Goal: Task Accomplishment & Management: Complete application form

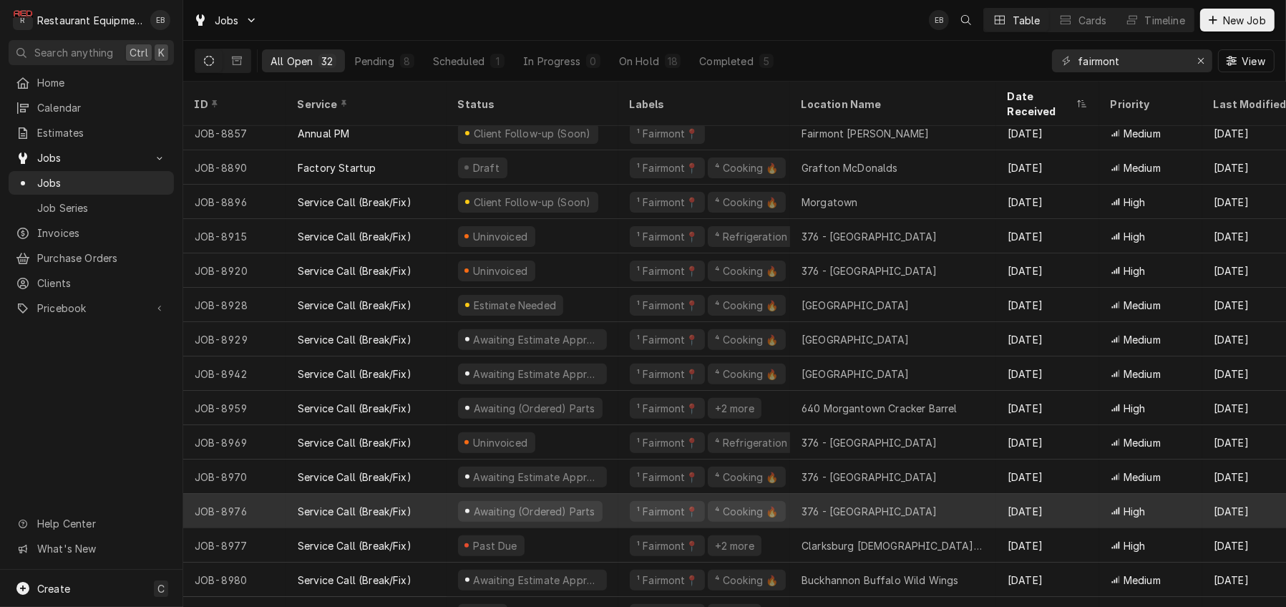
scroll to position [628, 0]
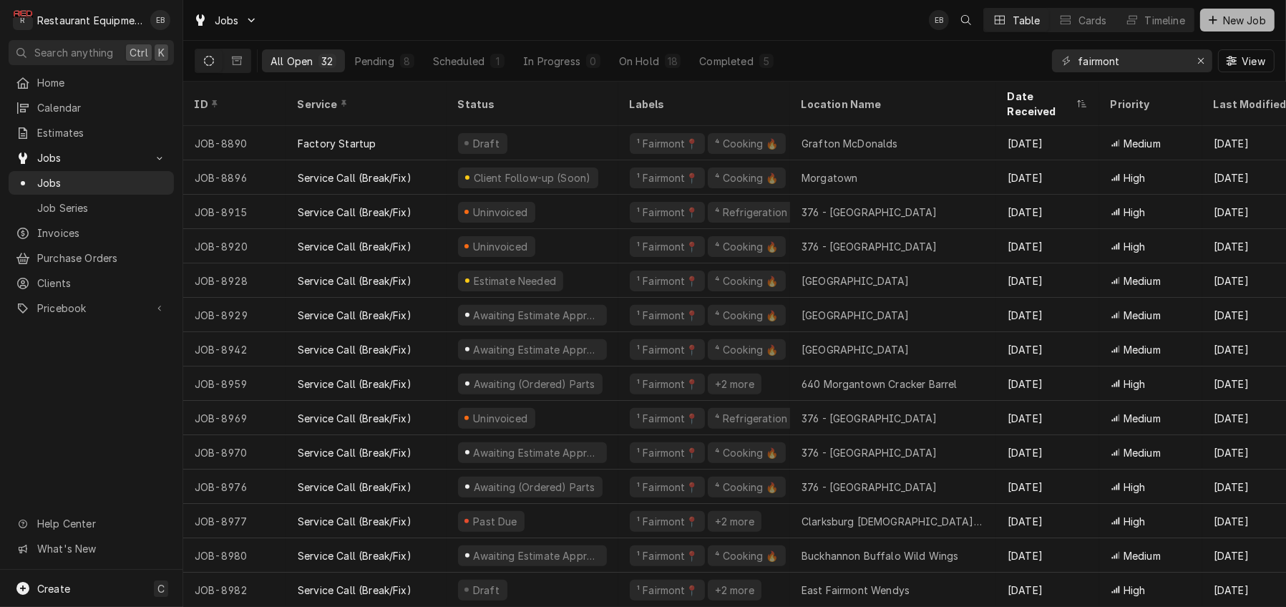
click at [1241, 25] on span "New Job" at bounding box center [1244, 20] width 49 height 15
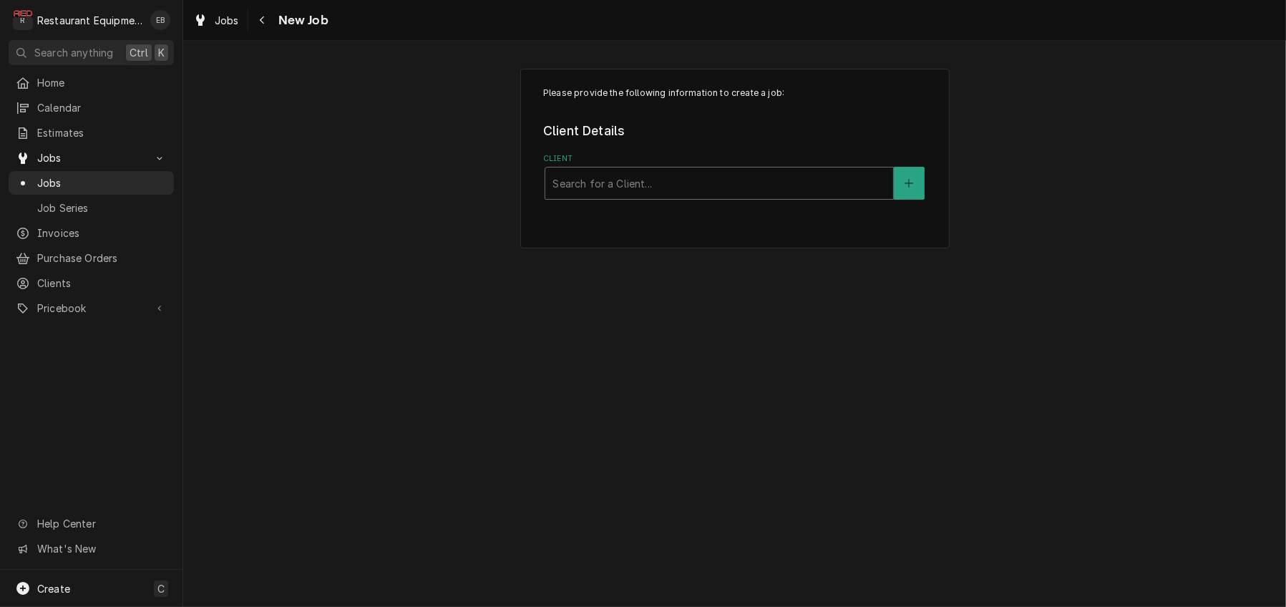
click at [663, 196] on div "Client" at bounding box center [718, 183] width 333 height 26
type input "outback"
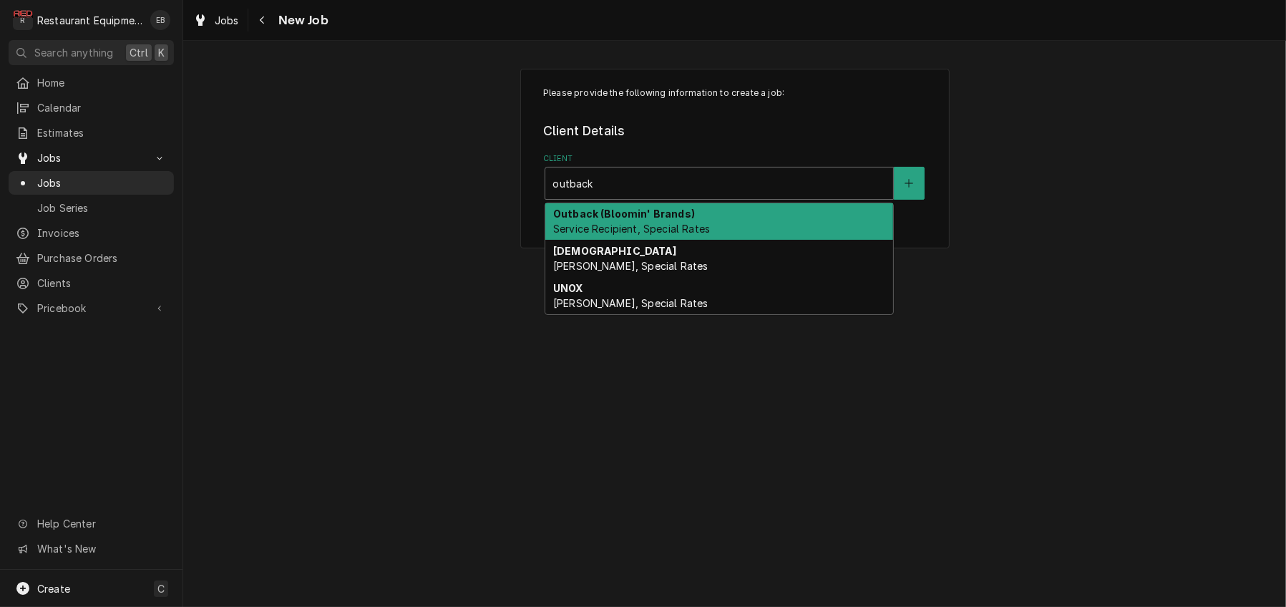
click at [628, 235] on span "Service Recipient, Special Rates" at bounding box center [631, 229] width 157 height 12
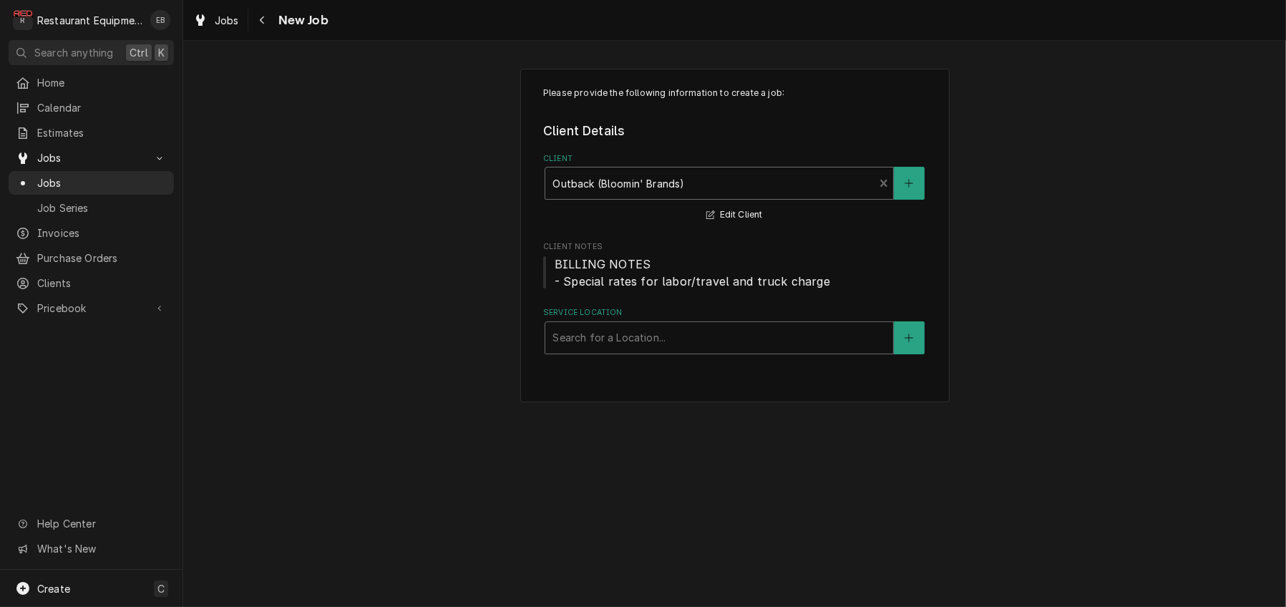
click at [635, 351] on div "Service Location" at bounding box center [718, 338] width 333 height 26
click at [648, 351] on div "Service Location" at bounding box center [718, 338] width 333 height 26
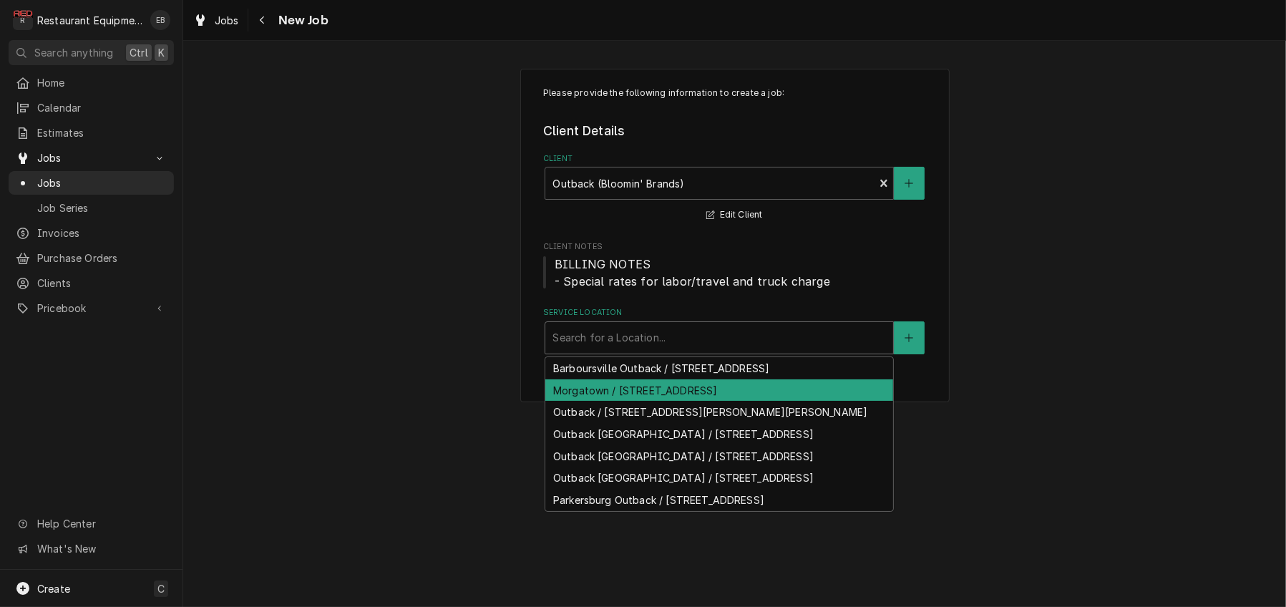
click at [635, 401] on div "Morgatown / 510 Venture Dr, Morgantown, WV 26505" at bounding box center [719, 390] width 348 height 22
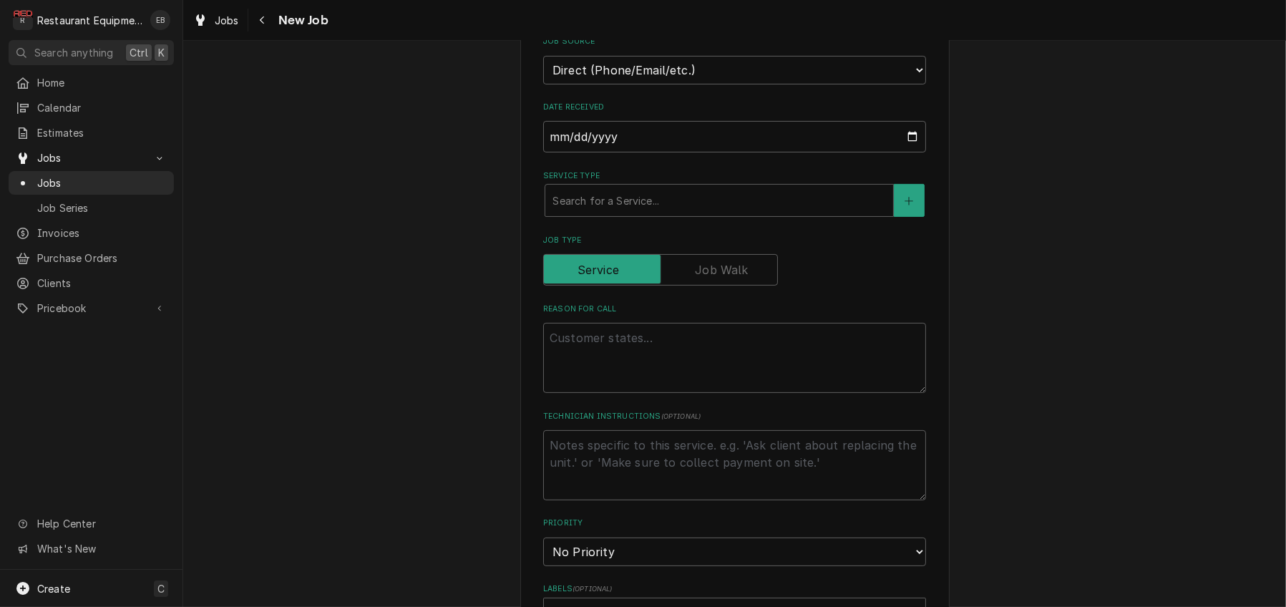
scroll to position [429, 0]
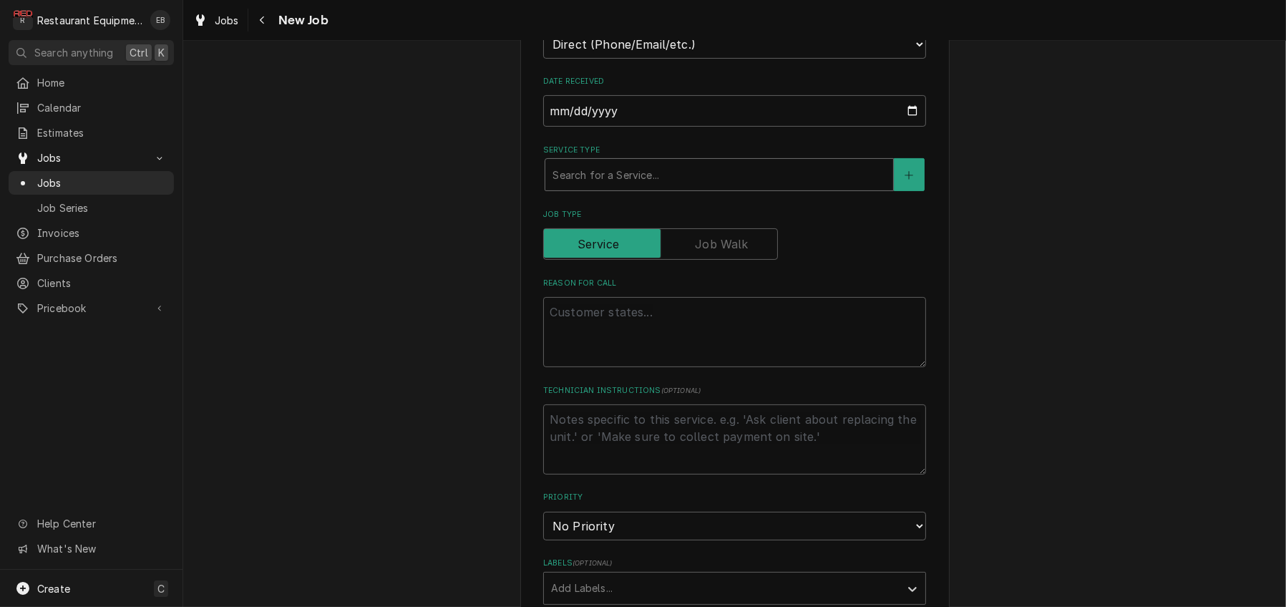
click at [648, 187] on div "Service Type" at bounding box center [718, 175] width 333 height 26
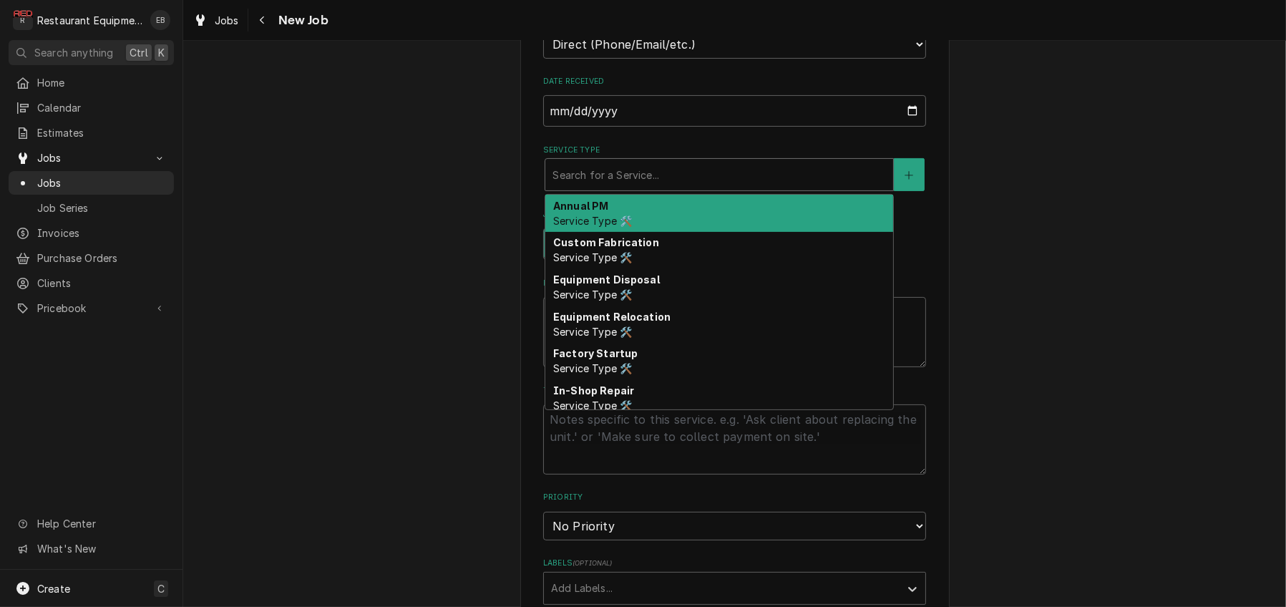
type textarea "x"
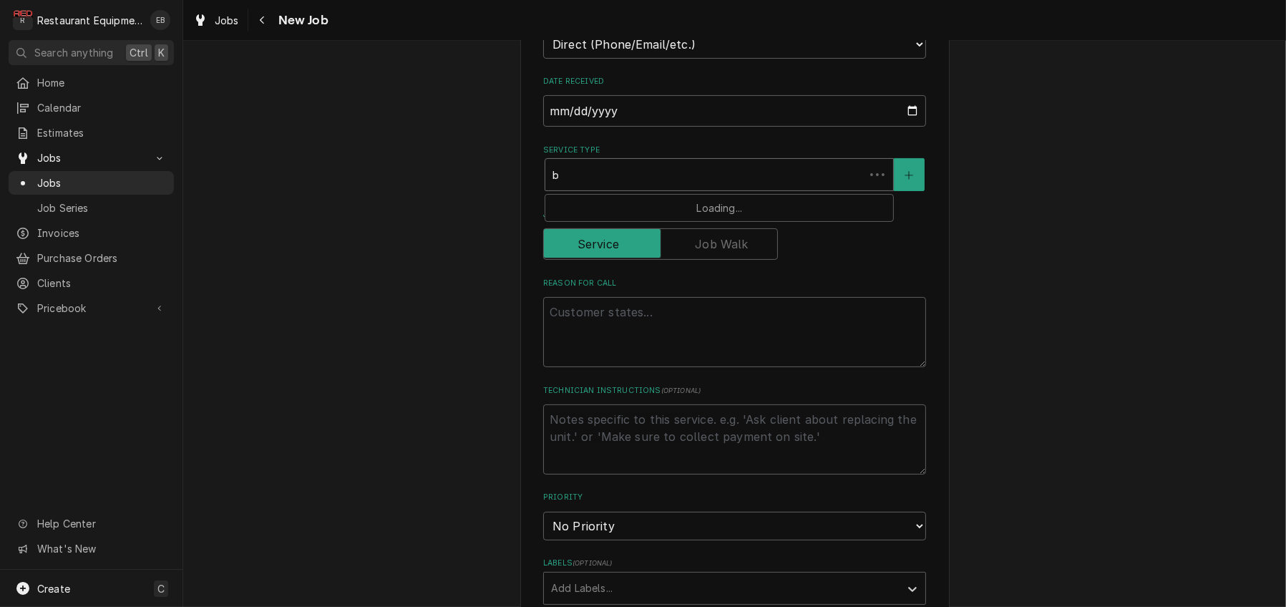
type input "br"
type textarea "x"
type input "bre"
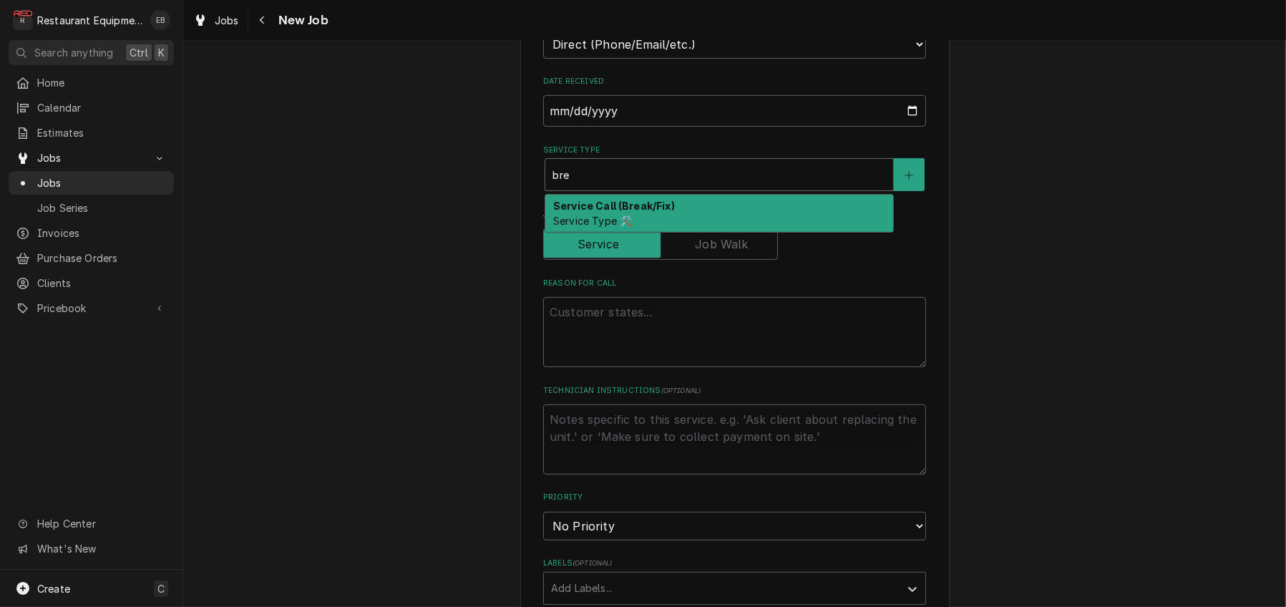
click at [640, 232] on div "Service Call (Break/Fix) Service Type 🛠️" at bounding box center [719, 213] width 348 height 37
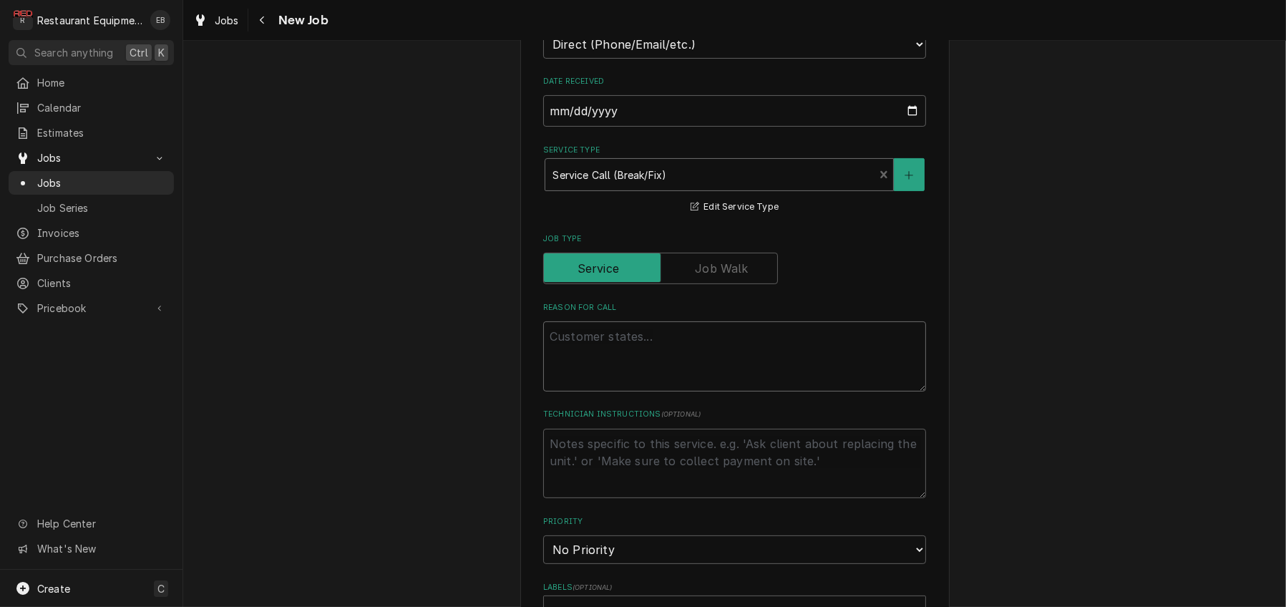
click at [641, 391] on textarea "Reason For Call" at bounding box center [734, 356] width 383 height 70
paste textarea "BOH/OTHER / Cooking/Kitchen Equipment / Kitchen Shelving / Missing Or Broken Pa…"
type textarea "x"
type textarea "BOH/OTHER / Cooking/Kitchen Equipment / Kitchen Shelving / Missing Or Broken Pa…"
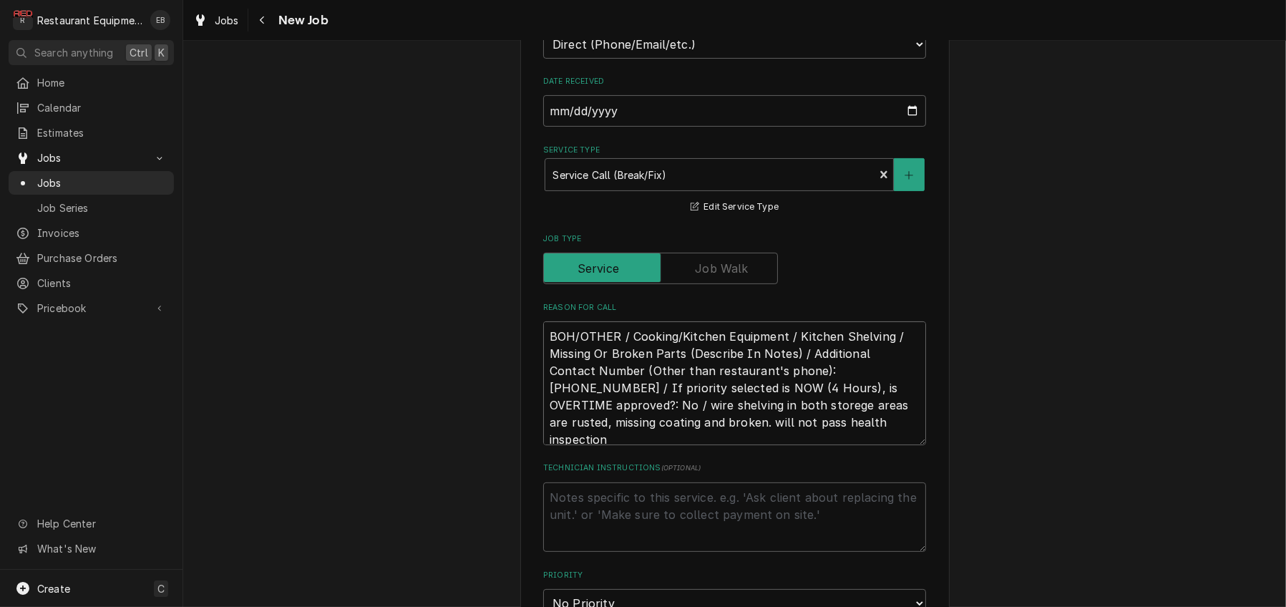
click at [543, 422] on textarea "BOH/OTHER / Cooking/Kitchen Equipment / Kitchen Shelving / Missing Or Broken Pa…" at bounding box center [734, 383] width 383 height 124
type textarea "x"
type textarea "BOH/OTHER / Cooking/Kitchen Equipment / Kitchen Shelving / Missing Or Broken Pa…"
type textarea "x"
type textarea "BOH/OTHER / Cooking/Kitchen Equipment / Kitchen Shelving / Missing Or Broken Pa…"
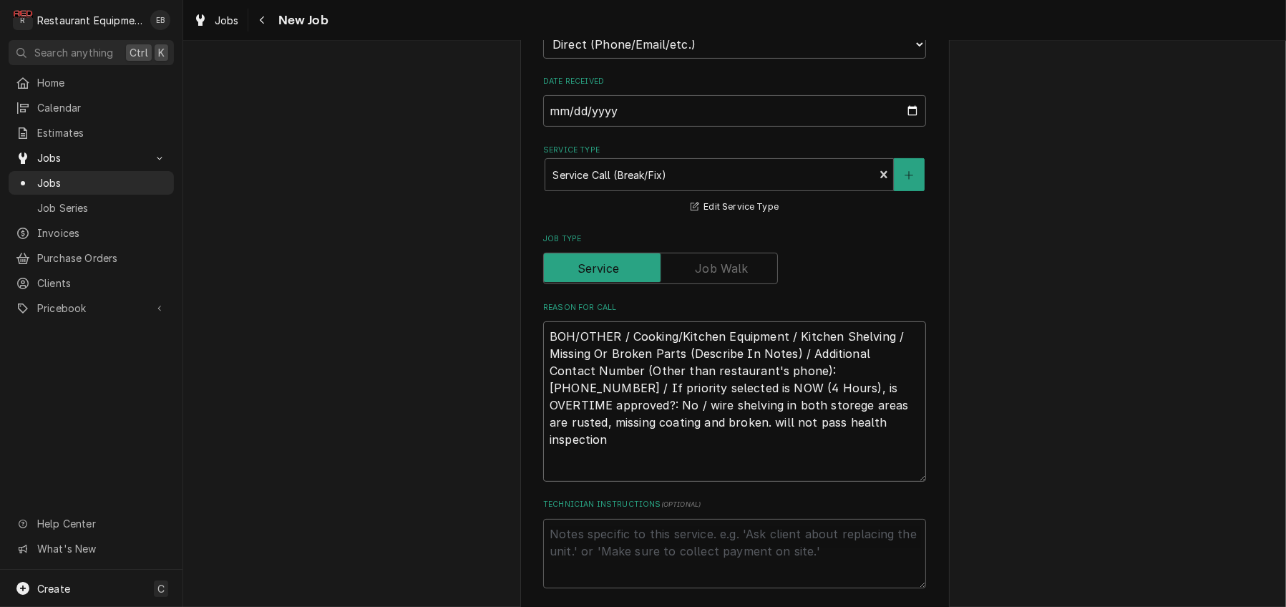
type textarea "x"
type textarea "T BOH/OTHER / Cooking/Kitchen Equipment / Kitchen Shelving / Missing Or Broken …"
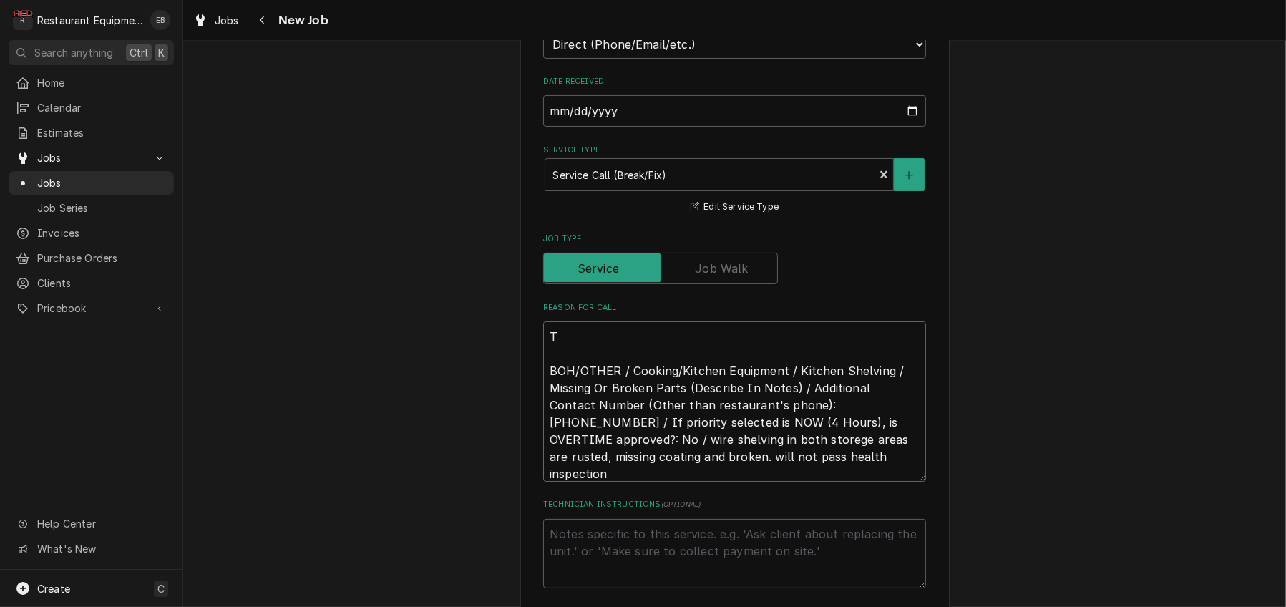
type textarea "x"
type textarea "TN BOH/OTHER / Cooking/Kitchen Equipment / Kitchen Shelving / Missing Or Broken…"
type textarea "x"
type textarea "TN# BOH/OTHER / Cooking/Kitchen Equipment / Kitchen Shelving / Missing Or Broke…"
type textarea "x"
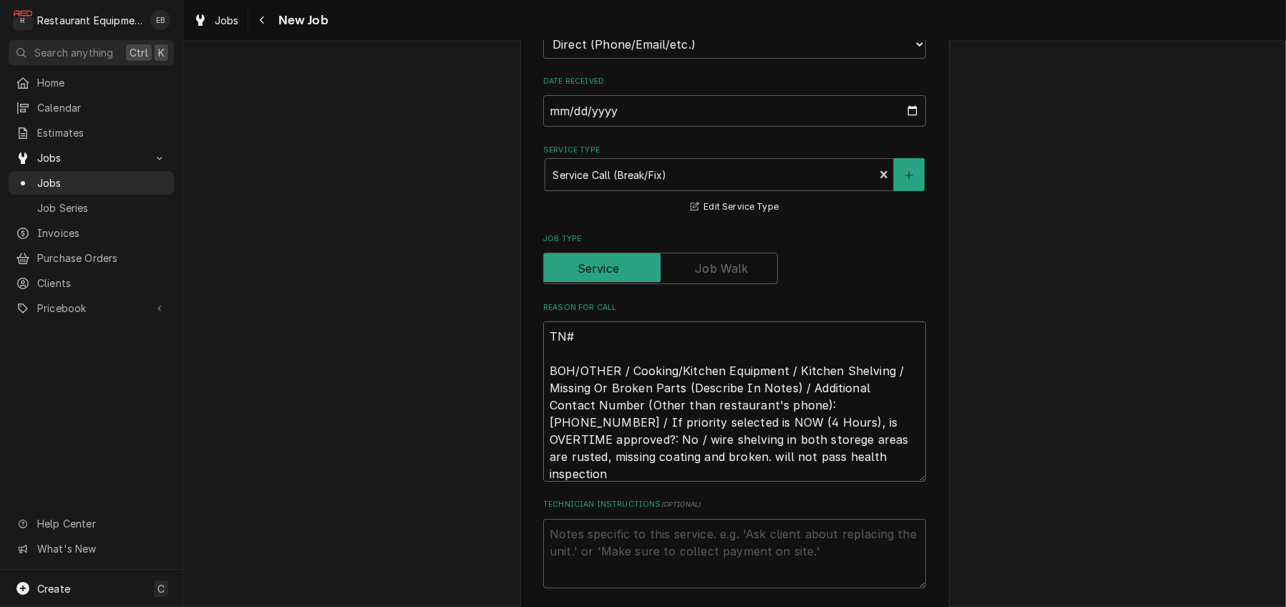
type textarea "TN# BOH/OTHER / Cooking/Kitchen Equipment / Kitchen Shelving / Missing Or Broke…"
type textarea "x"
type textarea "TN# BOH/OTHER / Cooking/Kitchen Equipment / Kitchen Shelving / Missing Or Broke…"
paste textarea "326546367"
type textarea "x"
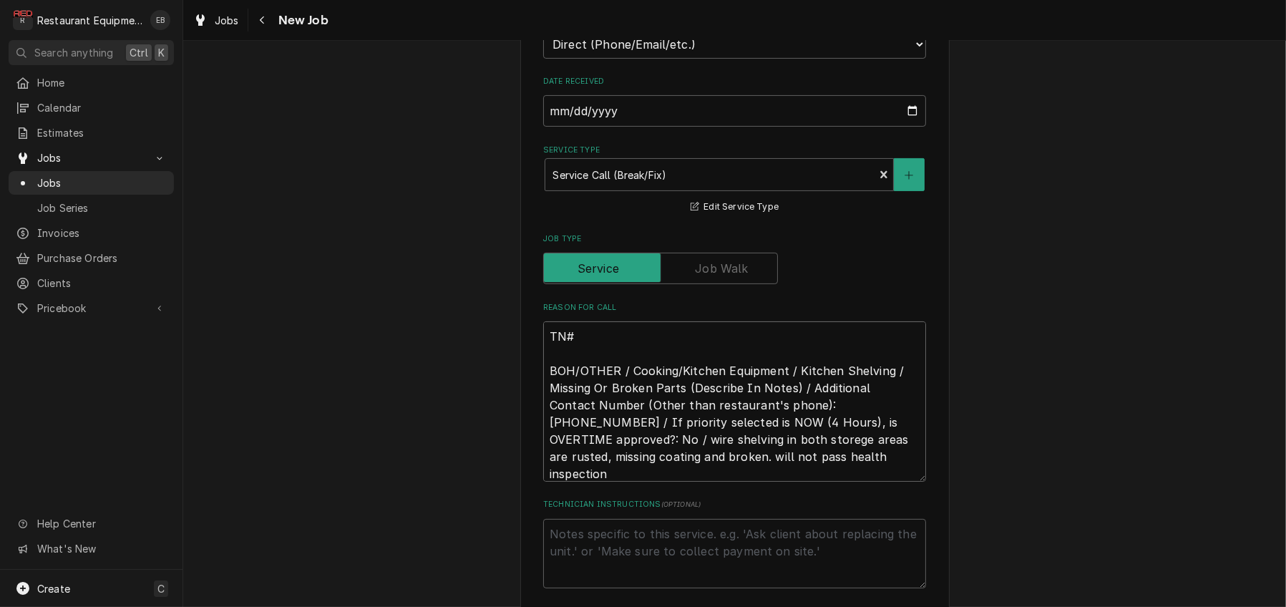
type textarea "TN# 326546367 BOH/OTHER / Cooking/Kitchen Equipment / Kitchen Shelving / Missin…"
type textarea "x"
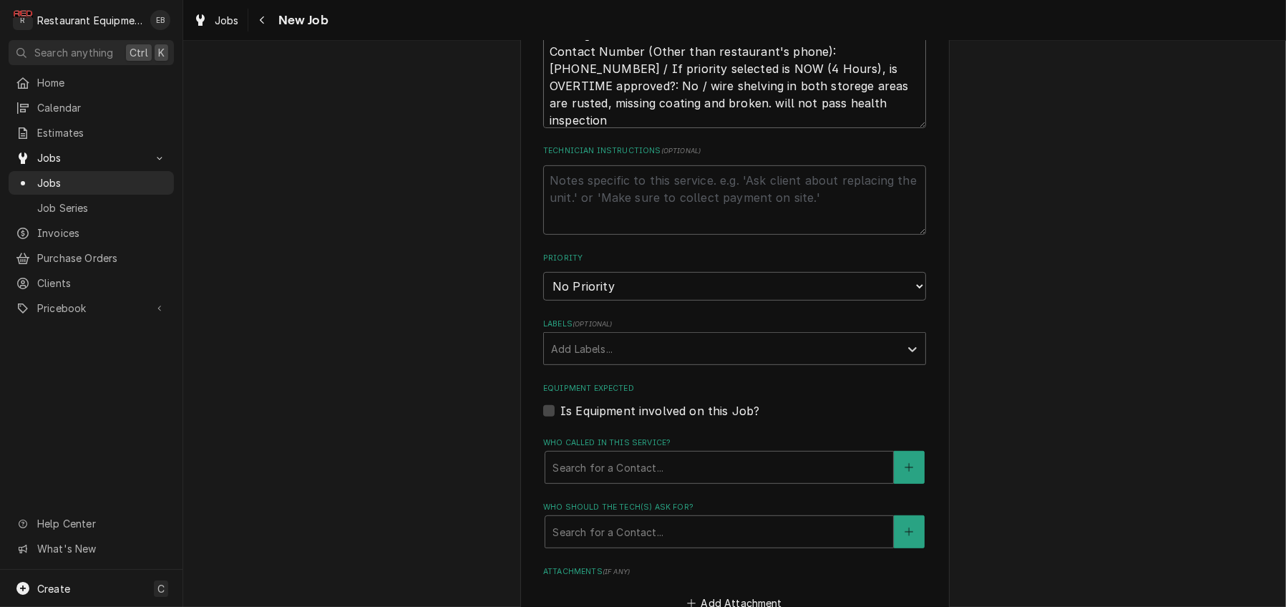
scroll to position [859, 0]
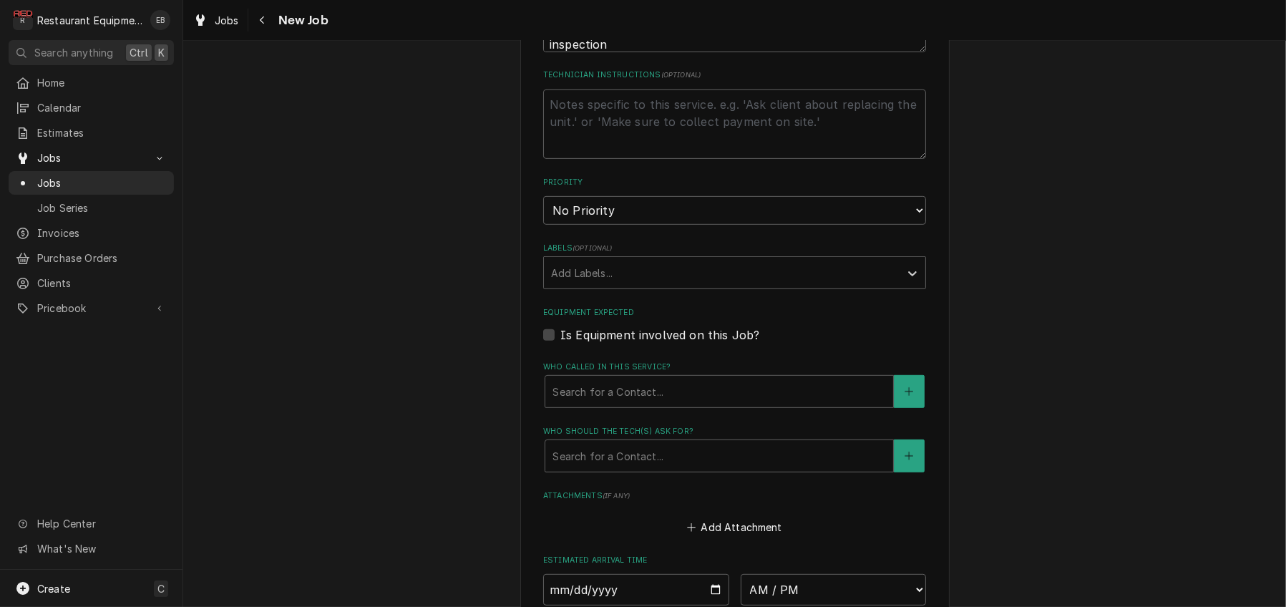
type textarea "TN# 326546367 BOH/OTHER / Cooking/Kitchen Equipment / Kitchen Shelving / Missin…"
click at [687, 225] on select "No Priority Urgent High Medium Low" at bounding box center [734, 210] width 383 height 29
drag, startPoint x: 625, startPoint y: 311, endPoint x: 623, endPoint y: 318, distance: 8.0
click at [625, 225] on select "No Priority Urgent High Medium Low" at bounding box center [734, 210] width 383 height 29
select select "3"
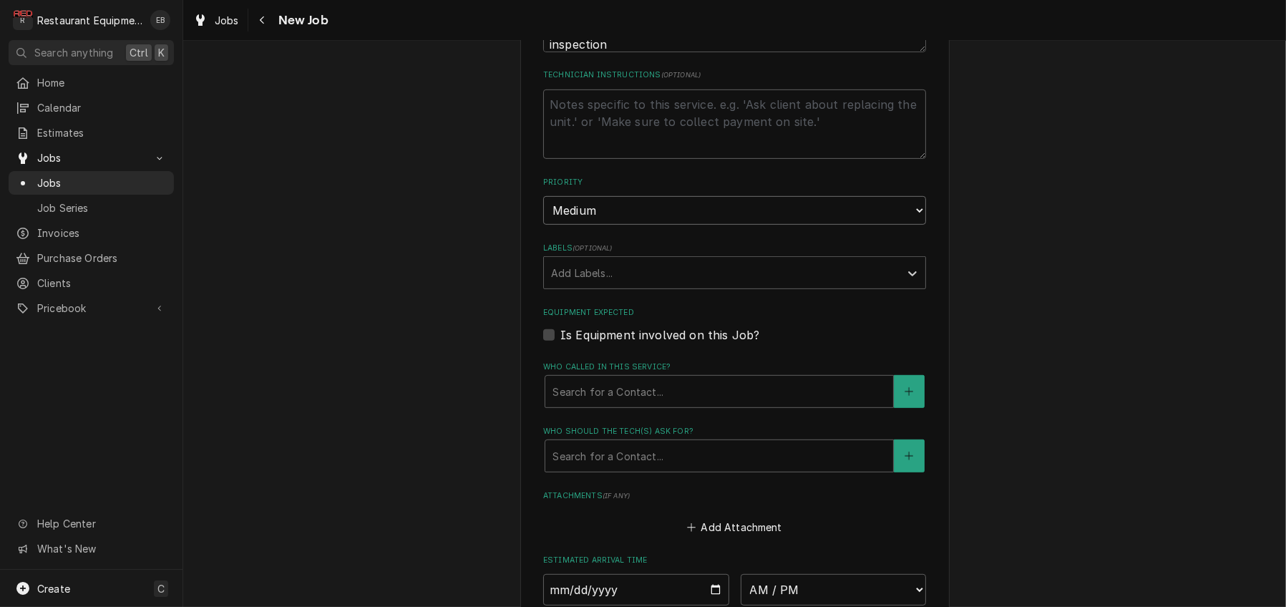
click at [543, 225] on select "No Priority Urgent High Medium Low" at bounding box center [734, 210] width 383 height 29
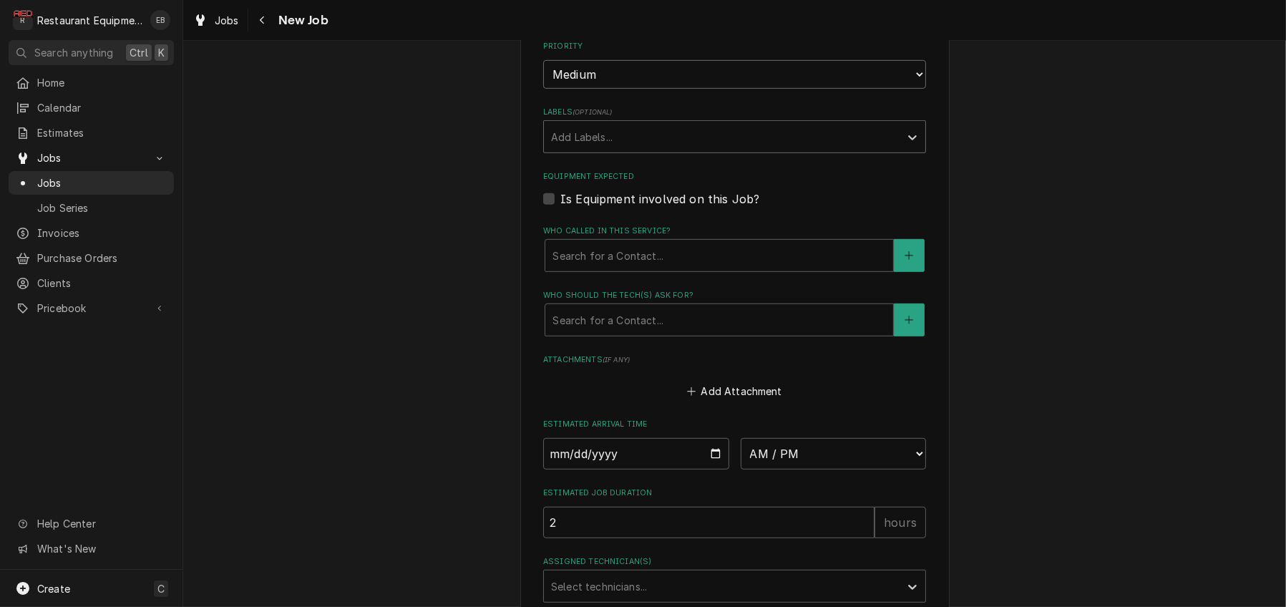
scroll to position [1002, 0]
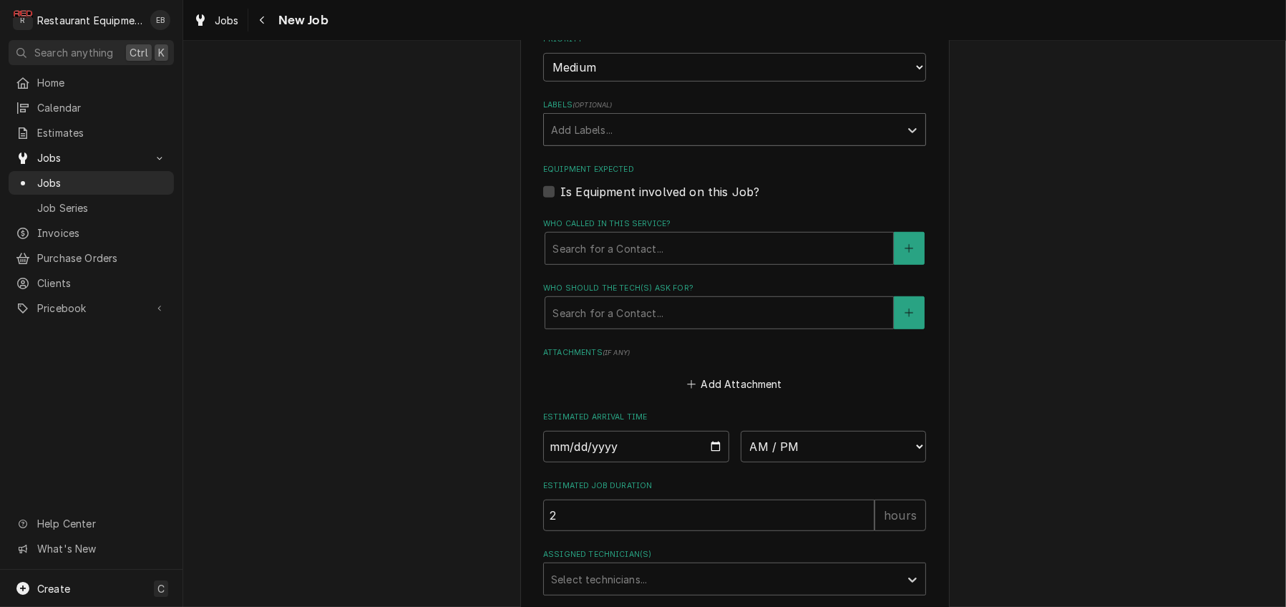
click at [681, 142] on div "Labels" at bounding box center [721, 130] width 341 height 26
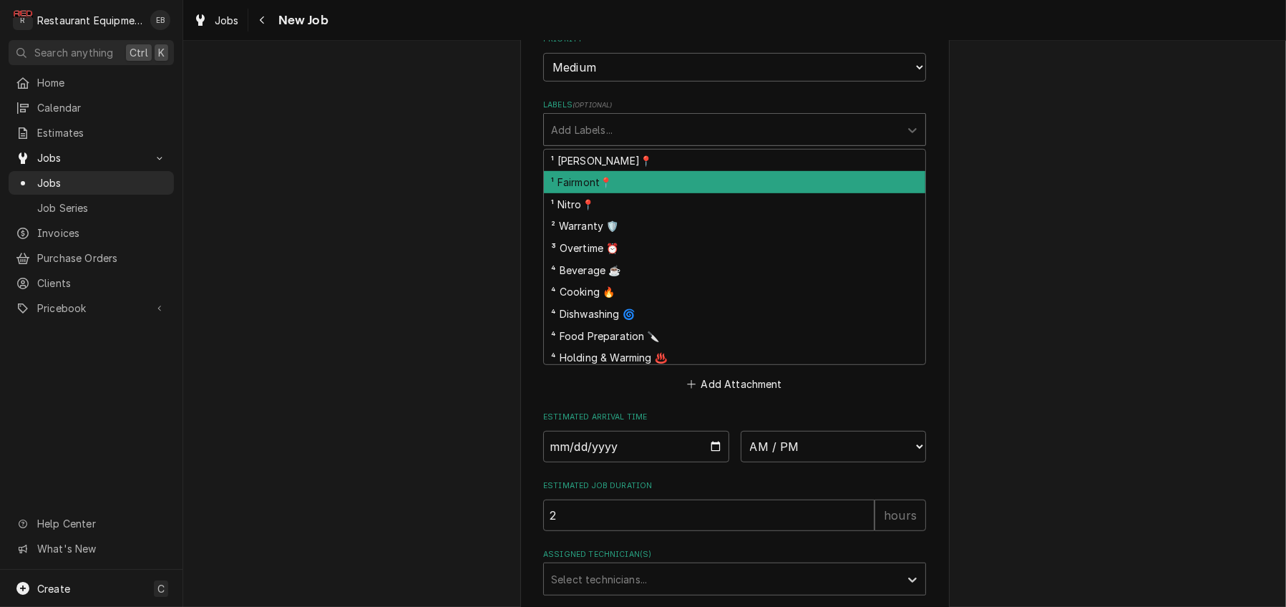
click at [595, 193] on div "¹ Fairmont📍" at bounding box center [734, 182] width 381 height 22
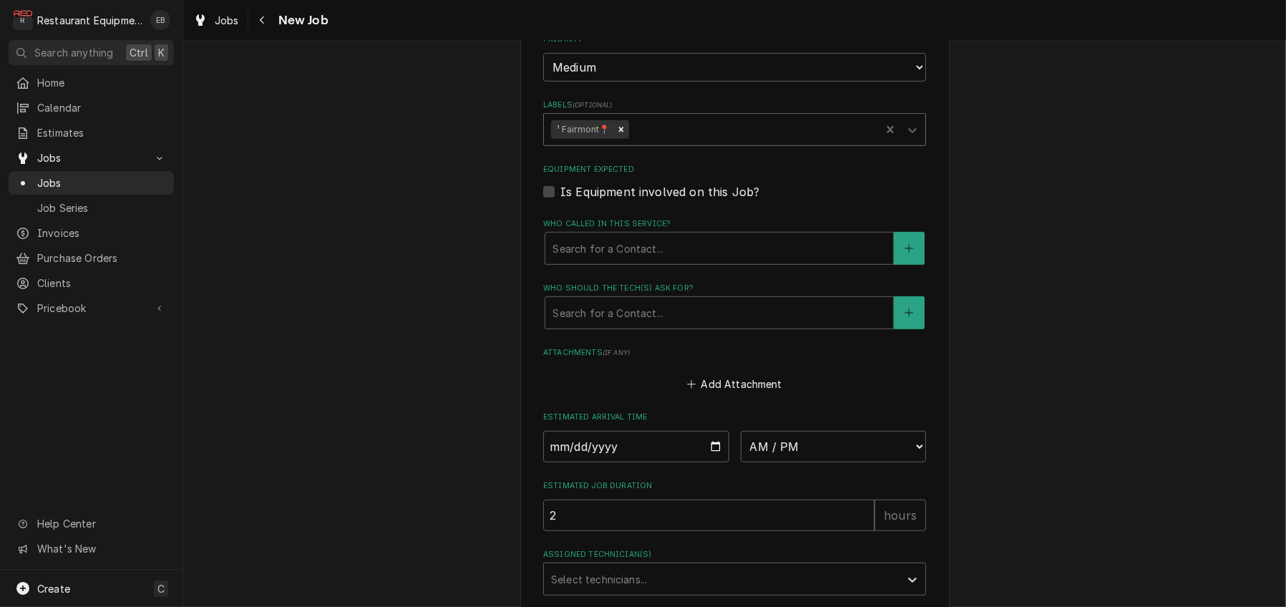
click at [663, 142] on div "Labels" at bounding box center [752, 130] width 242 height 26
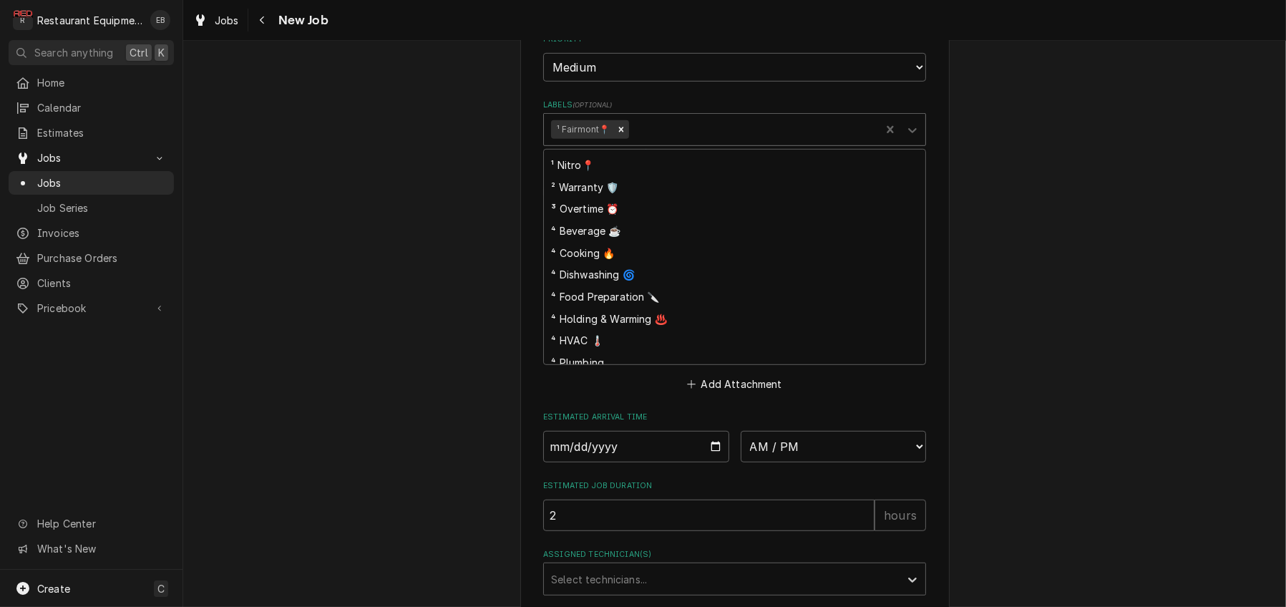
scroll to position [15, 0]
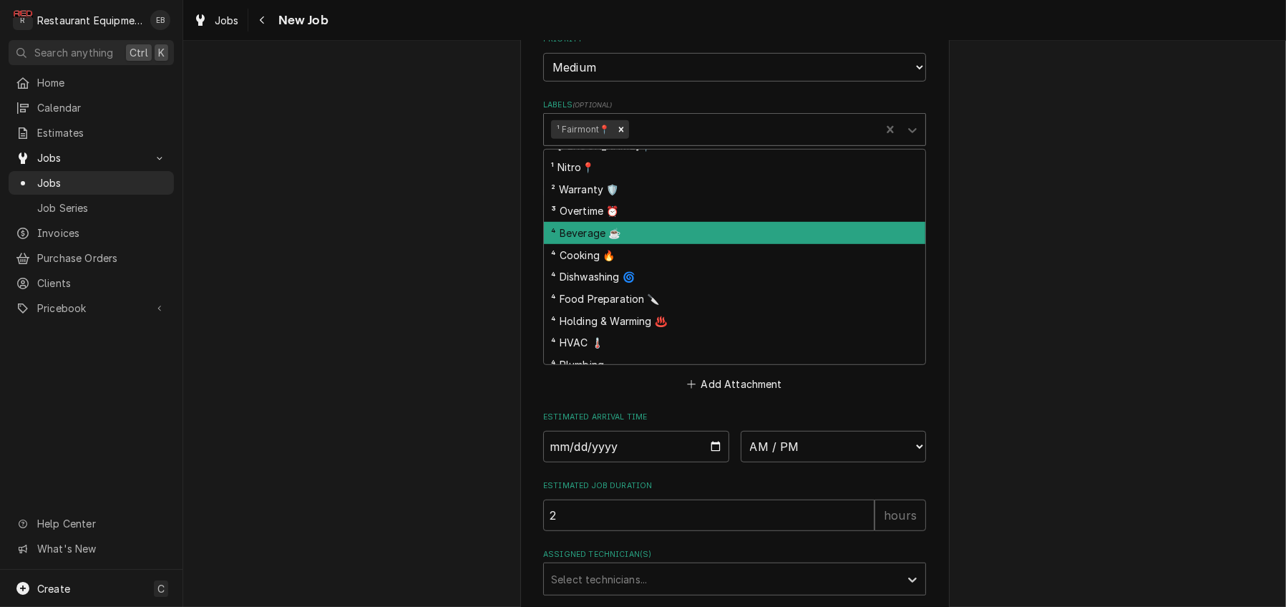
click at [620, 244] on div "⁴ Beverage ☕" at bounding box center [734, 233] width 381 height 22
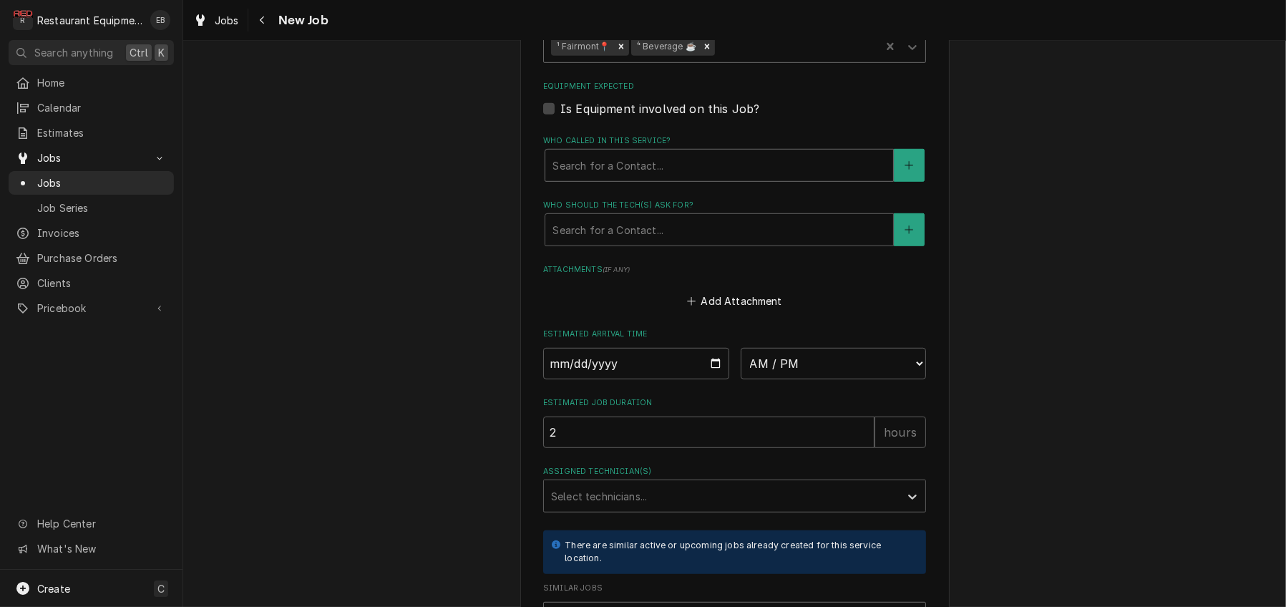
scroll to position [1097, 0]
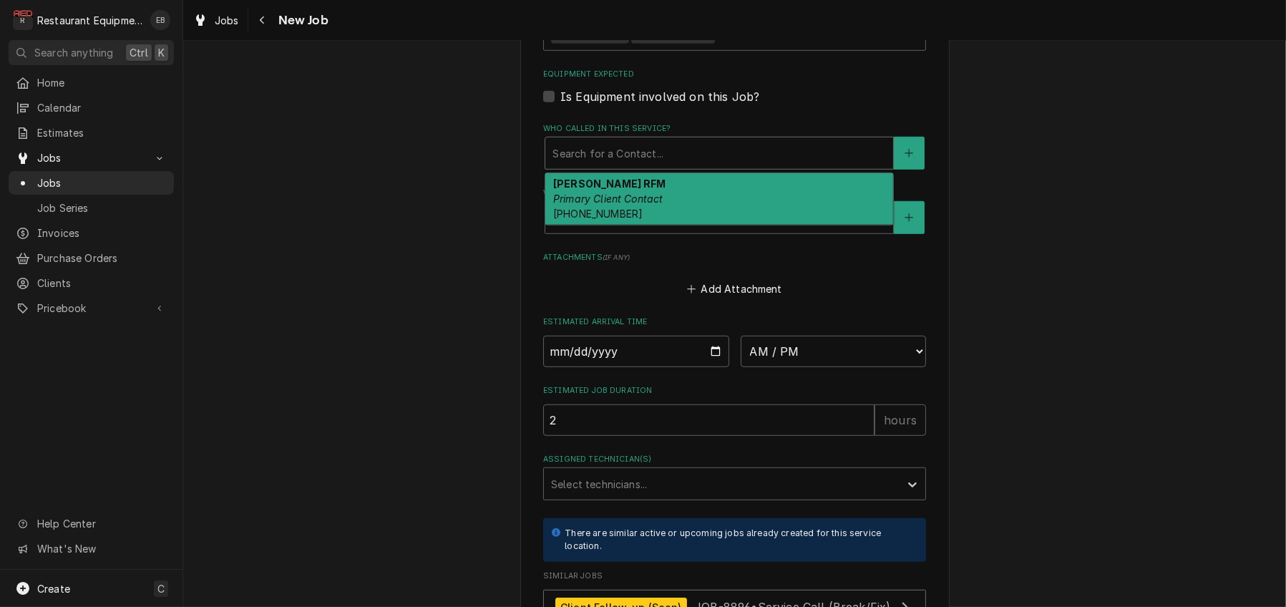
click at [646, 166] on div "Who called in this service?" at bounding box center [718, 153] width 333 height 26
click at [614, 225] on div "Chris RFM Primary Client Contact (540) 838-1760" at bounding box center [719, 199] width 348 height 52
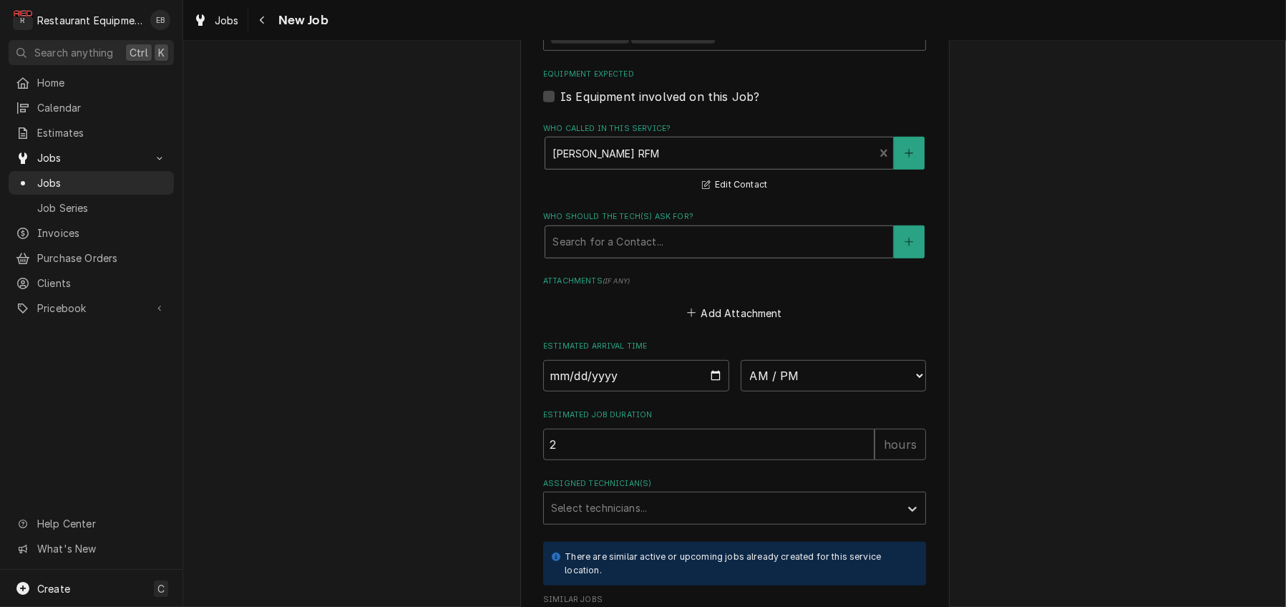
click at [583, 255] on div "Who should the tech(s) ask for?" at bounding box center [718, 242] width 333 height 26
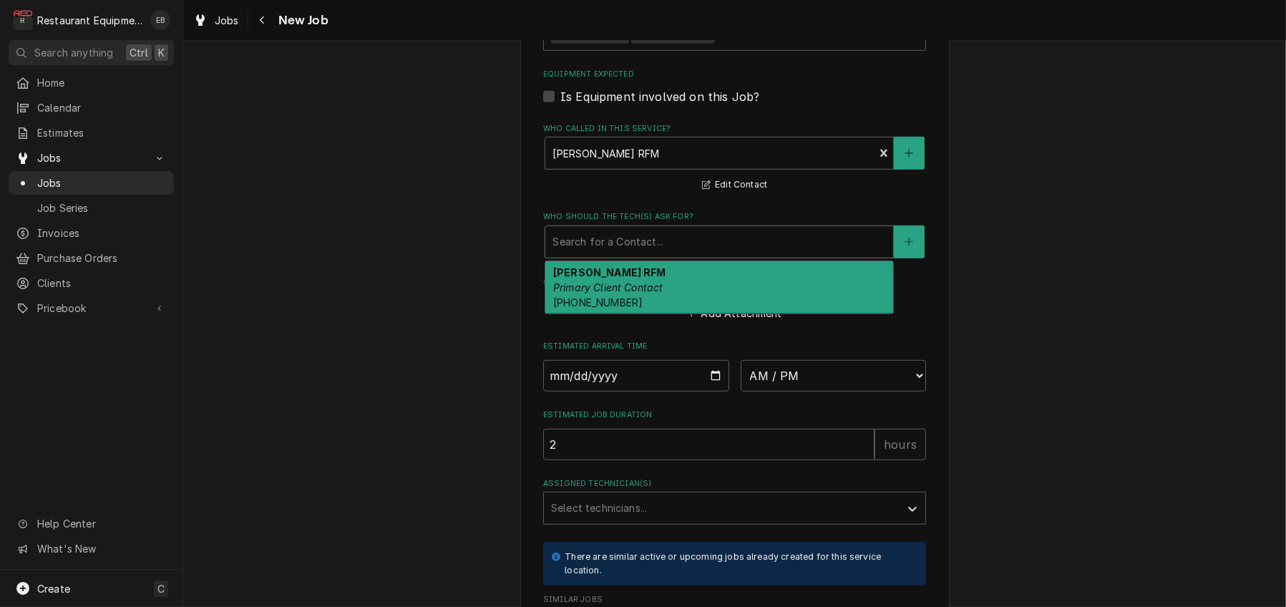
click at [603, 293] on em "Primary Client Contact" at bounding box center [608, 287] width 110 height 12
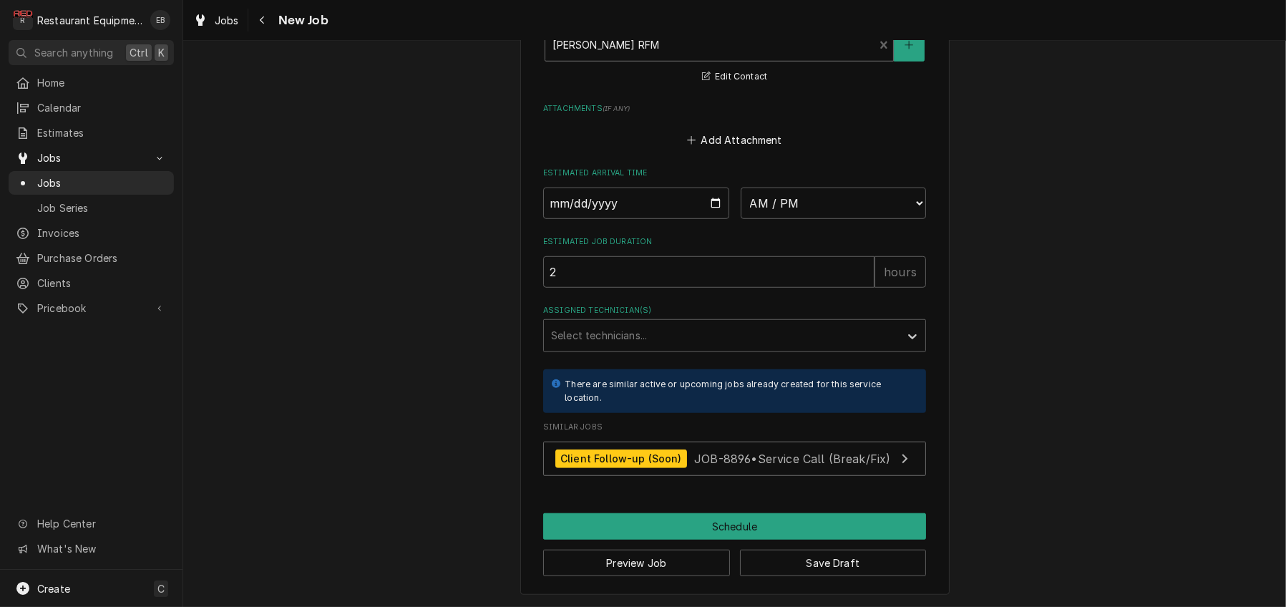
scroll to position [1335, 0]
click at [710, 219] on input "Date" at bounding box center [636, 202] width 186 height 31
click at [771, 248] on label "Estimated Job Duration" at bounding box center [734, 241] width 383 height 11
click at [771, 288] on input "2" at bounding box center [708, 271] width 331 height 31
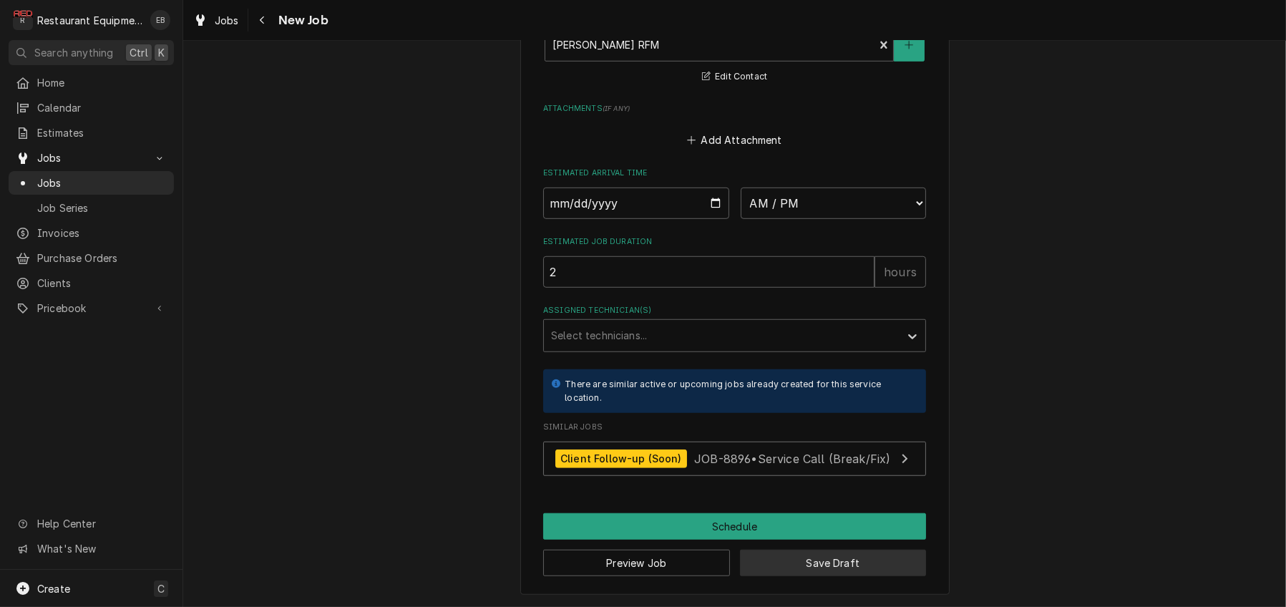
click at [801, 562] on button "Save Draft" at bounding box center [833, 563] width 187 height 26
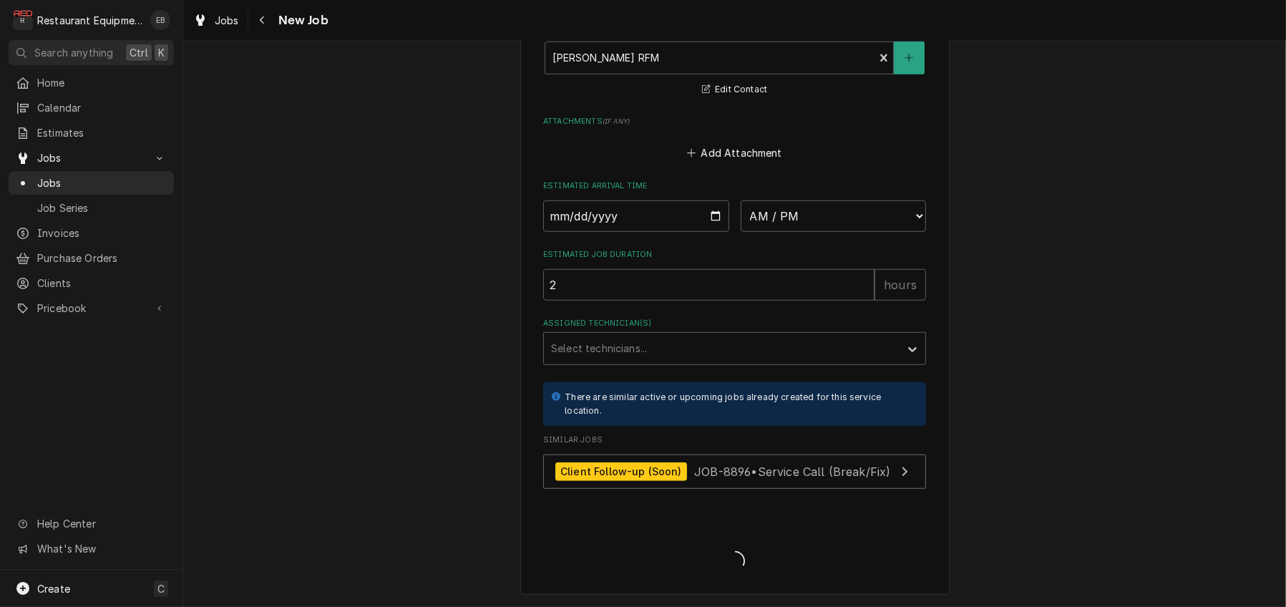
type textarea "x"
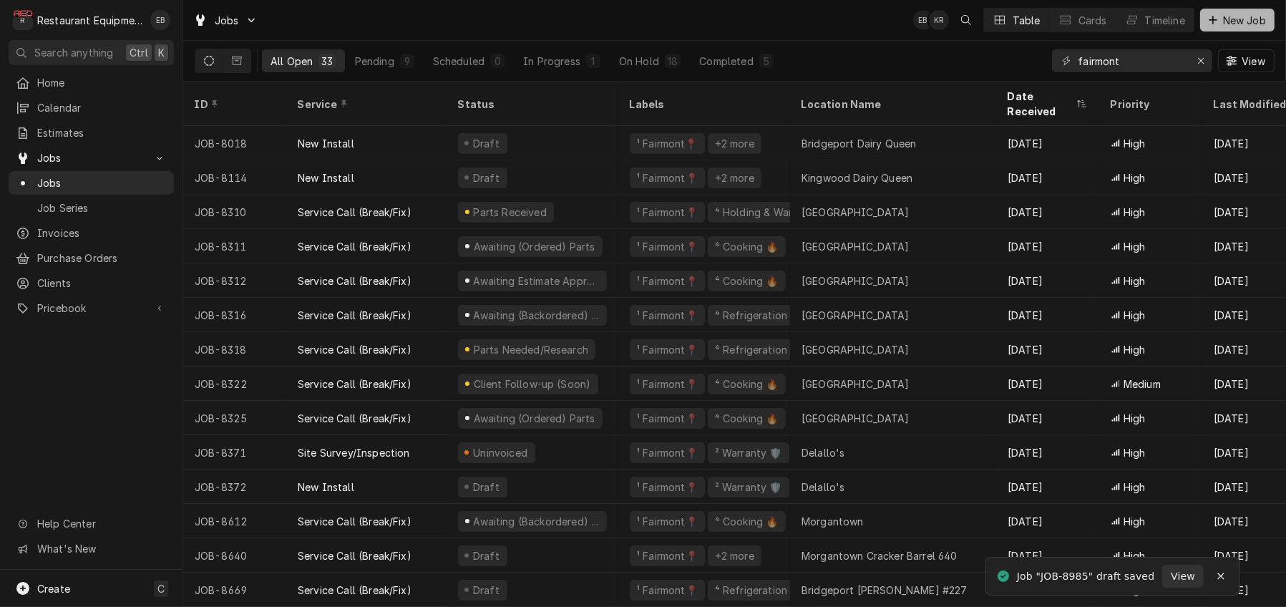
click at [1226, 16] on span "New Job" at bounding box center [1244, 20] width 49 height 15
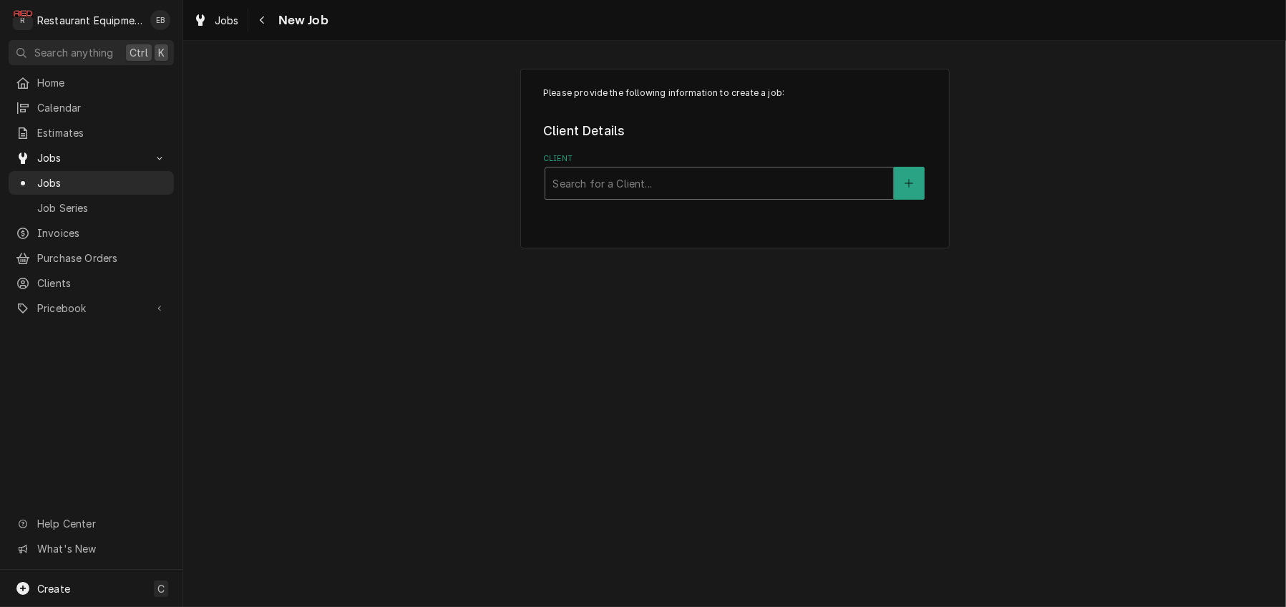
click at [742, 196] on div "Client" at bounding box center [718, 183] width 333 height 26
type input "cracker barrel"
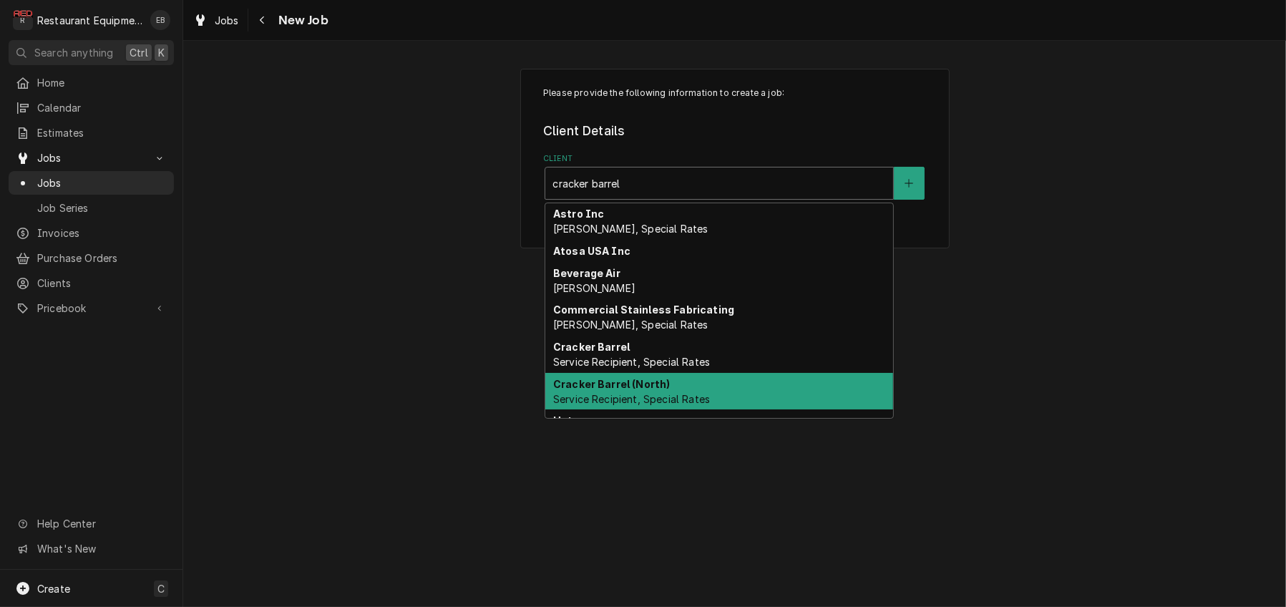
click at [666, 410] on div "Cracker Barrel (North) Service Recipient, Special Rates" at bounding box center [719, 391] width 348 height 37
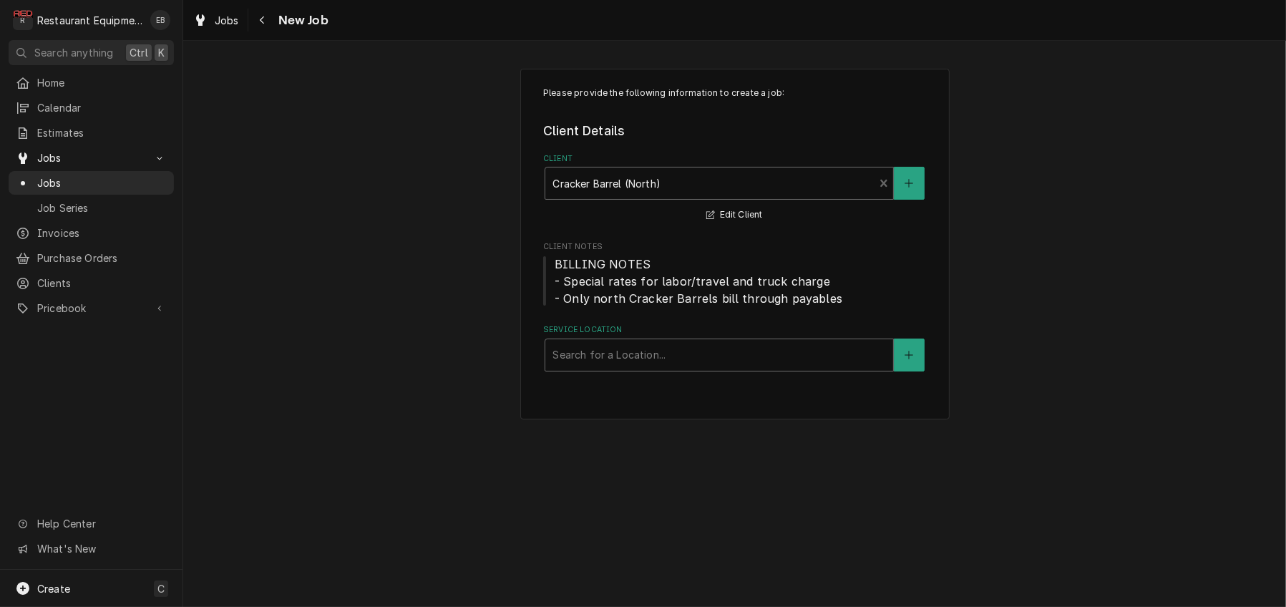
click at [659, 368] on div "Service Location" at bounding box center [718, 355] width 333 height 26
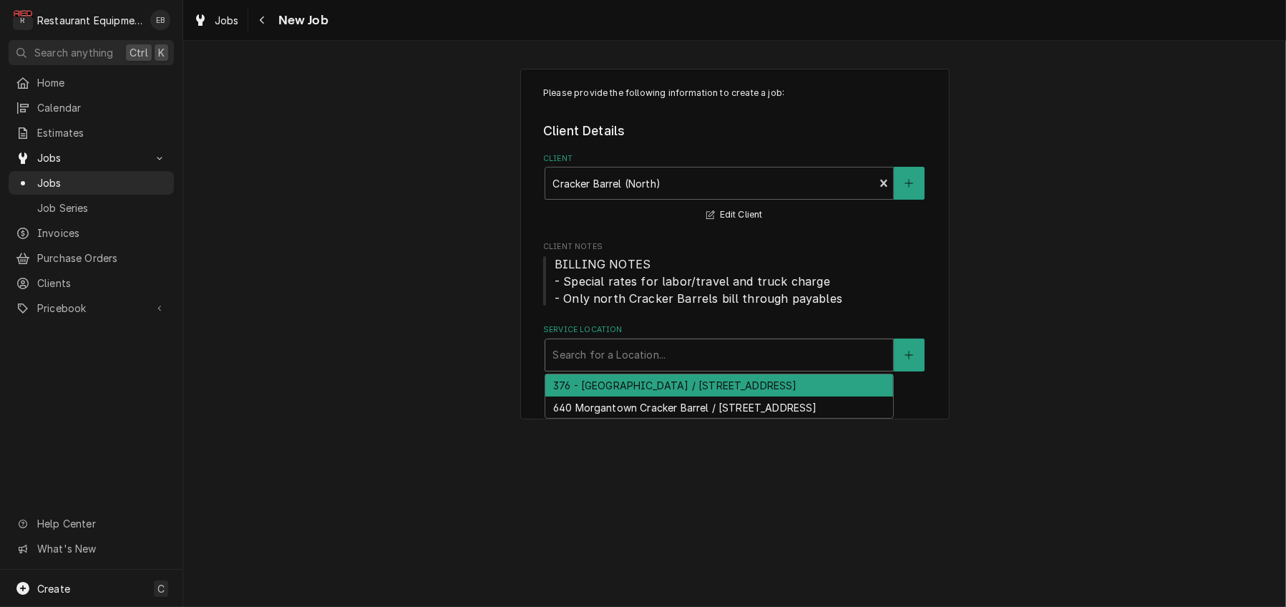
click at [631, 396] on div "376 - [GEOGRAPHIC_DATA] / [STREET_ADDRESS]" at bounding box center [719, 385] width 348 height 22
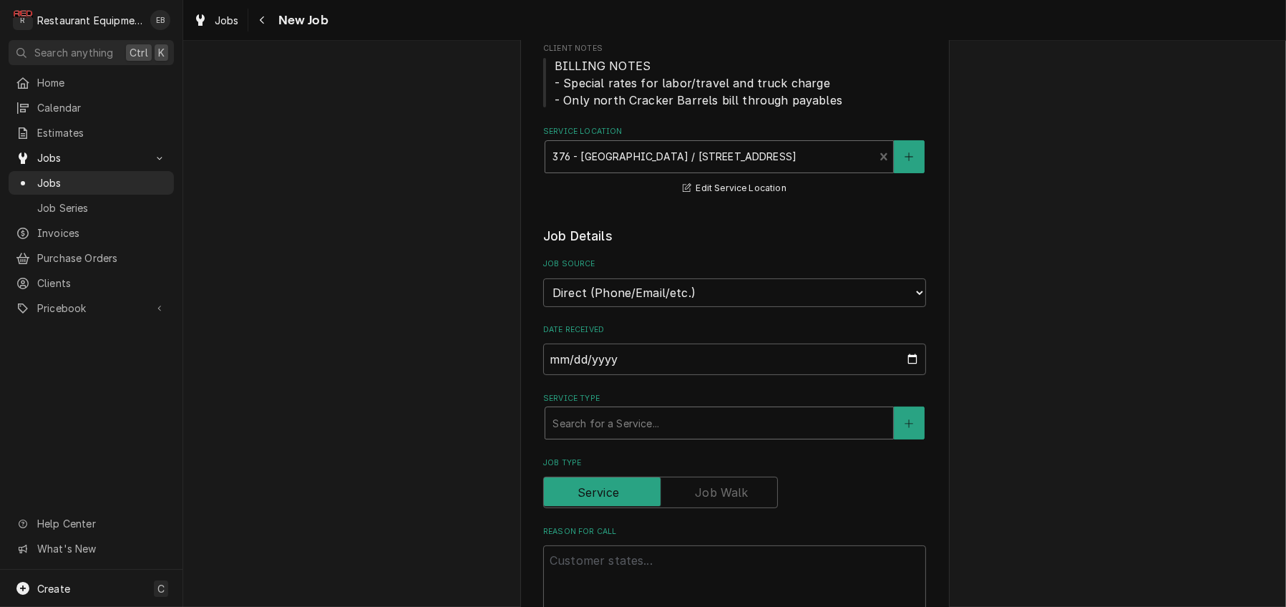
scroll to position [238, 0]
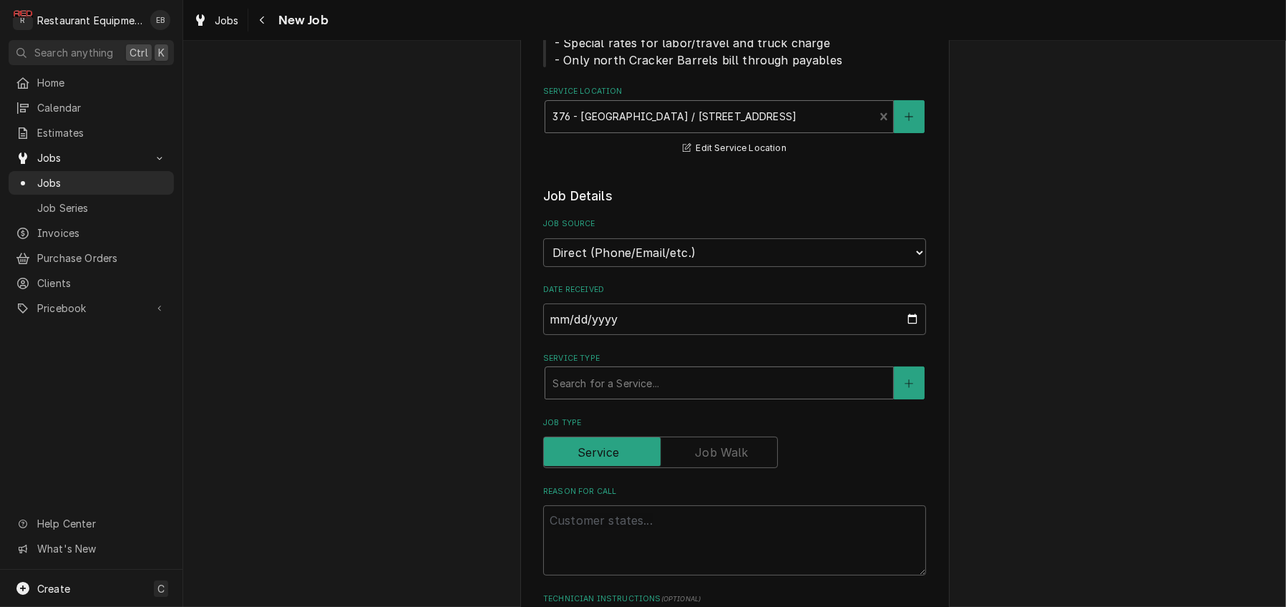
click at [593, 396] on div "Service Type" at bounding box center [718, 383] width 333 height 26
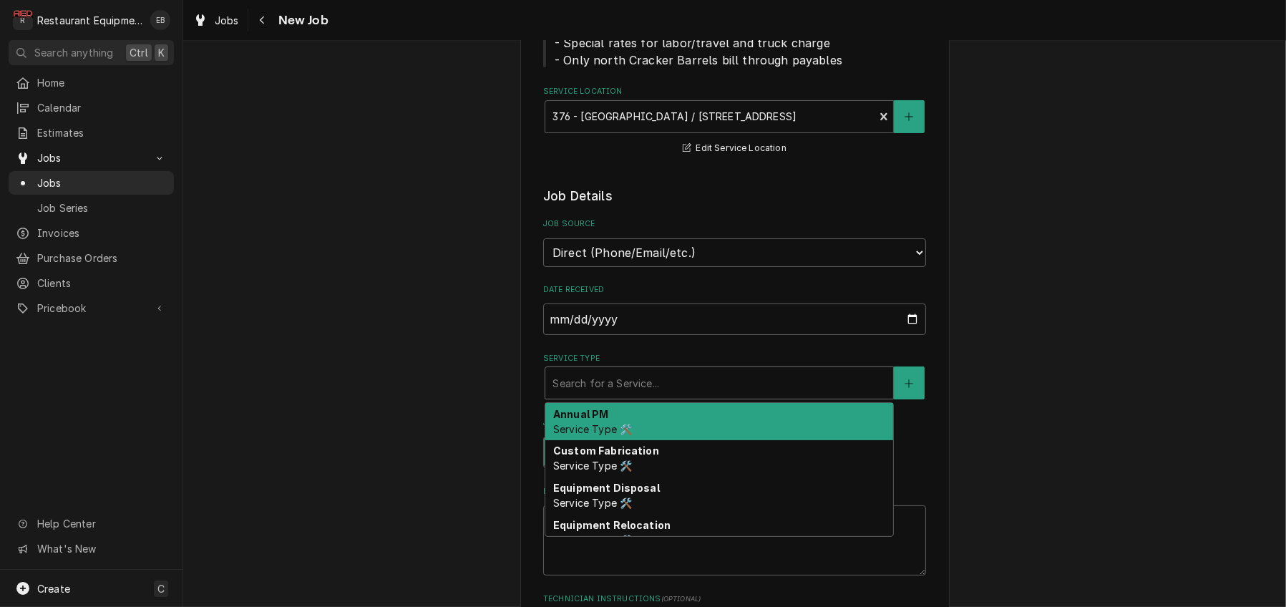
type textarea "x"
type input "b"
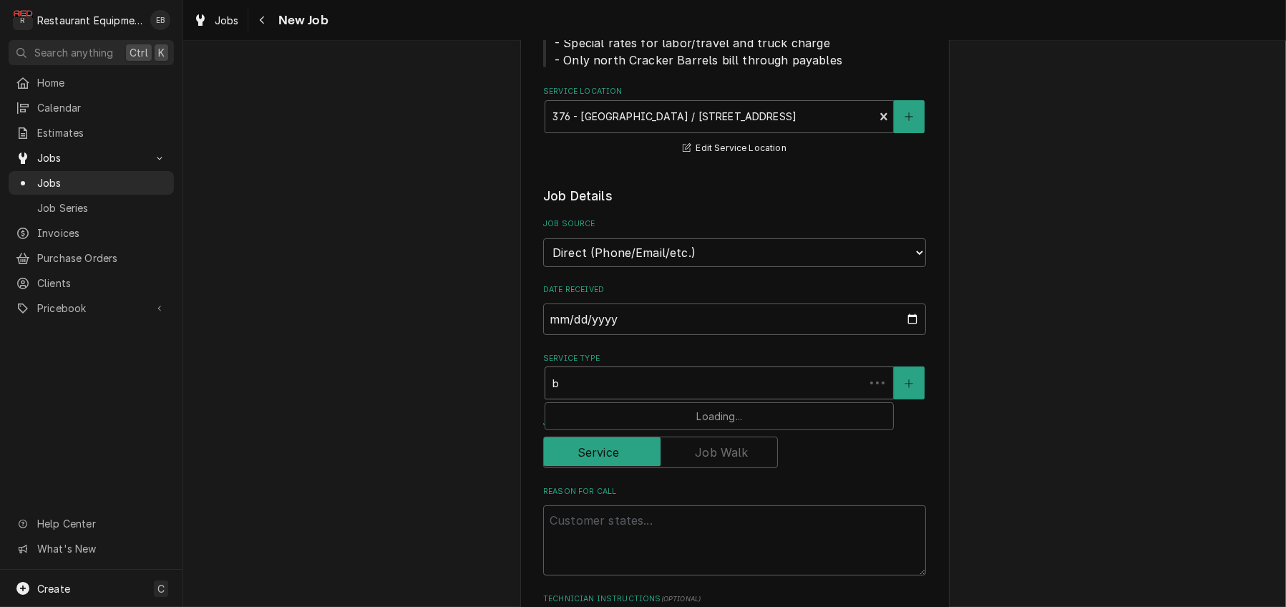
type textarea "x"
type input "br"
type textarea "x"
type input "bre"
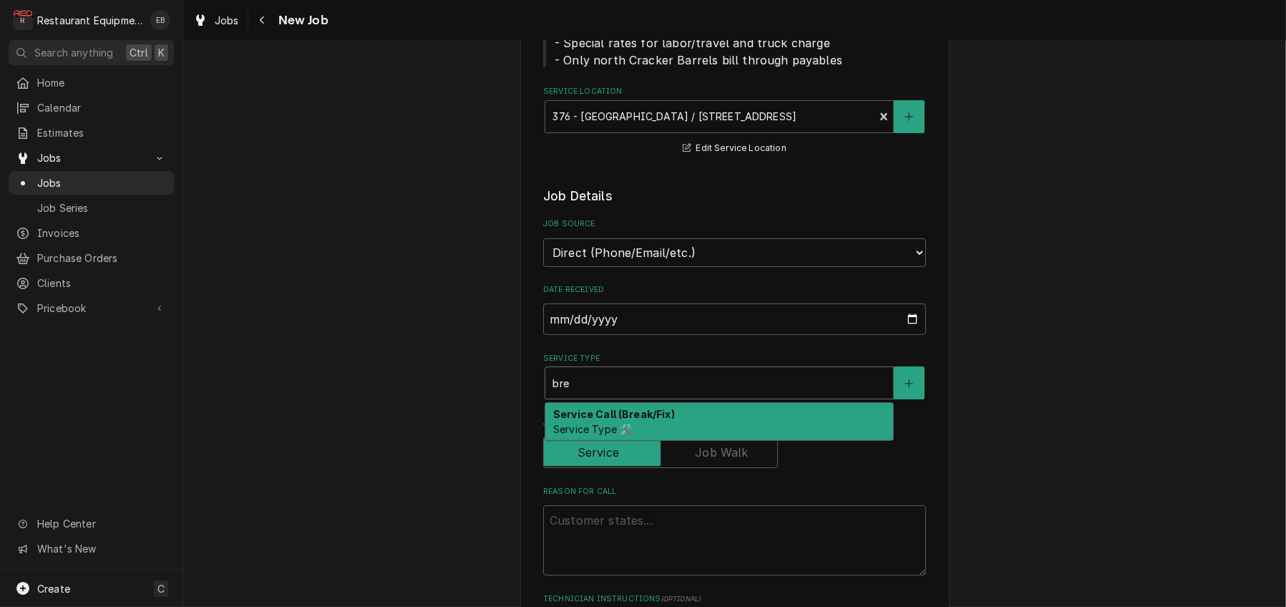
click at [590, 440] on div "Service Call (Break/Fix) Service Type 🛠️" at bounding box center [719, 421] width 348 height 37
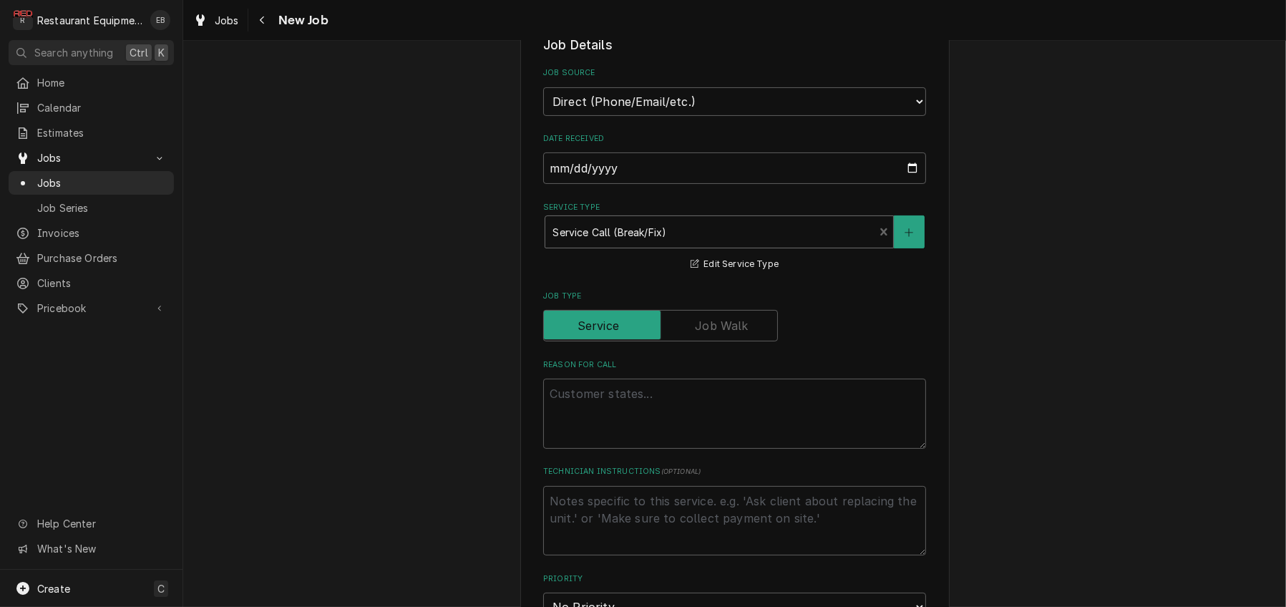
scroll to position [477, 0]
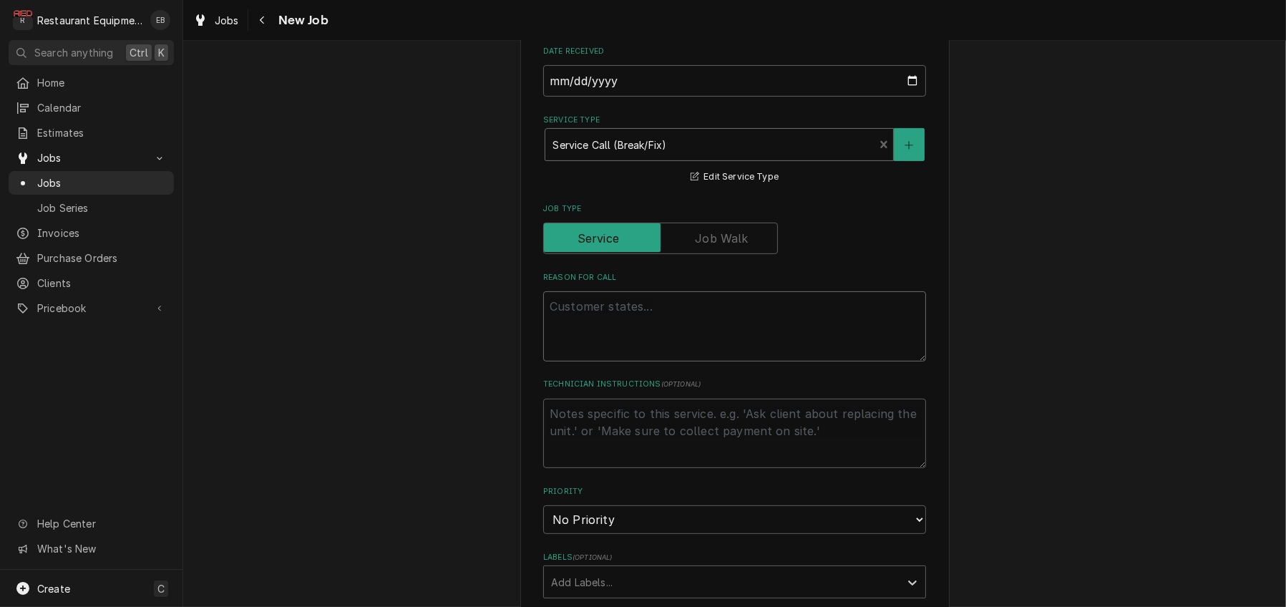
click at [608, 361] on textarea "Reason For Call" at bounding box center [734, 326] width 383 height 70
paste textarea "KITCHEN / KITCHEN EQUIPMENT / OPEN TOP FRYER (FRYMASTER, DEAN, ETC) / NOT HEATI…"
type textarea "x"
type textarea "KITCHEN / KITCHEN EQUIPMENT / OPEN TOP FRYER (FRYMASTER, DEAN, ETC) / NOT HEATI…"
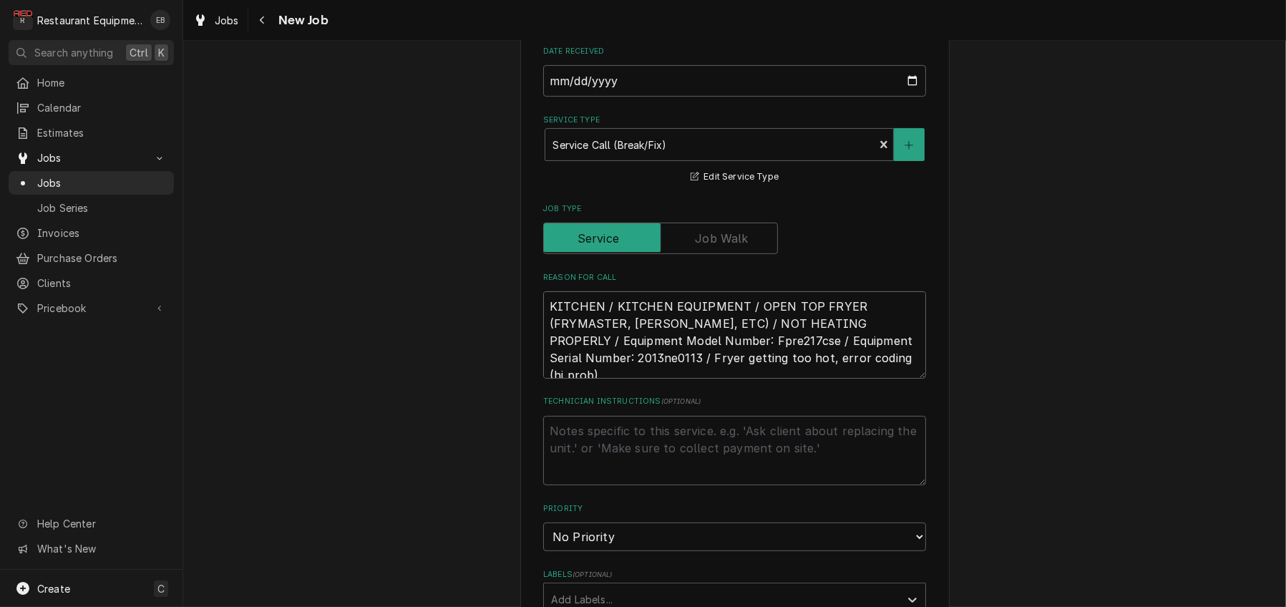
scroll to position [0, 0]
click at [543, 379] on textarea "KITCHEN / KITCHEN EQUIPMENT / OPEN TOP FRYER (FRYMASTER, DEAN, ETC) / NOT HEATI…" at bounding box center [734, 334] width 383 height 87
type textarea "x"
type textarea "KITCHEN / KITCHEN EQUIPMENT / OPEN TOP FRYER (FRYMASTER, DEAN, ETC) / NOT HEATI…"
type textarea "x"
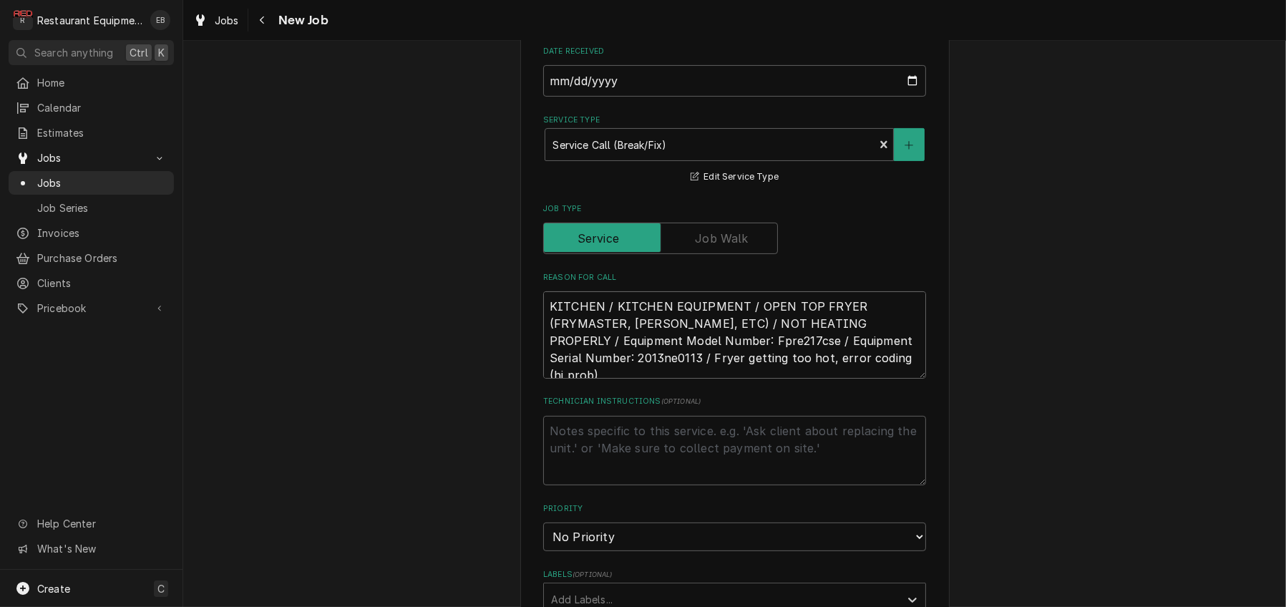
type textarea "KITCHEN / KITCHEN EQUIPMENT / OPEN TOP FRYER (FRYMASTER, DEAN, ETC) / NOT HEATI…"
type textarea "x"
type textarea "T KITCHEN / KITCHEN EQUIPMENT / OPEN TOP FRYER (FRYMASTER, DEAN, ETC) / NOT HEA…"
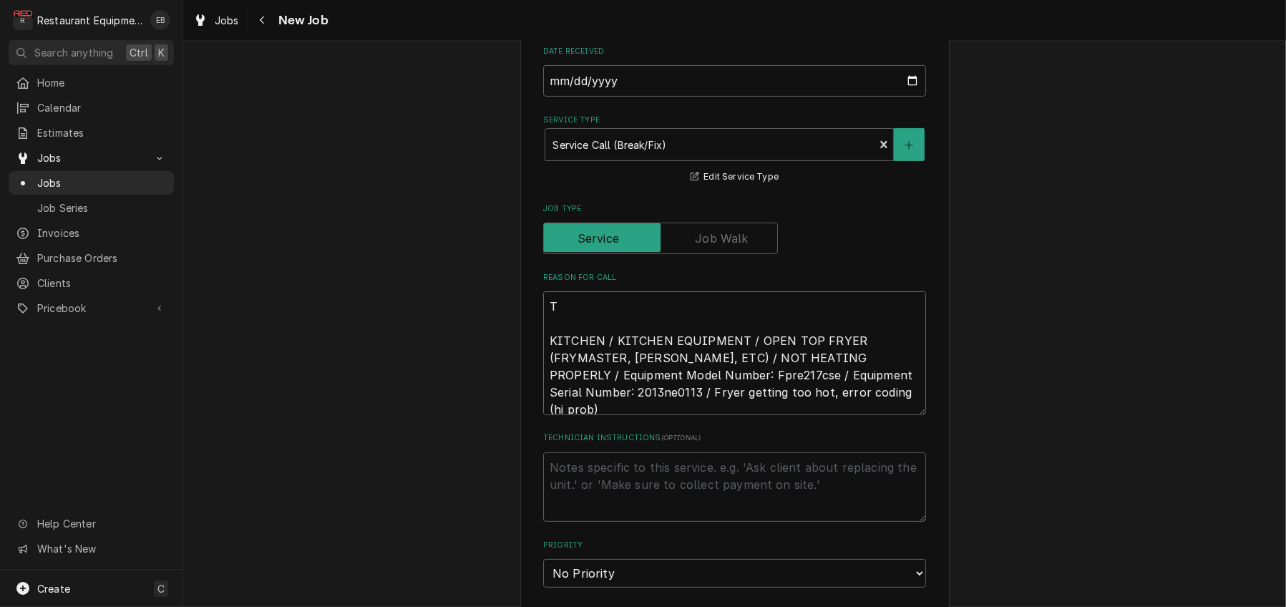
type textarea "x"
type textarea "TN KITCHEN / KITCHEN EQUIPMENT / OPEN TOP FRYER (FRYMASTER, DEAN, ETC) / NOT HE…"
type textarea "x"
type textarea "TN# KITCHEN / KITCHEN EQUIPMENT / OPEN TOP FRYER (FRYMASTER, DEAN, ETC) / NOT H…"
type textarea "x"
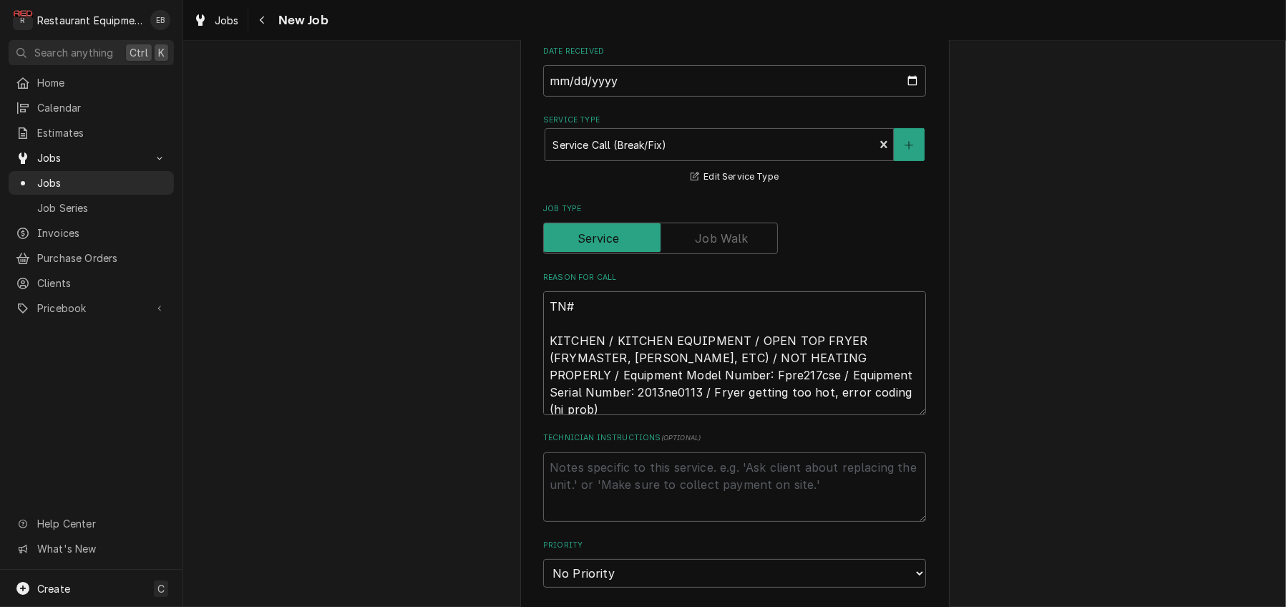
type textarea "TN# KITCHEN / KITCHEN EQUIPMENT / OPEN TOP FRYER (FRYMASTER, DEAN, ETC) / NOT H…"
paste textarea "326574343"
type textarea "x"
type textarea "TN#326574343 KITCHEN / KITCHEN EQUIPMENT / OPEN TOP FRYER (FRYMASTER, DEAN, ETC…"
type textarea "x"
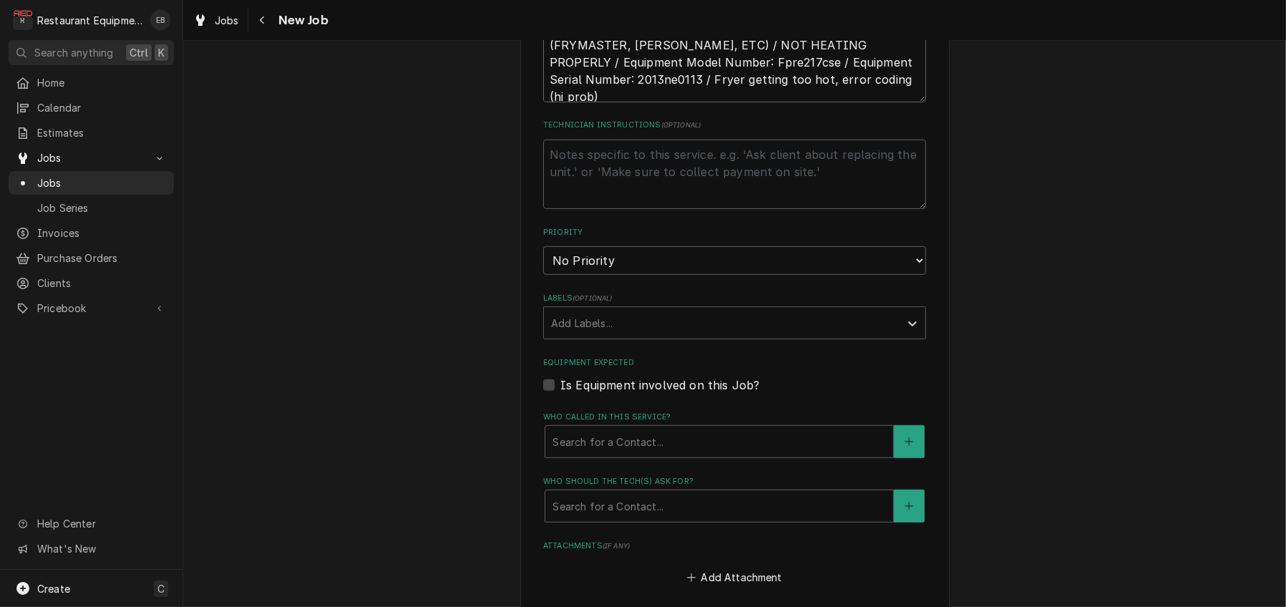
scroll to position [811, 0]
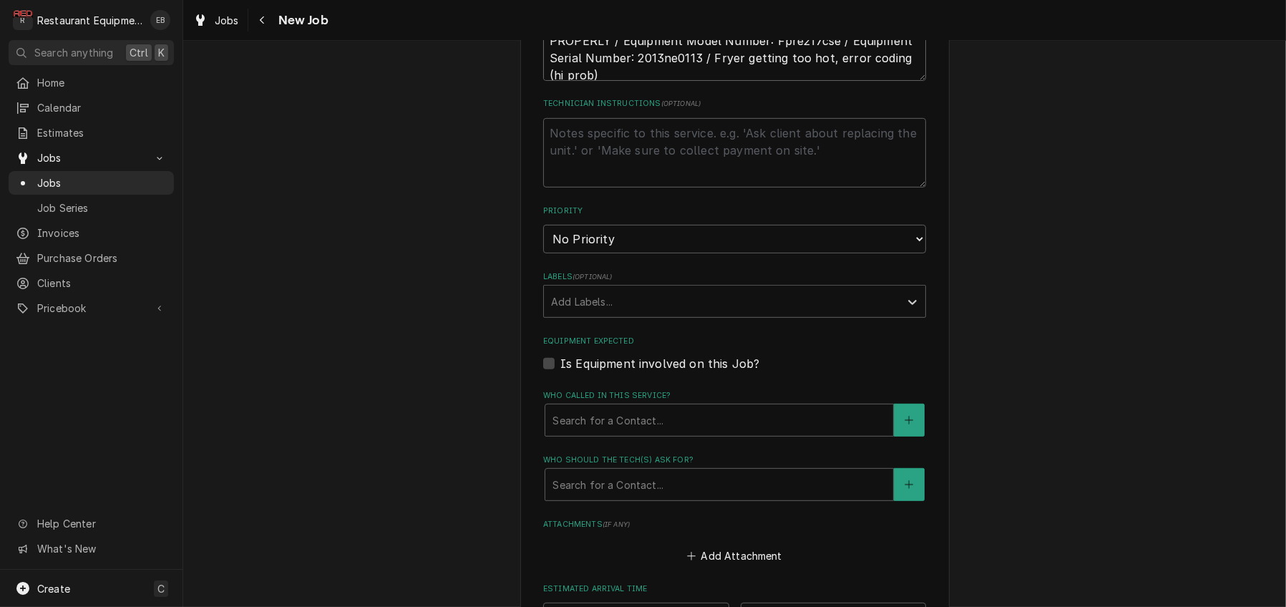
type textarea "TN#326574343 KITCHEN / KITCHEN EQUIPMENT / OPEN TOP FRYER (FRYMASTER, DEAN, ETC…"
click at [752, 253] on select "No Priority Urgent High Medium Low" at bounding box center [734, 239] width 383 height 29
select select "2"
click at [543, 253] on select "No Priority Urgent High Medium Low" at bounding box center [734, 239] width 383 height 29
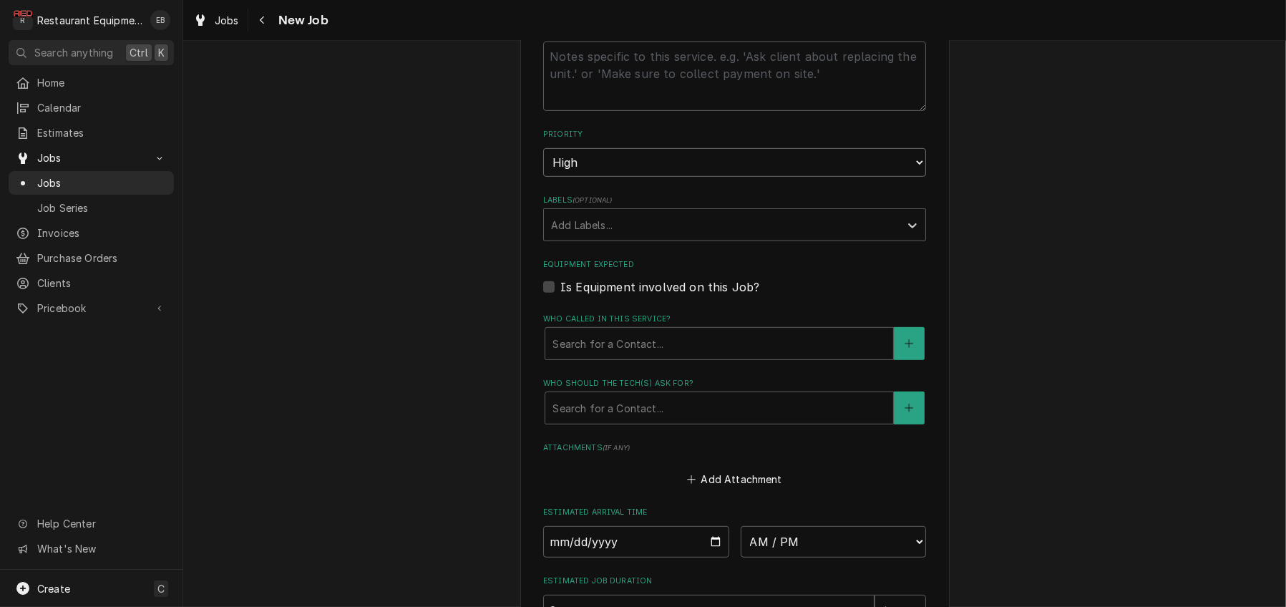
scroll to position [954, 0]
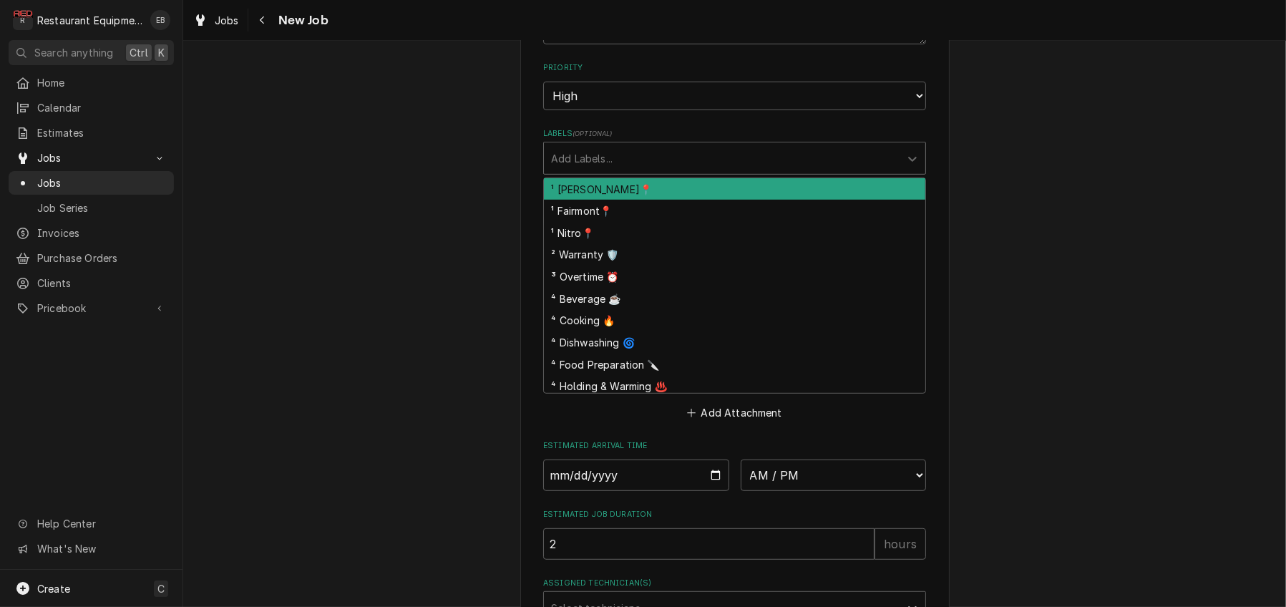
click at [629, 171] on div "Labels" at bounding box center [721, 158] width 341 height 26
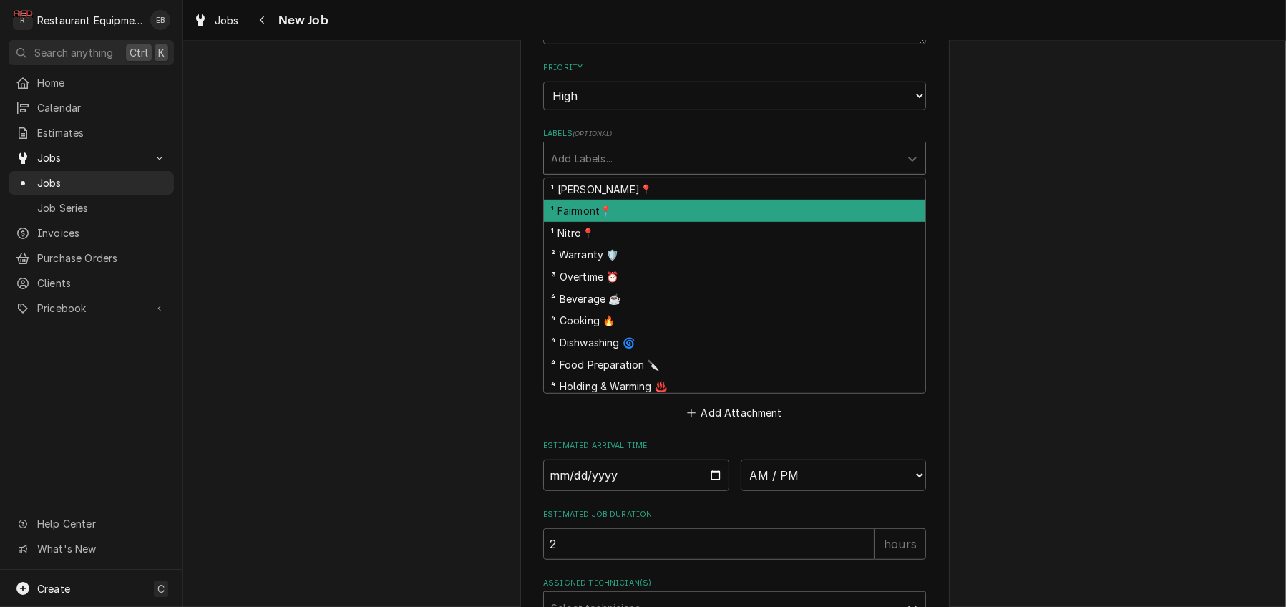
click at [593, 222] on div "¹ Fairmont📍" at bounding box center [734, 211] width 381 height 22
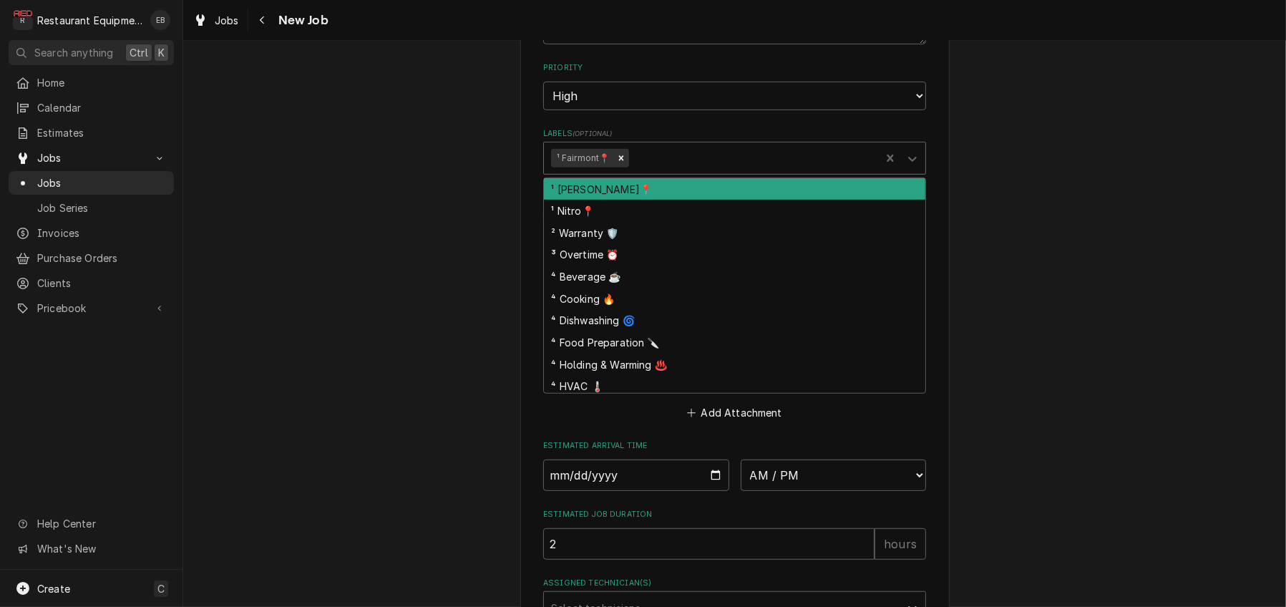
click at [660, 171] on div "Labels" at bounding box center [752, 158] width 242 height 26
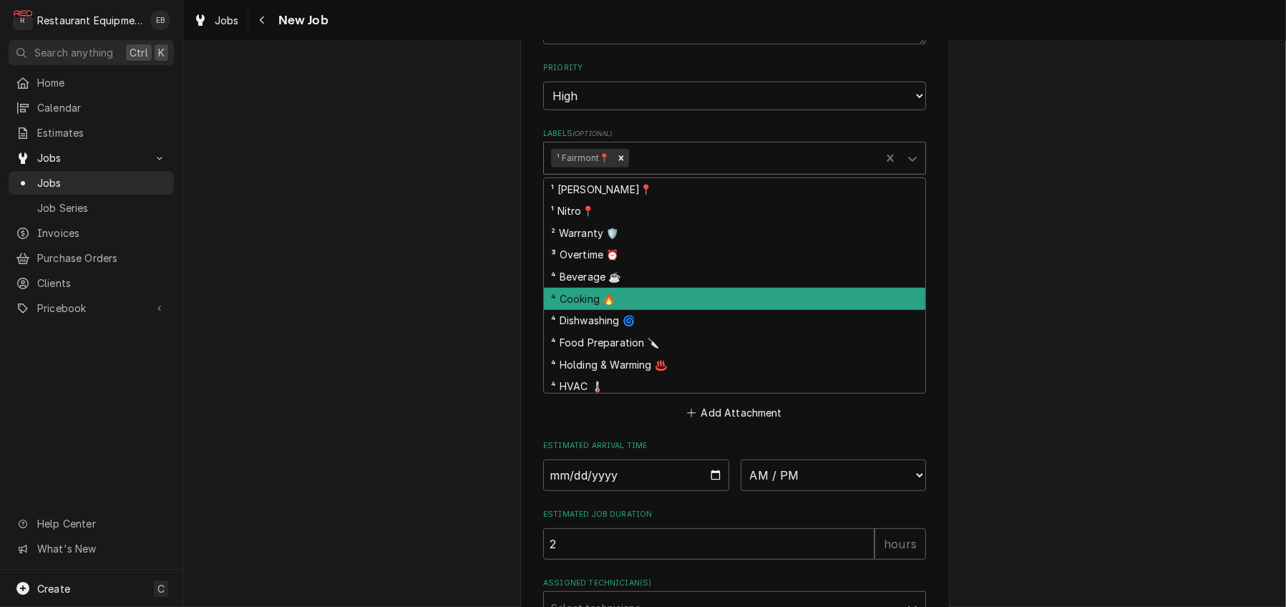
click at [580, 310] on div "⁴ Cooking 🔥" at bounding box center [734, 299] width 381 height 22
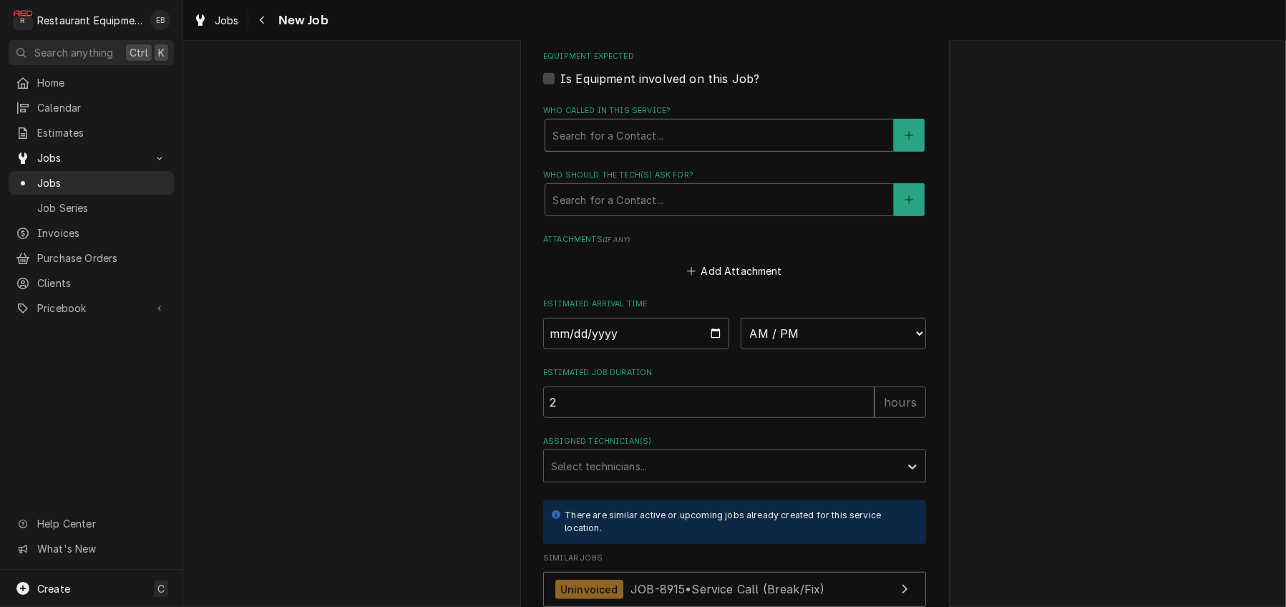
scroll to position [1097, 0]
click at [646, 147] on div "Who called in this service?" at bounding box center [718, 134] width 333 height 26
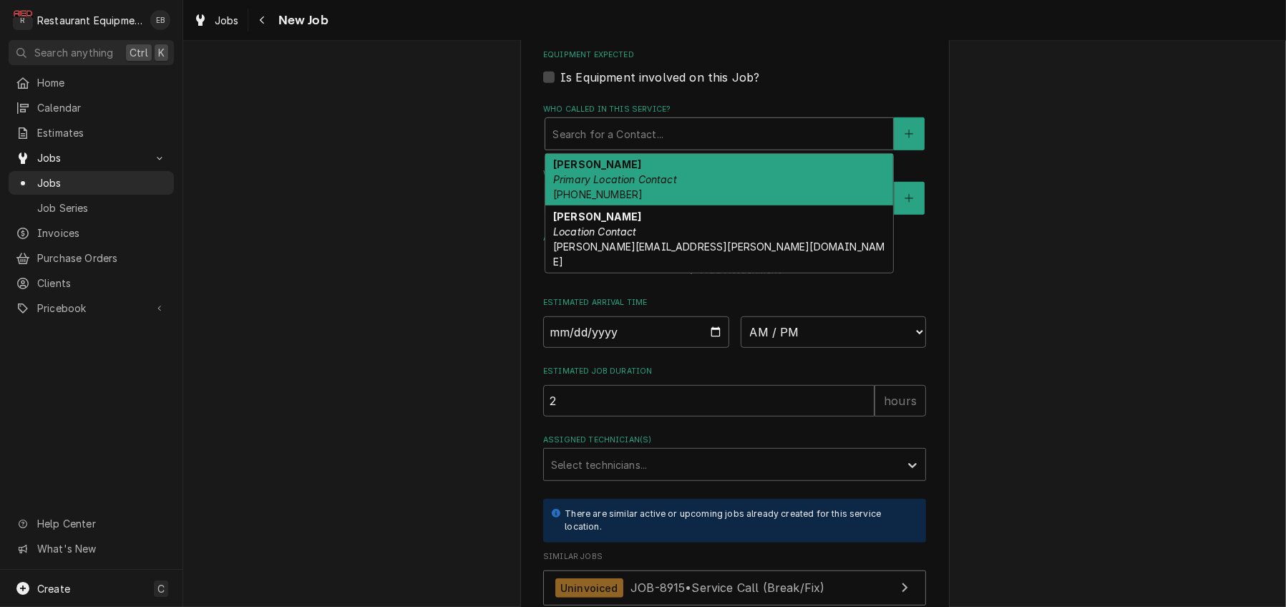
click at [595, 200] on span "[PHONE_NUMBER]" at bounding box center [597, 194] width 89 height 12
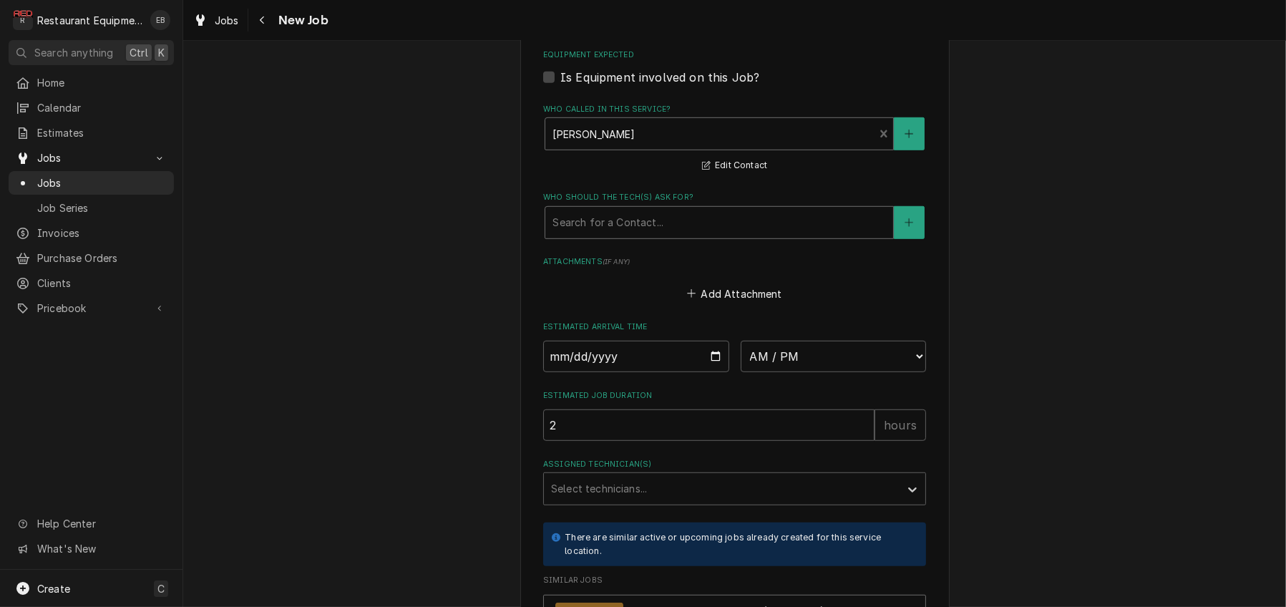
click at [585, 235] on div "Who should the tech(s) ask for?" at bounding box center [718, 223] width 333 height 26
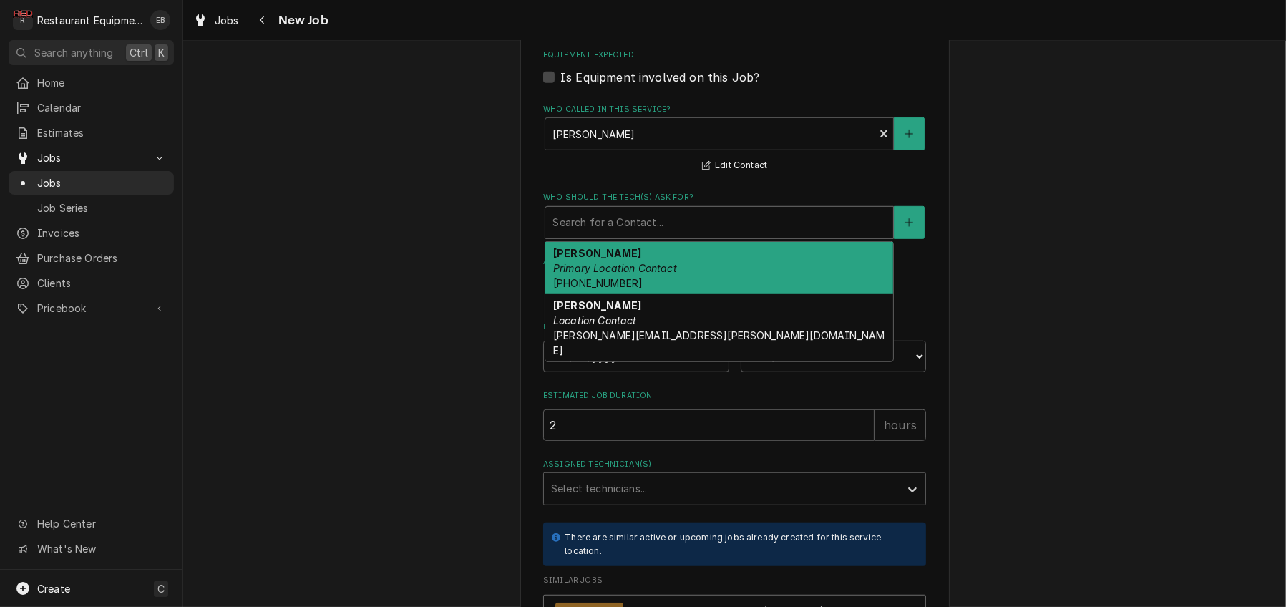
click at [581, 274] on em "Primary Location Contact" at bounding box center [615, 268] width 124 height 12
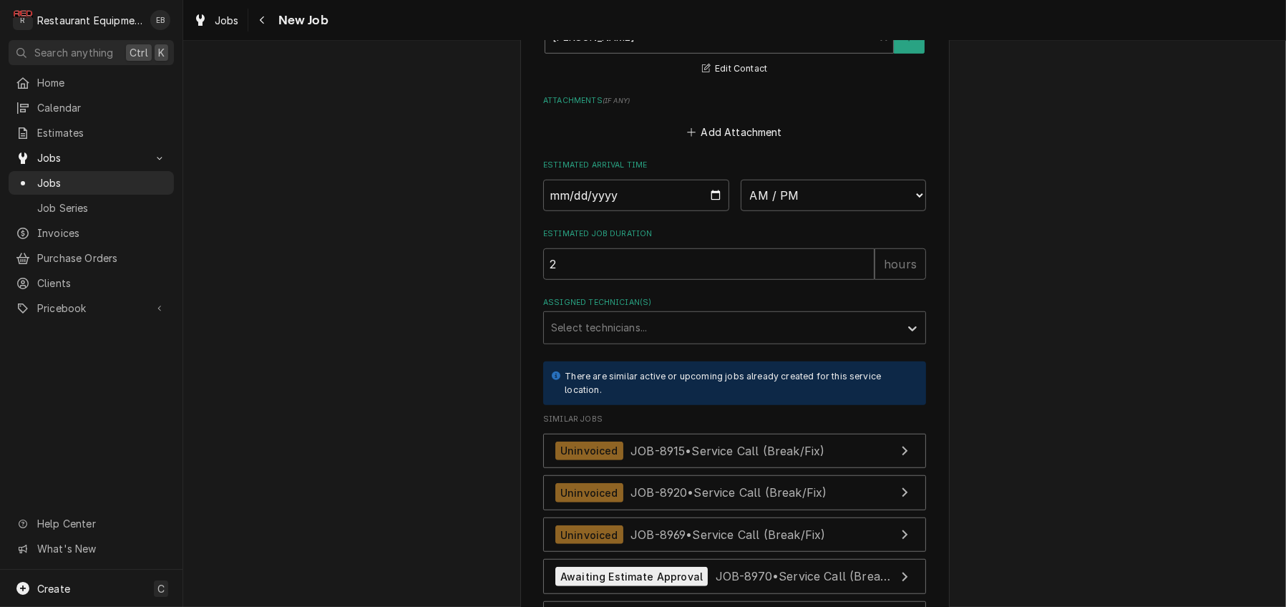
scroll to position [1288, 0]
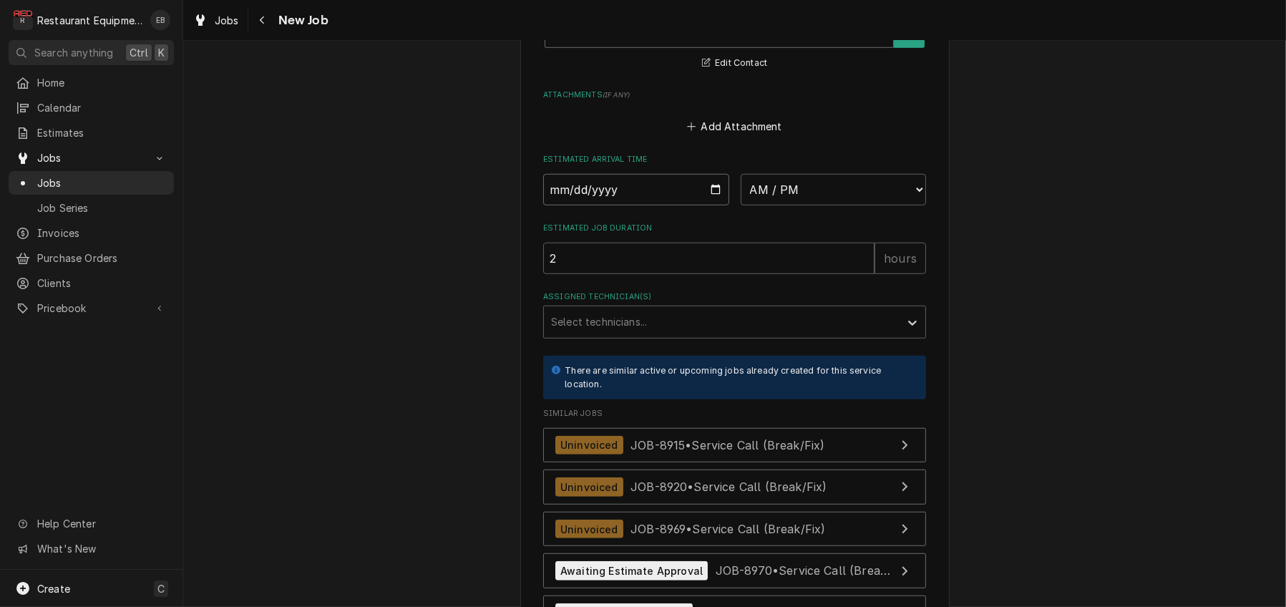
click at [716, 205] on input "Date" at bounding box center [636, 189] width 186 height 31
type textarea "x"
type input "[DATE]"
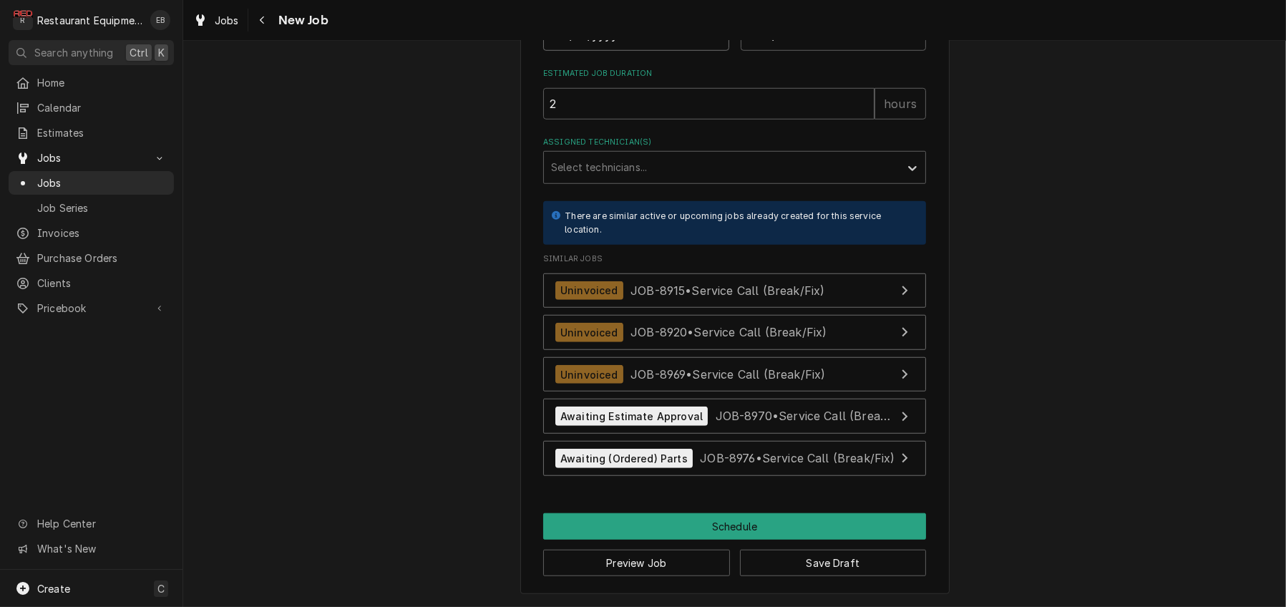
scroll to position [1655, 0]
click at [792, 557] on button "Save Draft" at bounding box center [833, 563] width 187 height 26
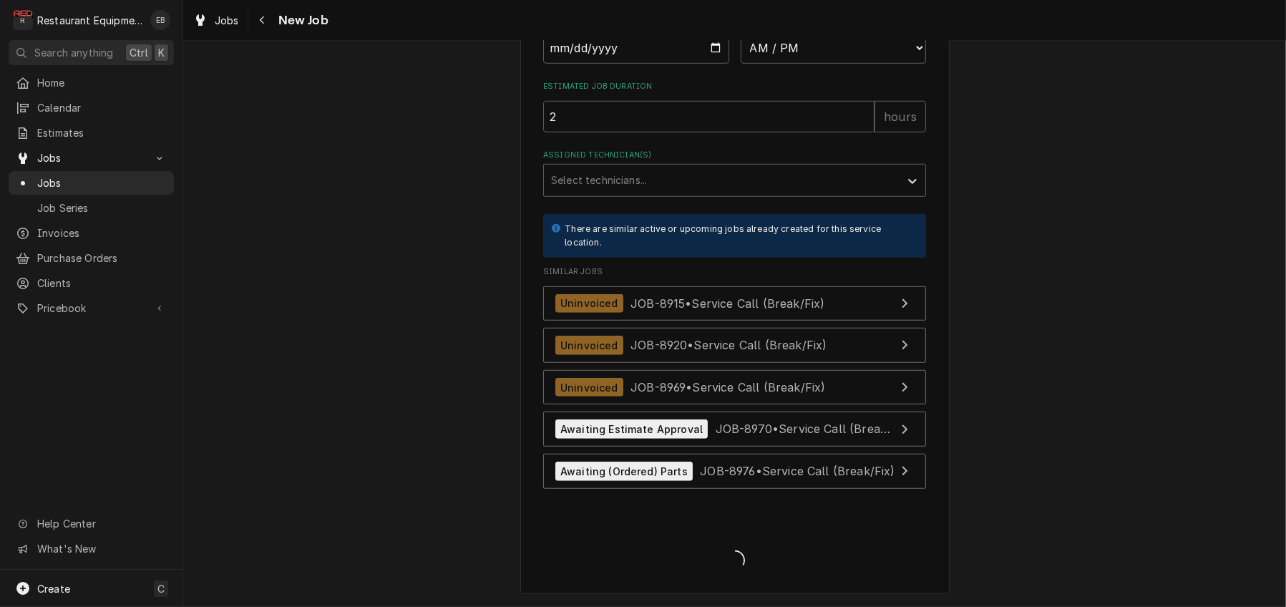
scroll to position [1640, 0]
type textarea "x"
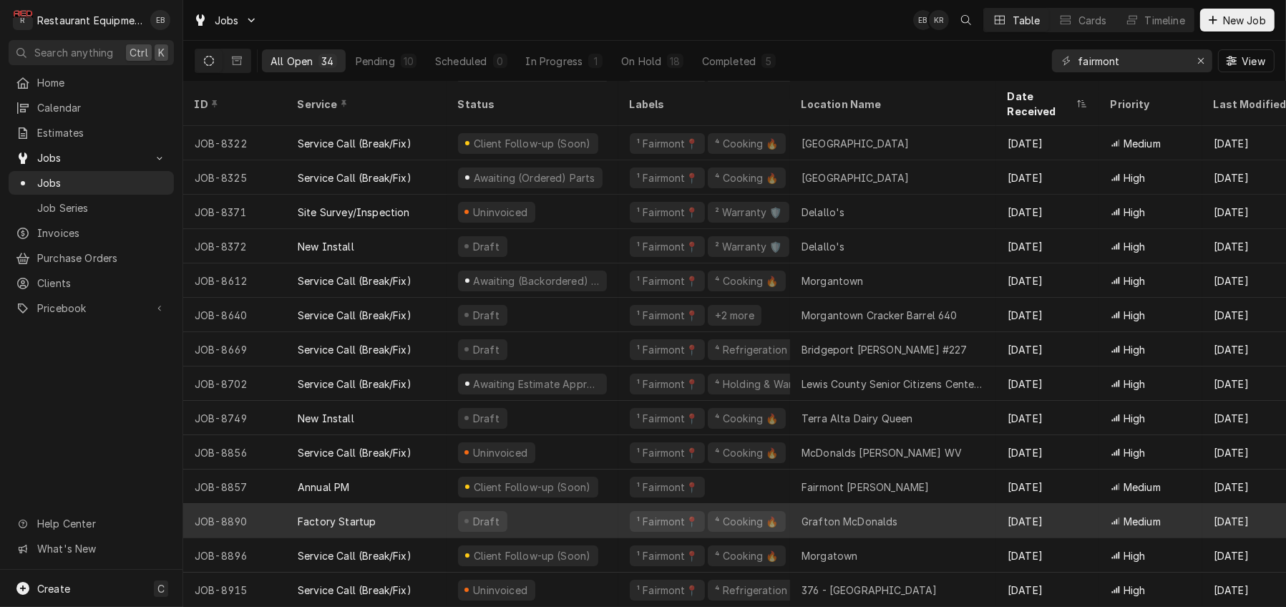
scroll to position [122, 0]
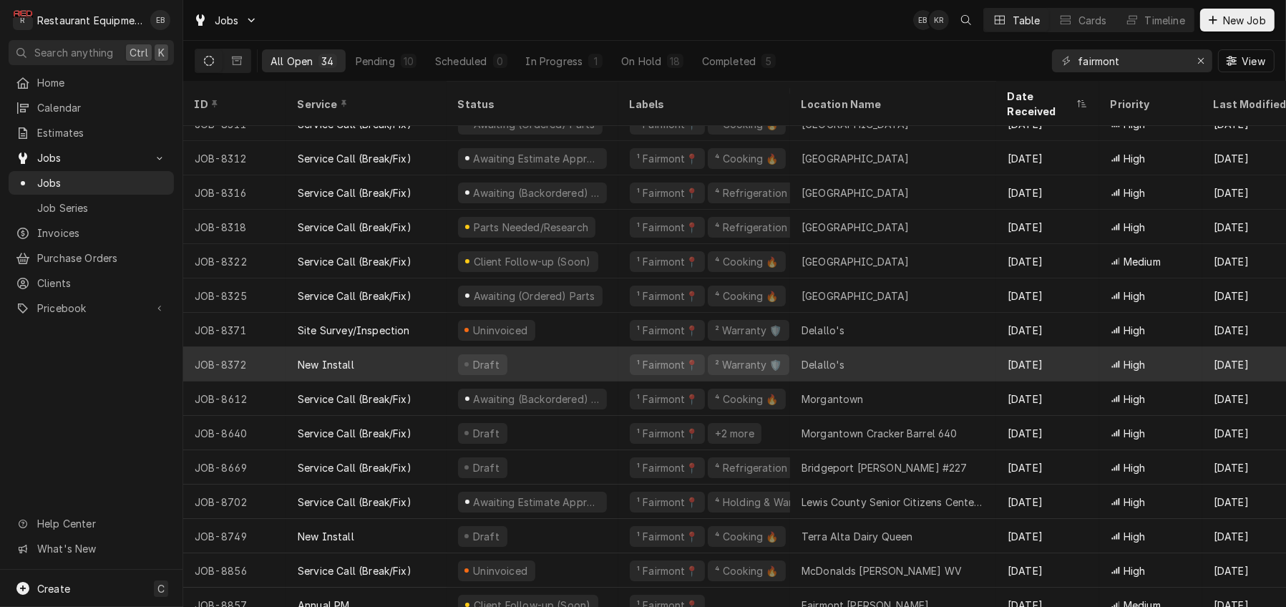
click at [827, 362] on div "Delallo's" at bounding box center [823, 364] width 43 height 15
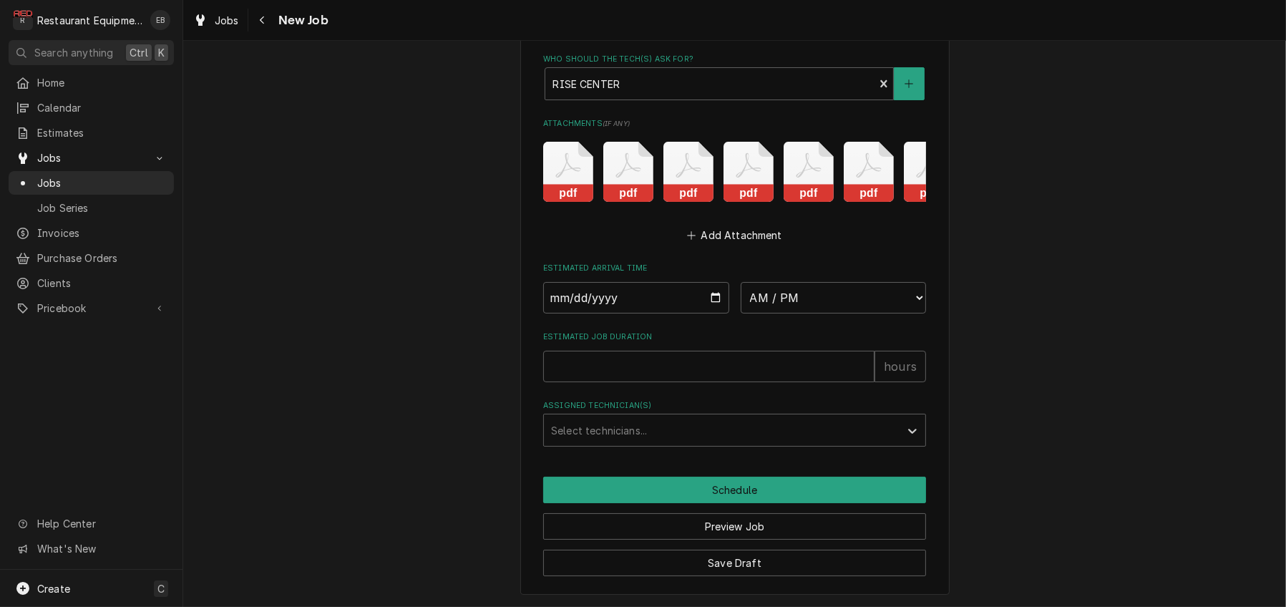
scroll to position [4380, 0]
click at [716, 282] on input "Date" at bounding box center [636, 297] width 186 height 31
type textarea "x"
type input "2025-09-23"
type textarea "x"
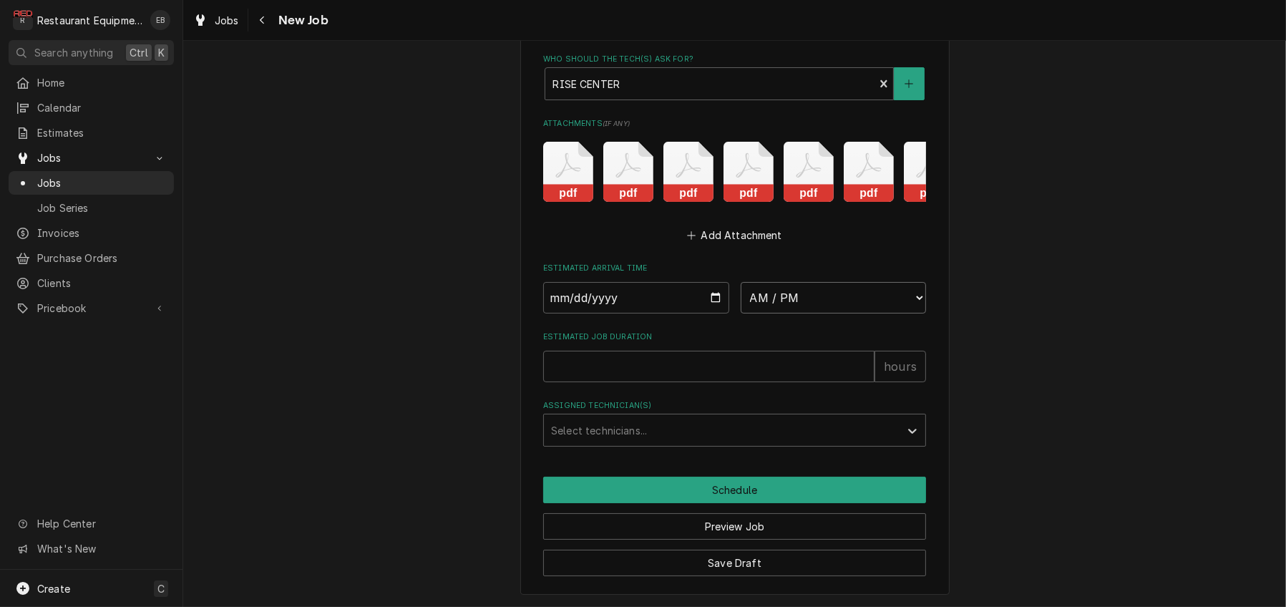
click at [846, 282] on select "AM / PM 6:00 AM 6:15 AM 6:30 AM 6:45 AM 7:00 AM 7:15 AM 7:30 AM 7:45 AM 8:00 AM…" at bounding box center [834, 297] width 186 height 31
select select "09:45:00"
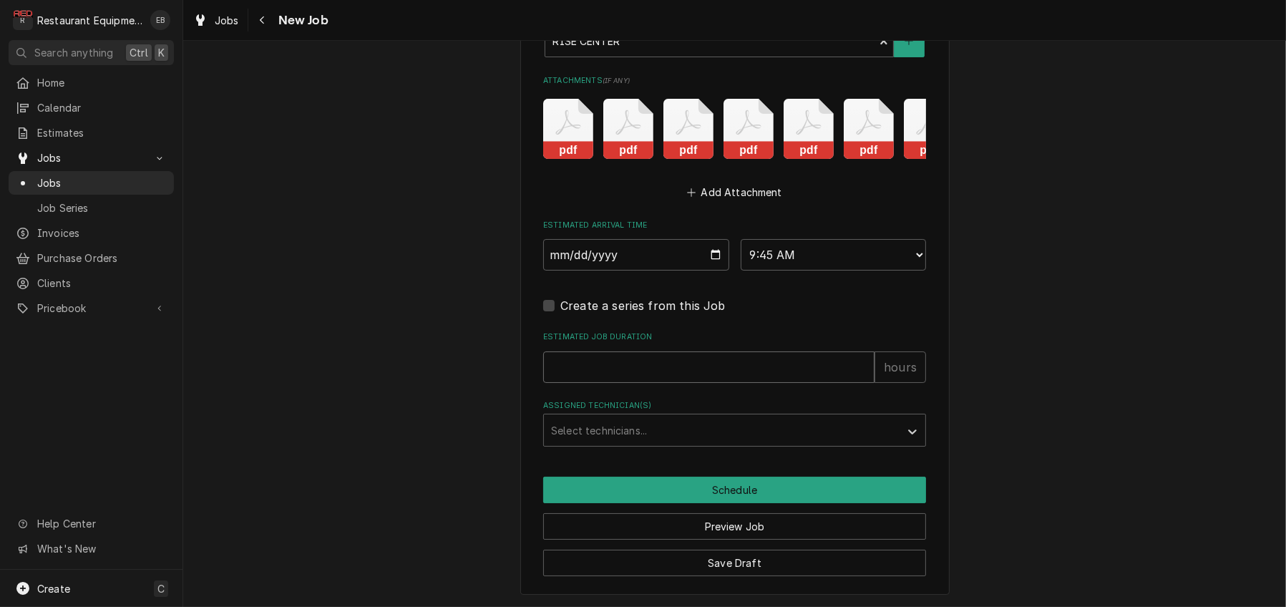
drag, startPoint x: 700, startPoint y: 390, endPoint x: 700, endPoint y: 398, distance: 7.9
click at [700, 383] on input "Estimated Job Duration" at bounding box center [708, 366] width 331 height 31
type textarea "x"
type input "4"
type textarea "x"
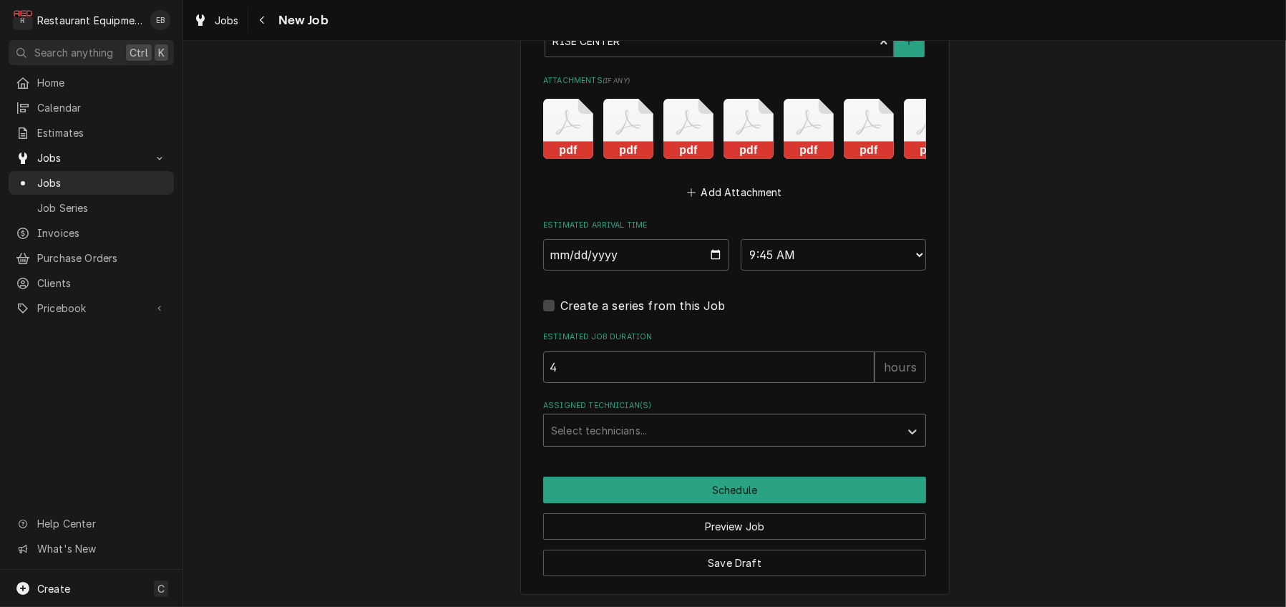
type input "4"
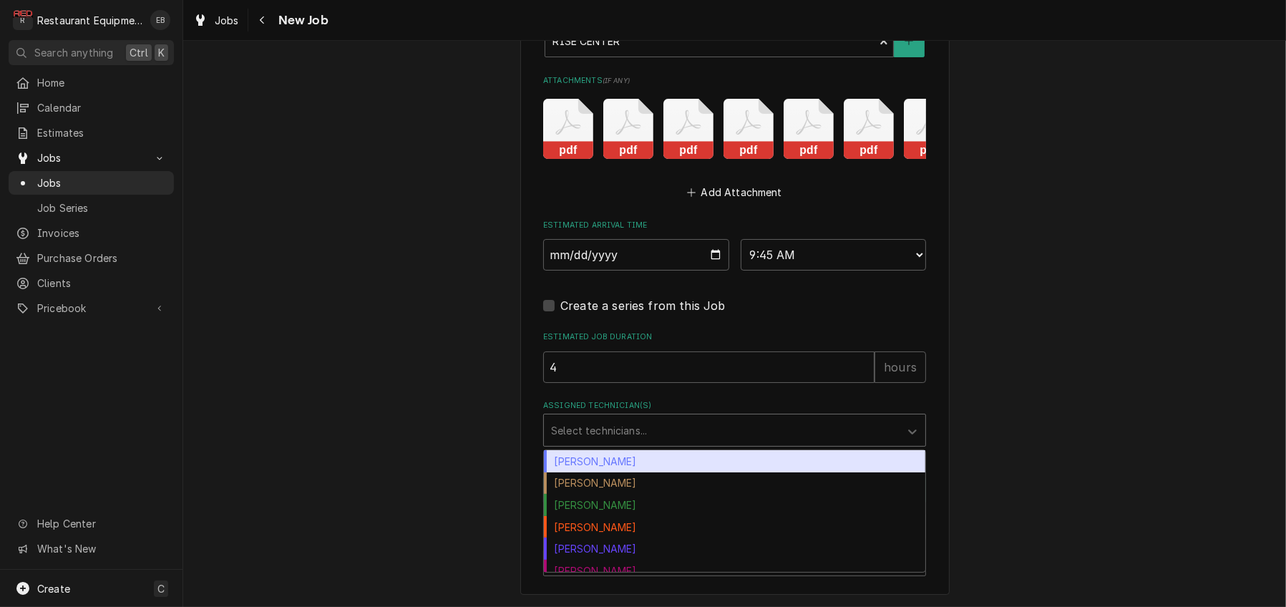
click at [552, 443] on div "Assigned Technician(s)" at bounding box center [721, 430] width 341 height 26
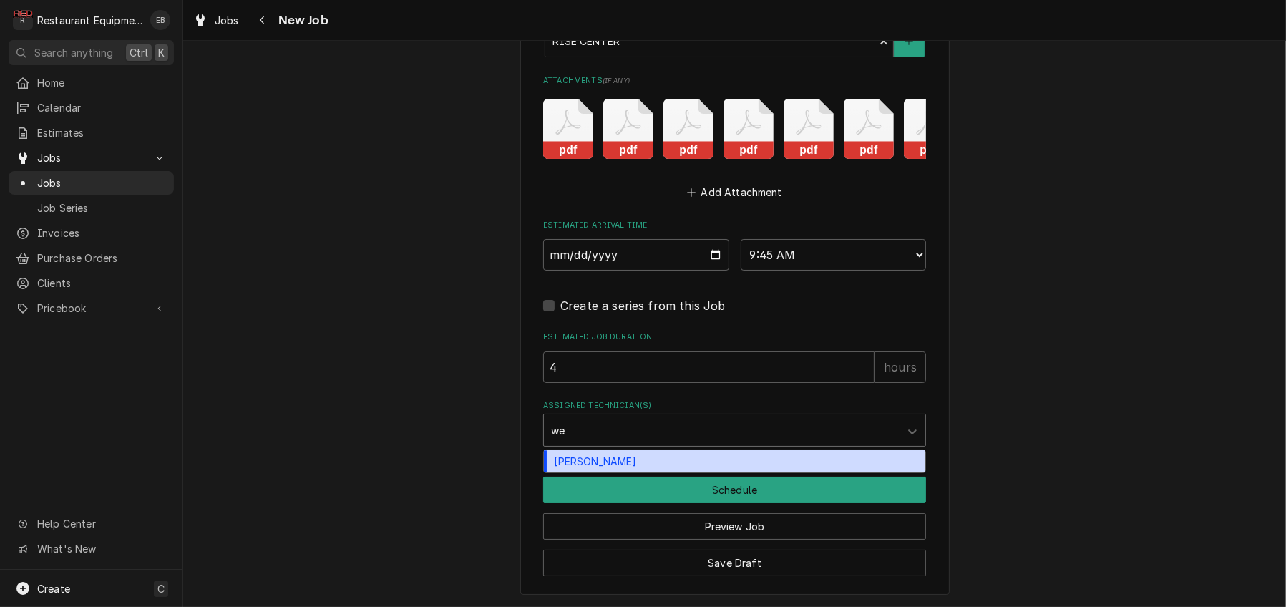
type input "wes"
click at [585, 472] on div "[PERSON_NAME]" at bounding box center [734, 461] width 381 height 22
type textarea "x"
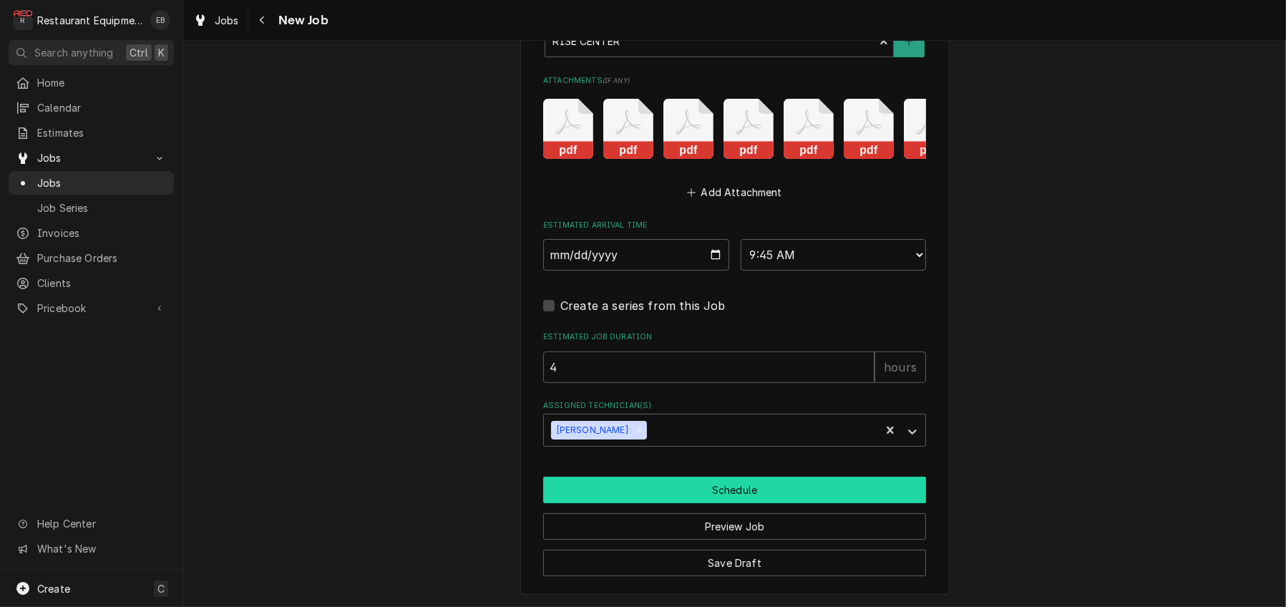
click at [652, 503] on button "Schedule" at bounding box center [734, 490] width 383 height 26
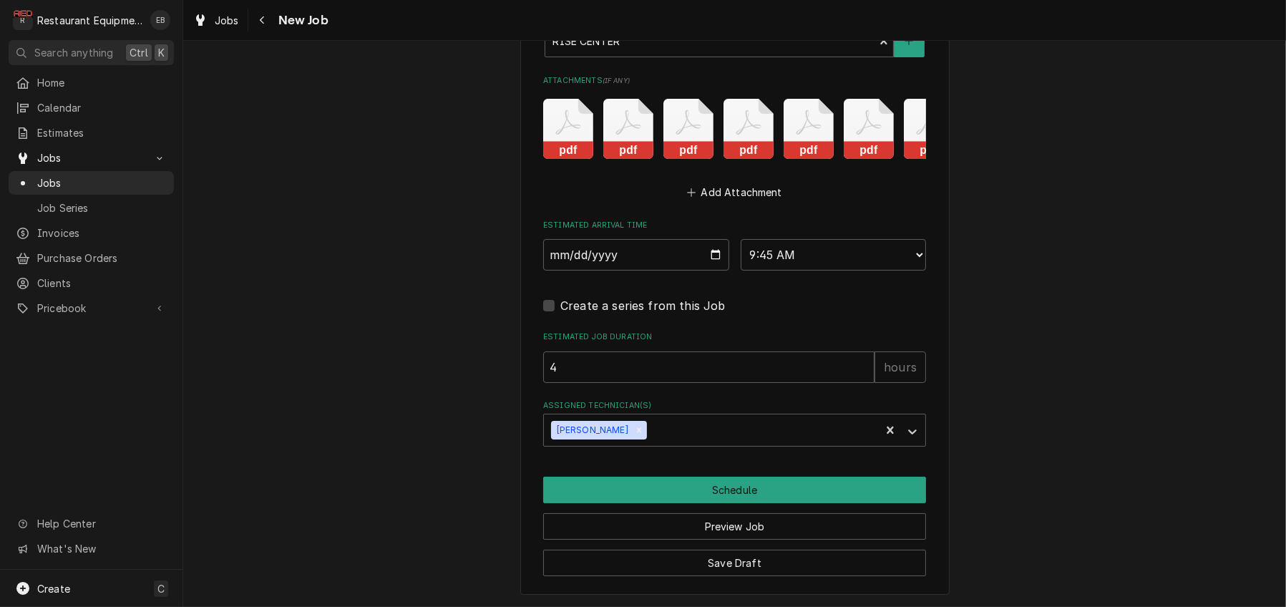
scroll to position [4372, 0]
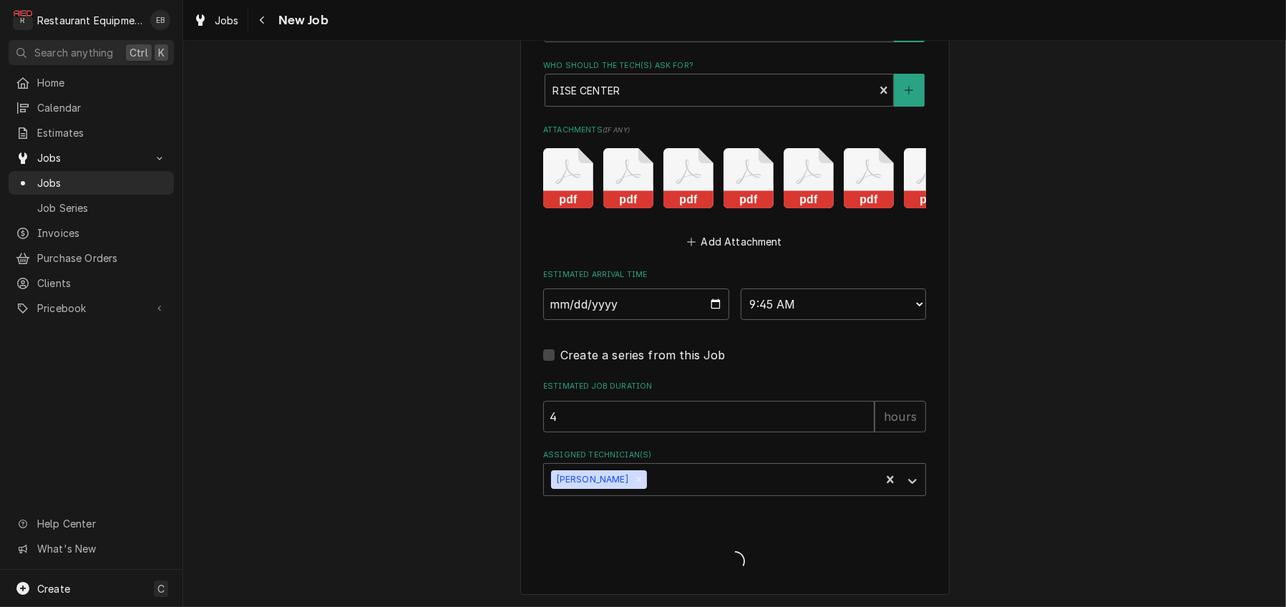
type textarea "x"
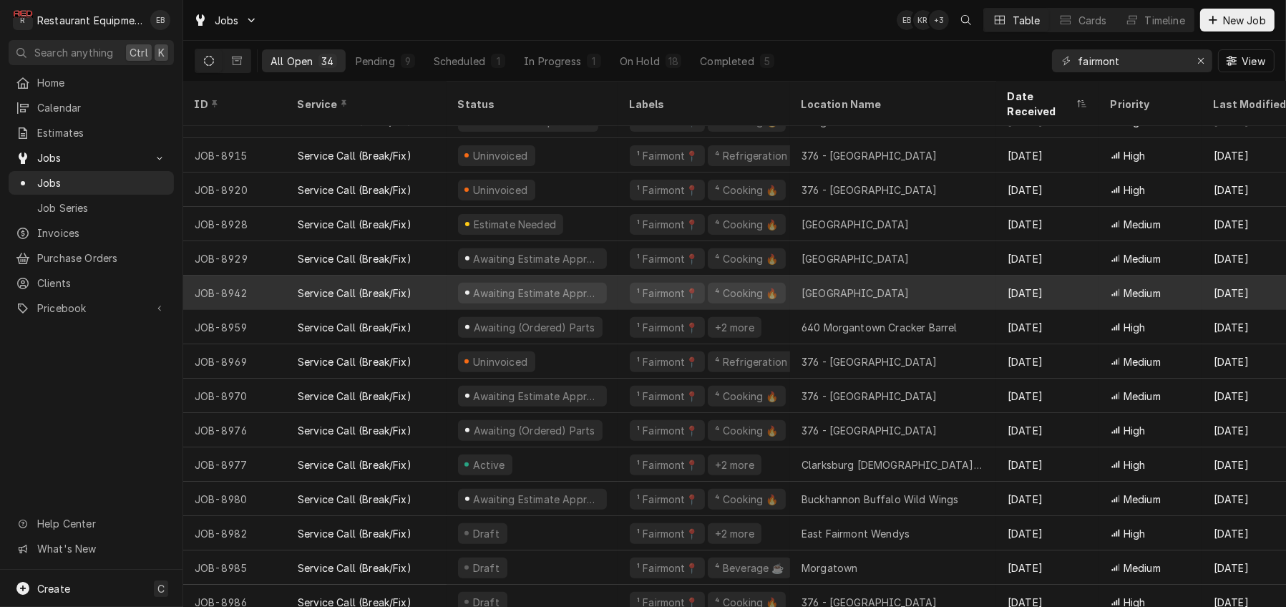
scroll to position [697, 0]
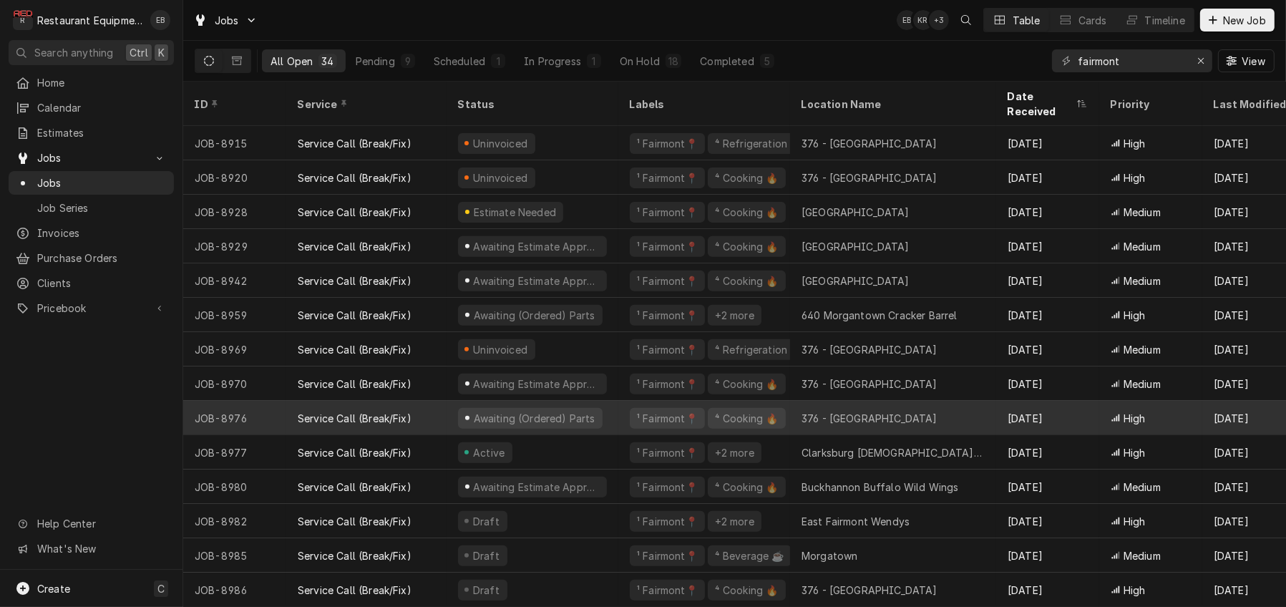
click at [827, 411] on div "376 - [GEOGRAPHIC_DATA]" at bounding box center [870, 418] width 136 height 15
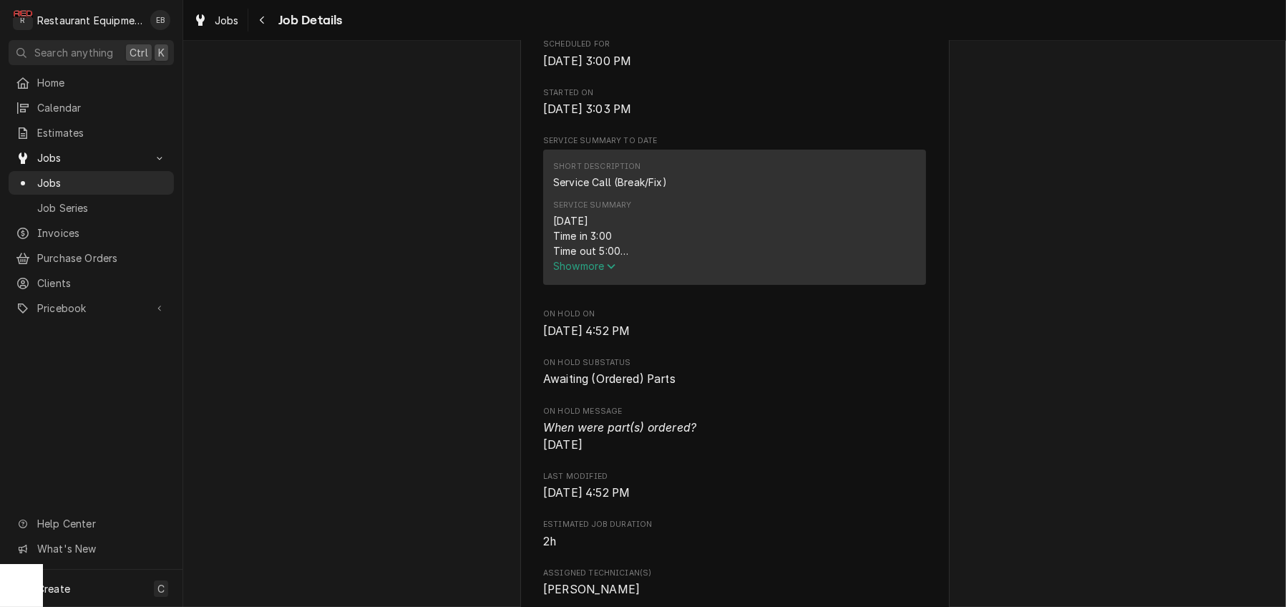
scroll to position [477, 0]
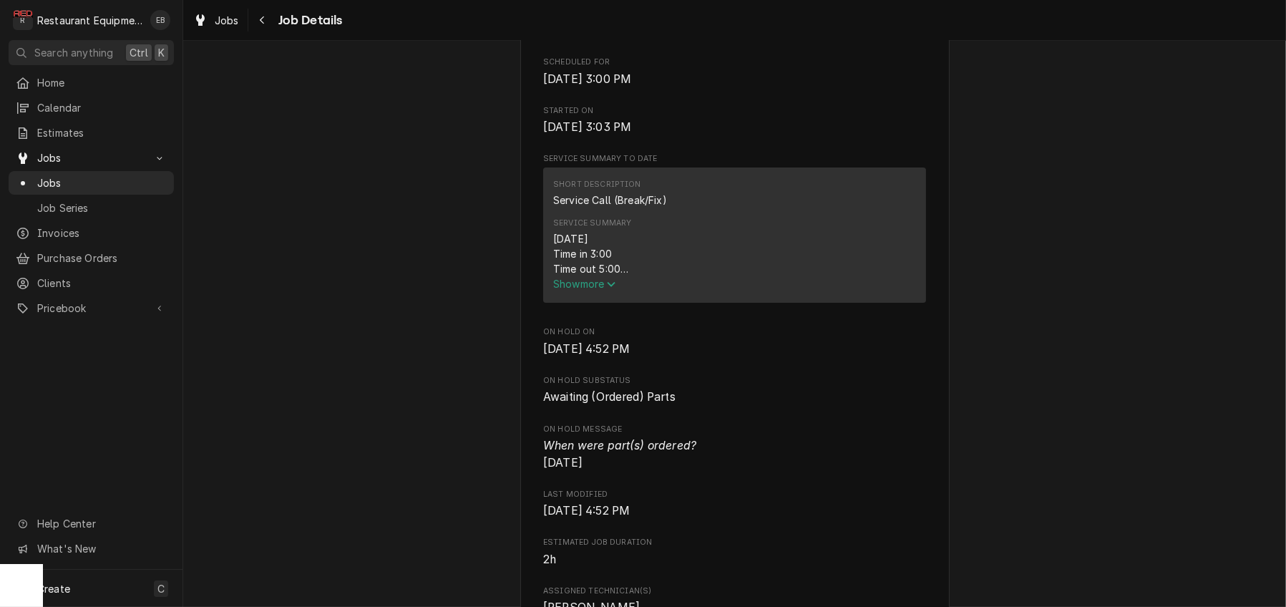
click at [607, 289] on icon "Service Summary" at bounding box center [611, 284] width 9 height 10
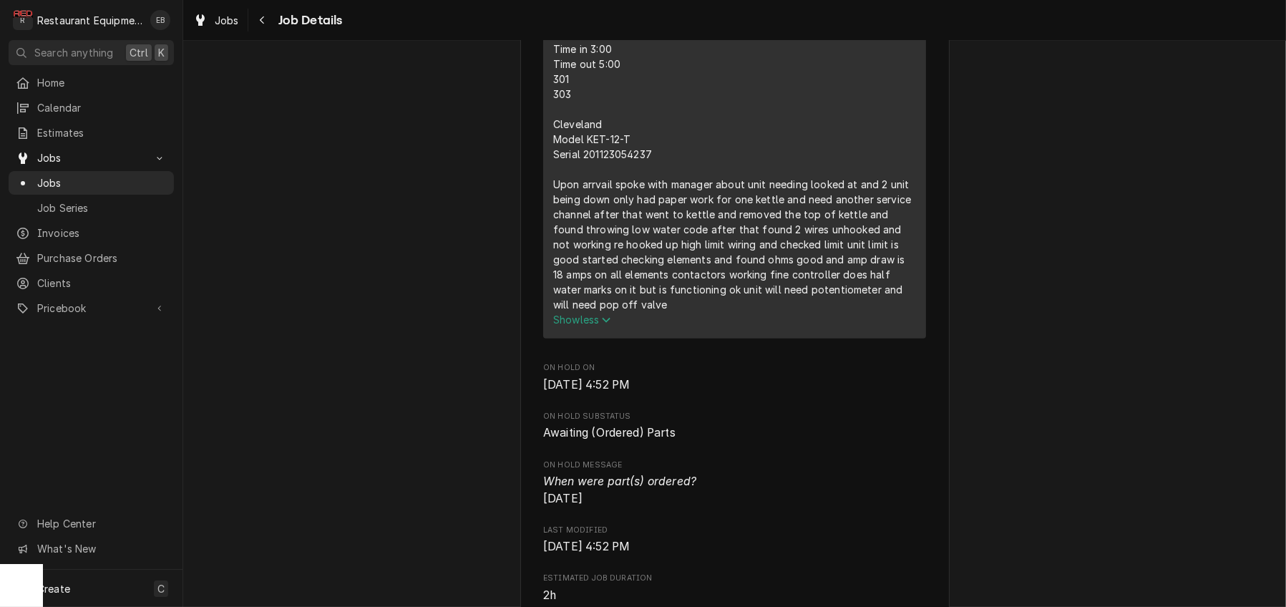
scroll to position [668, 0]
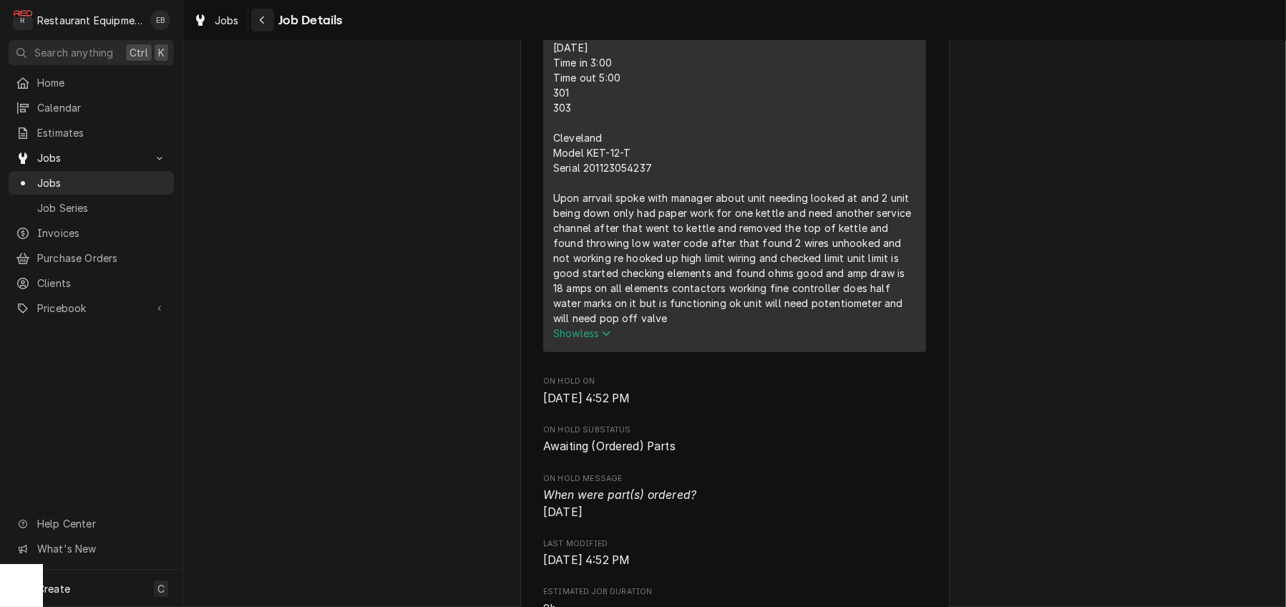
click at [265, 19] on icon "Navigate back" at bounding box center [262, 20] width 6 height 10
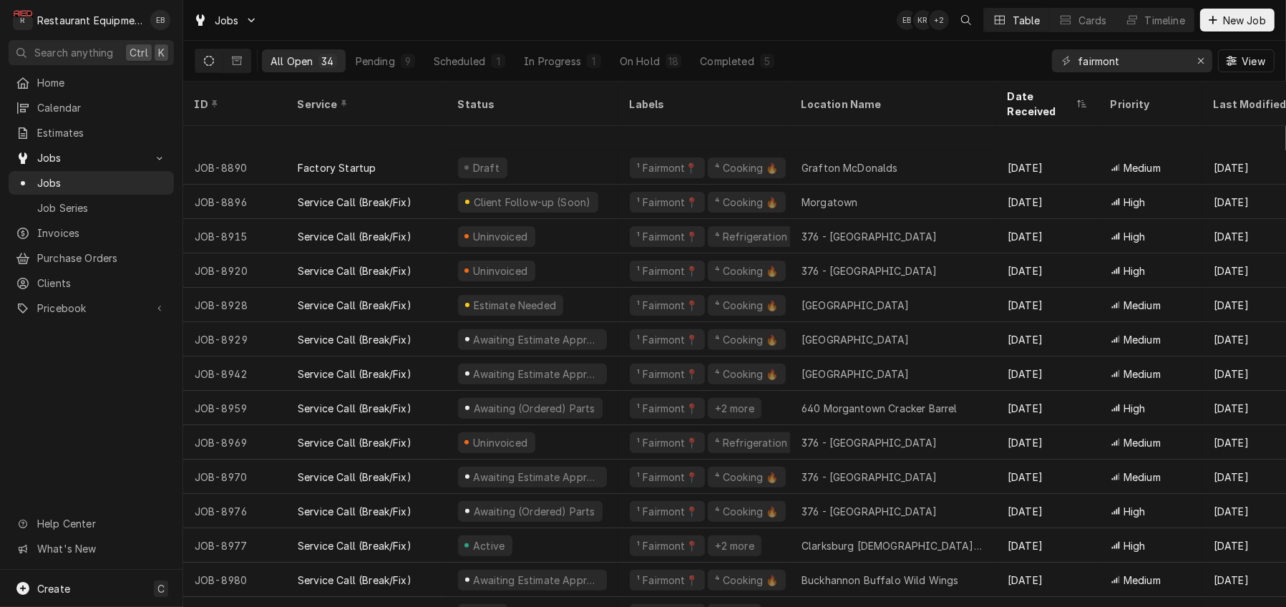
scroll to position [697, 0]
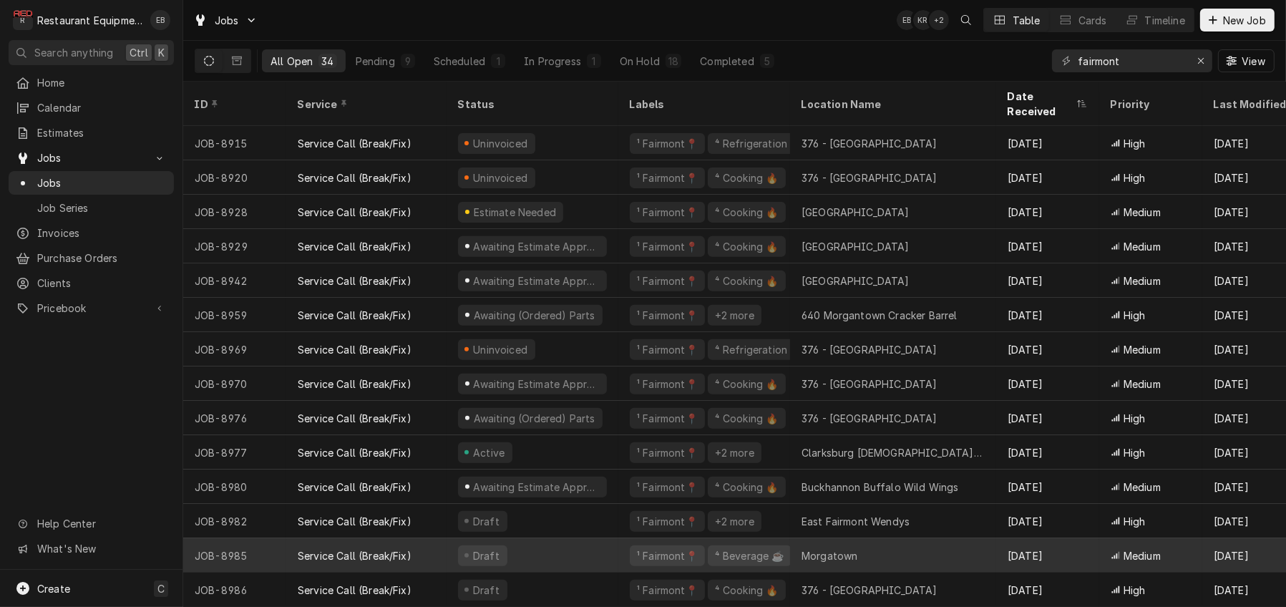
click at [618, 539] on div "Draft" at bounding box center [533, 555] width 172 height 34
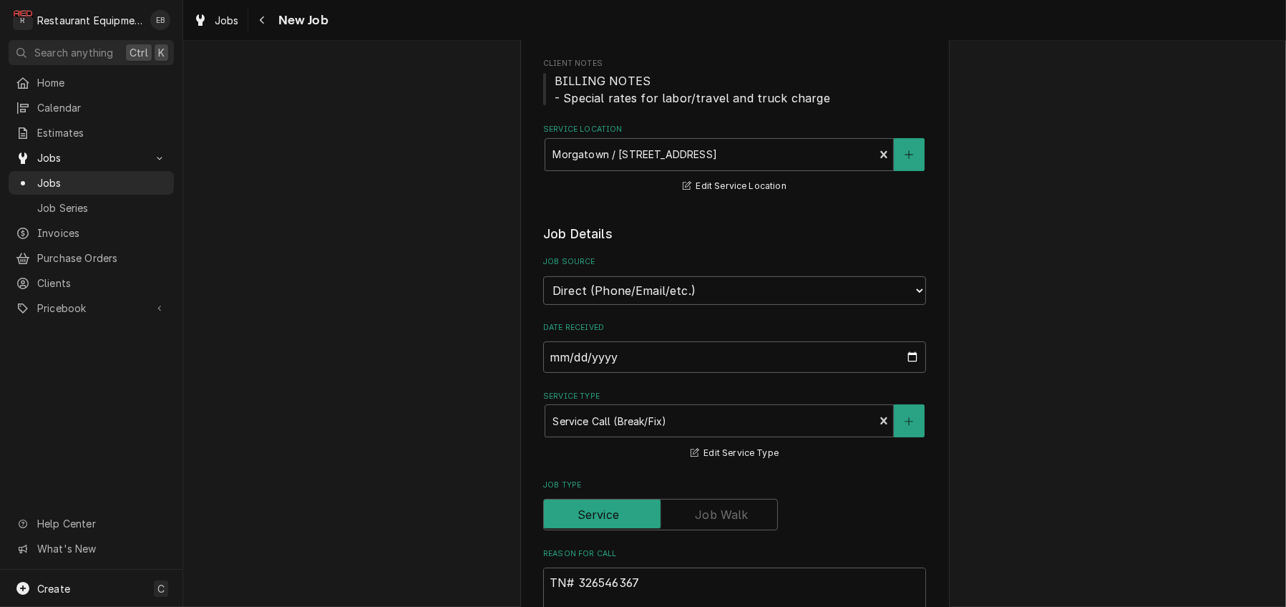
type textarea "x"
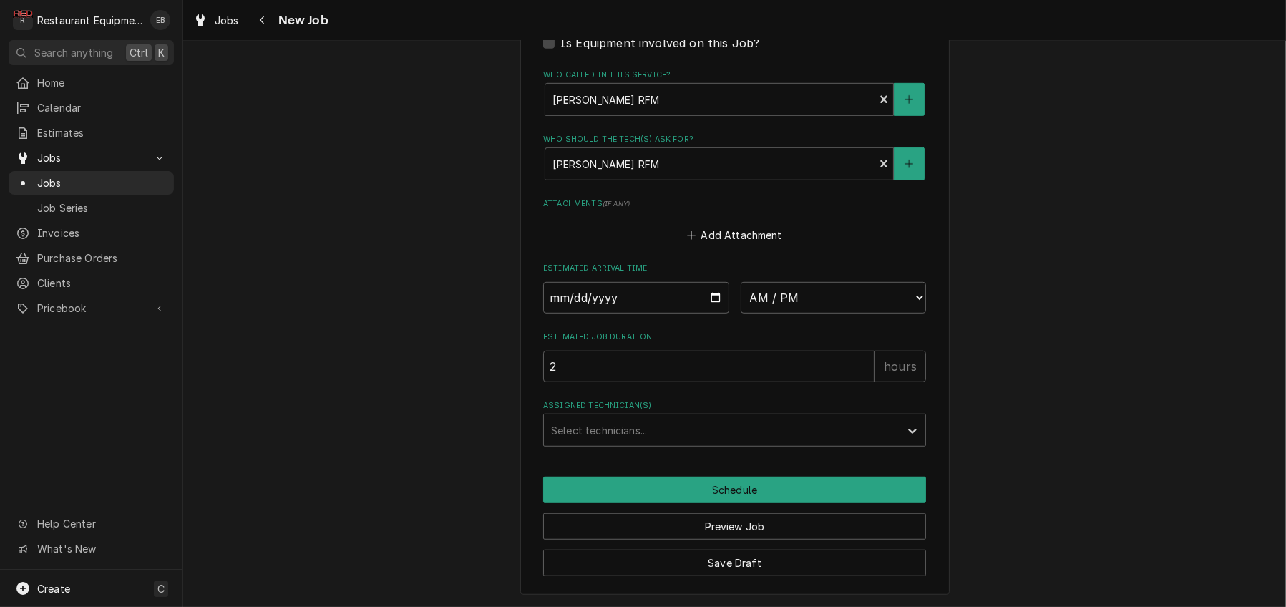
scroll to position [1328, 0]
click at [223, 23] on div "Jobs" at bounding box center [216, 20] width 52 height 18
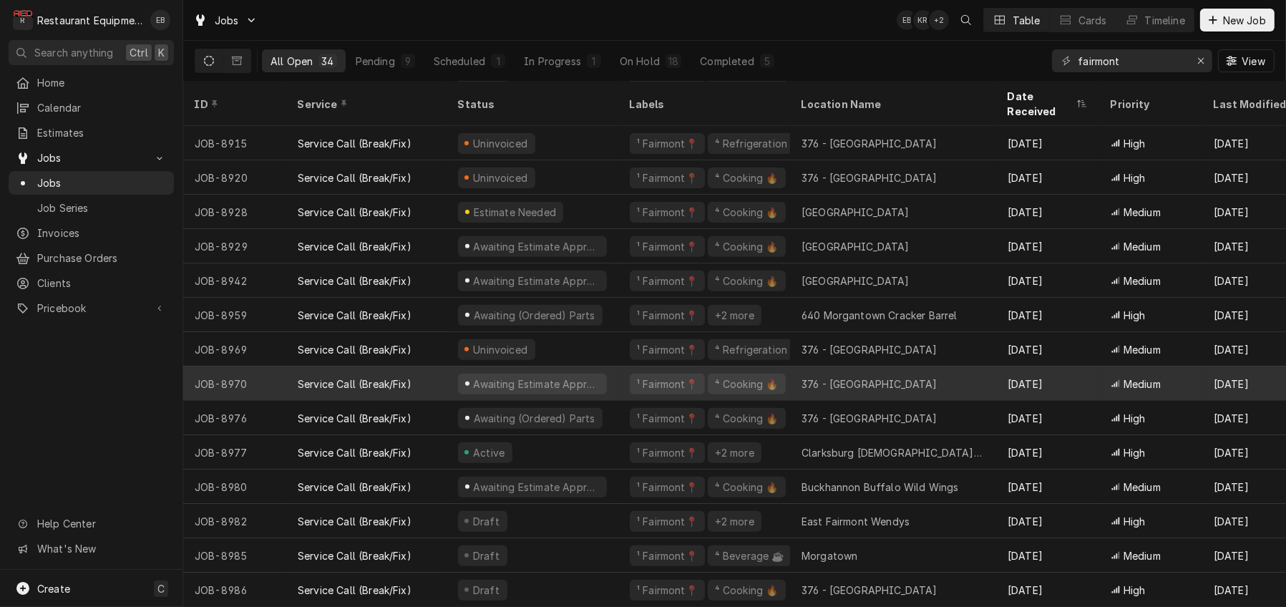
scroll to position [697, 0]
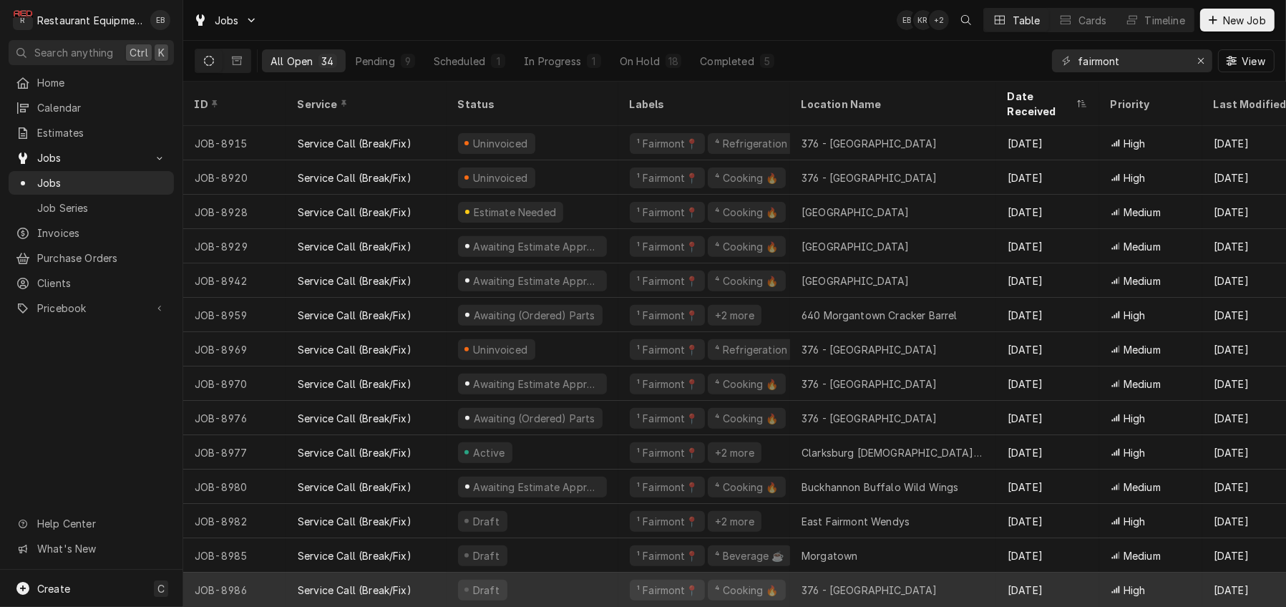
click at [613, 573] on div "Draft" at bounding box center [533, 590] width 172 height 34
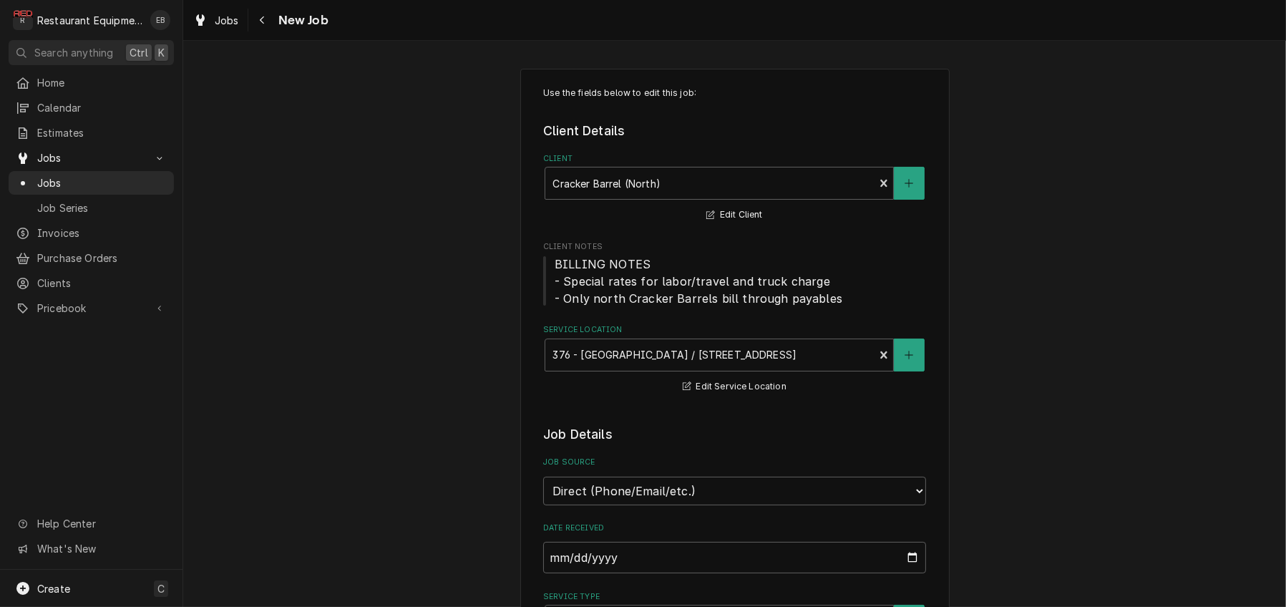
type textarea "x"
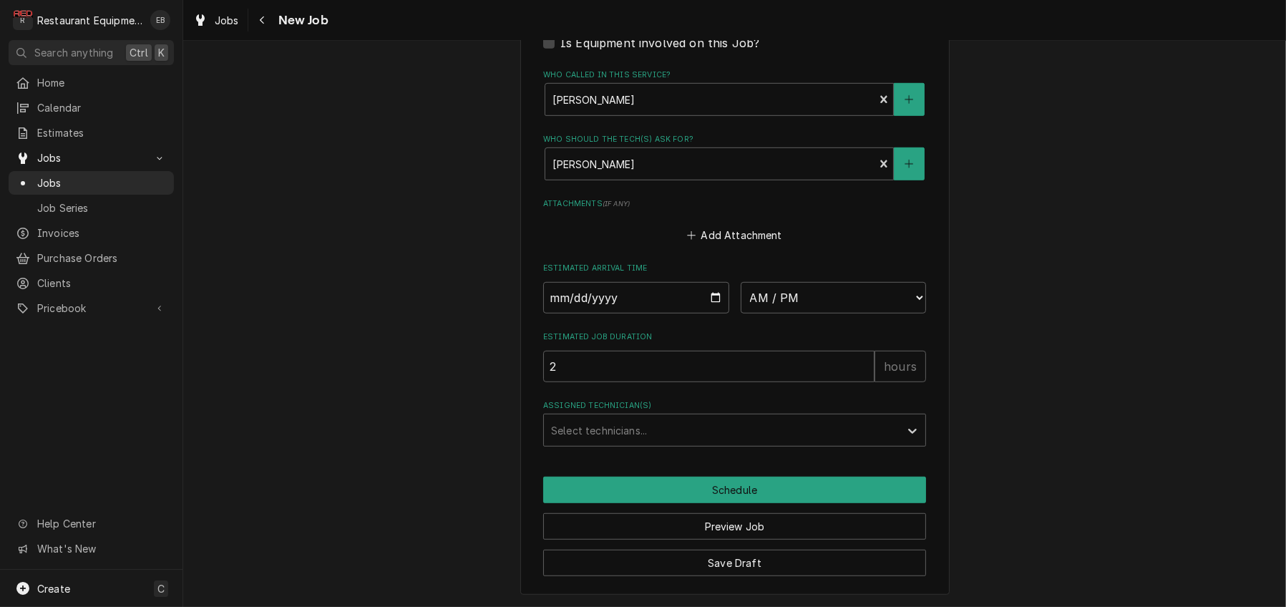
scroll to position [1310, 0]
click at [239, 23] on span "Jobs" at bounding box center [227, 20] width 24 height 15
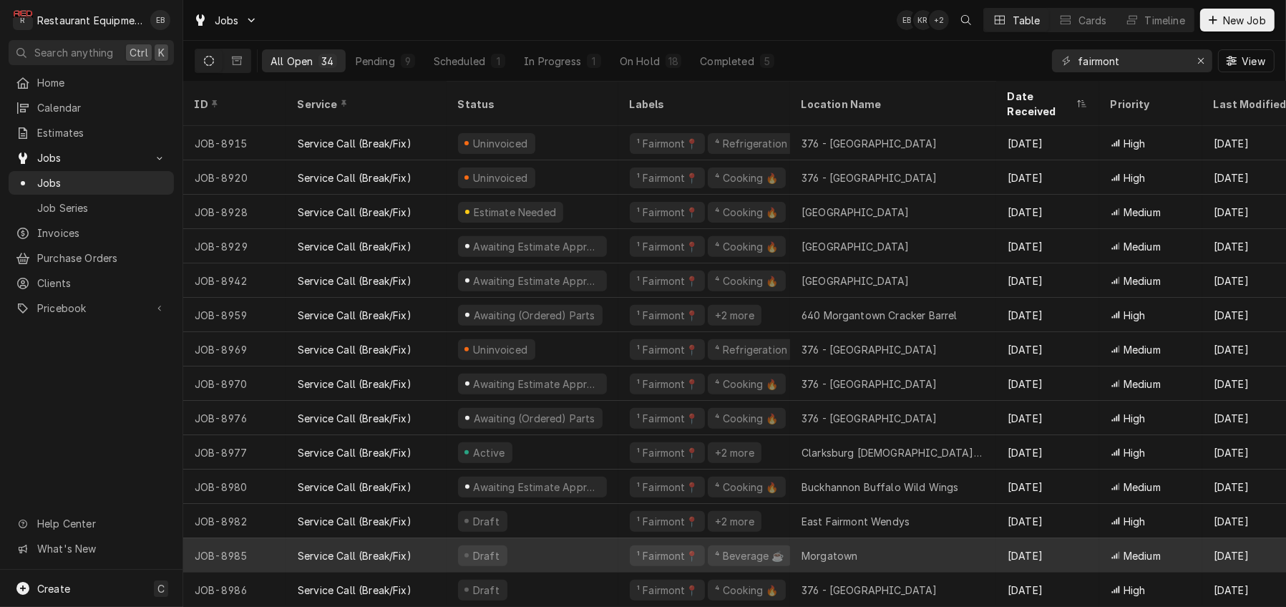
scroll to position [697, 0]
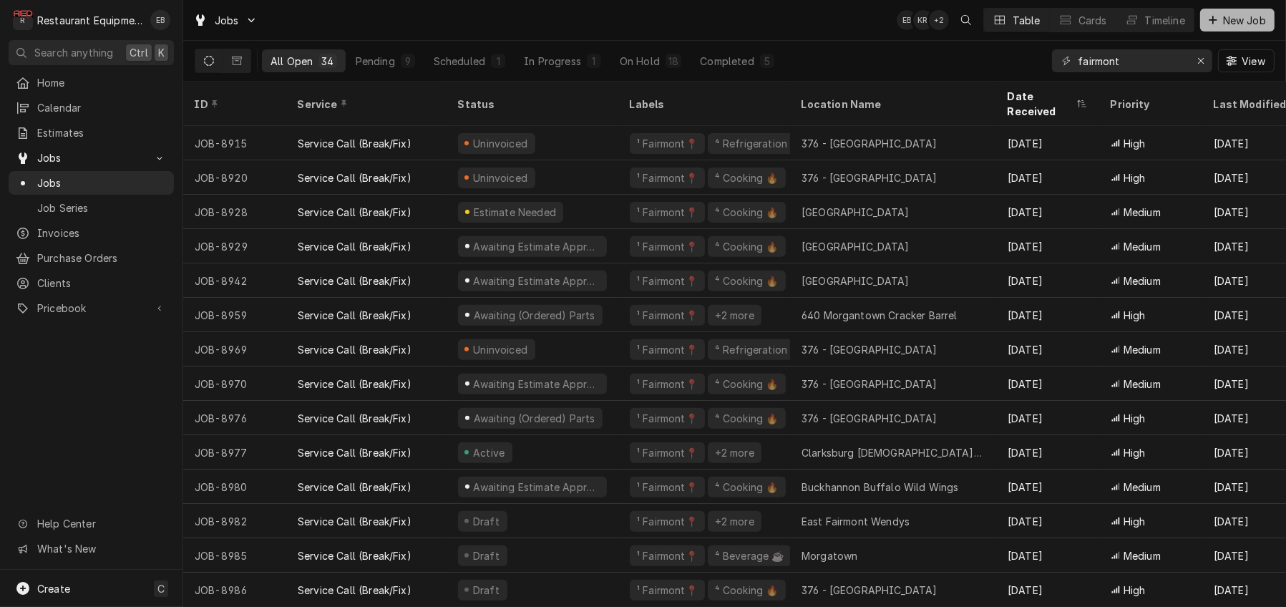
click at [1224, 16] on span "New Job" at bounding box center [1244, 20] width 49 height 15
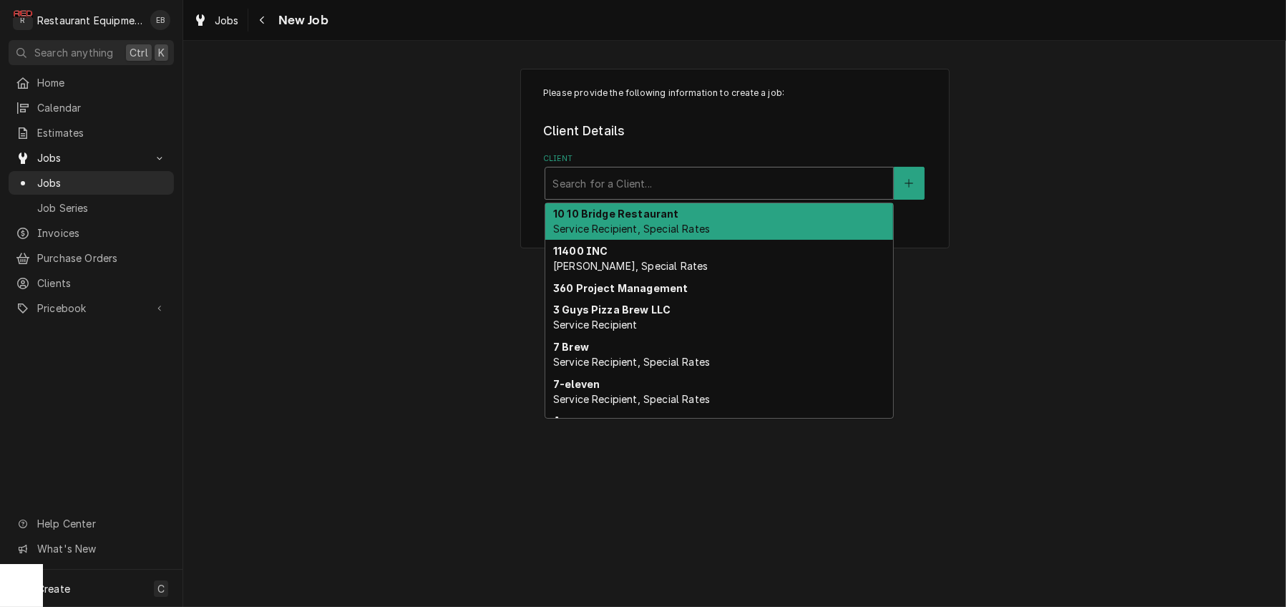
click at [610, 193] on div "Client" at bounding box center [718, 183] width 333 height 26
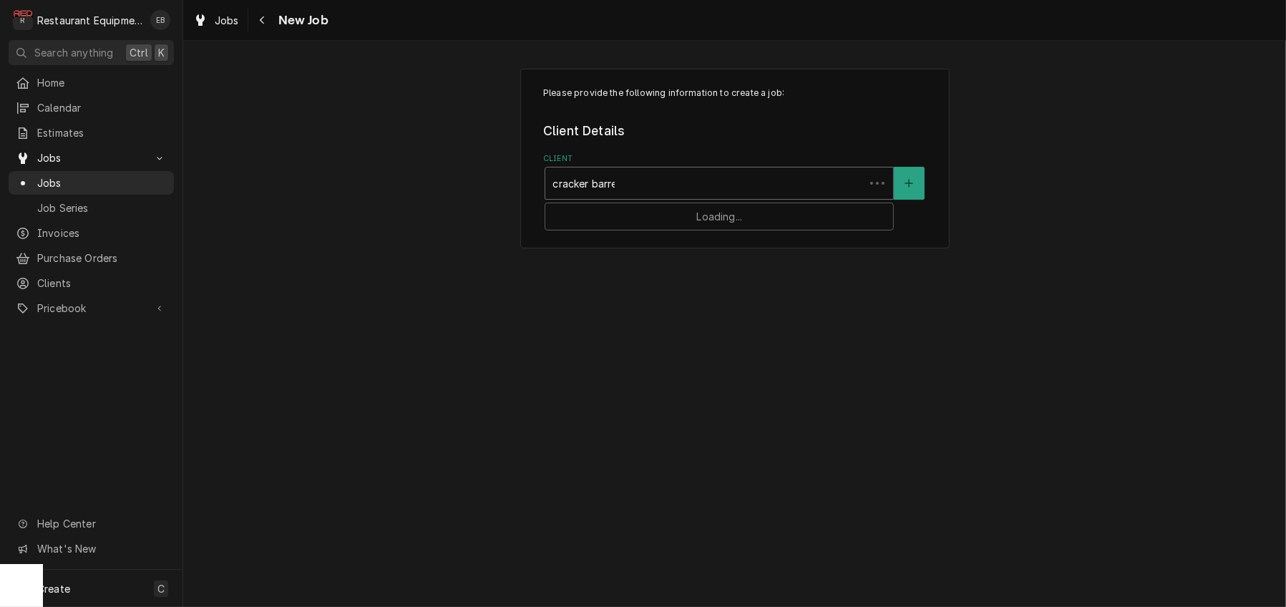
type input "cracker barrel"
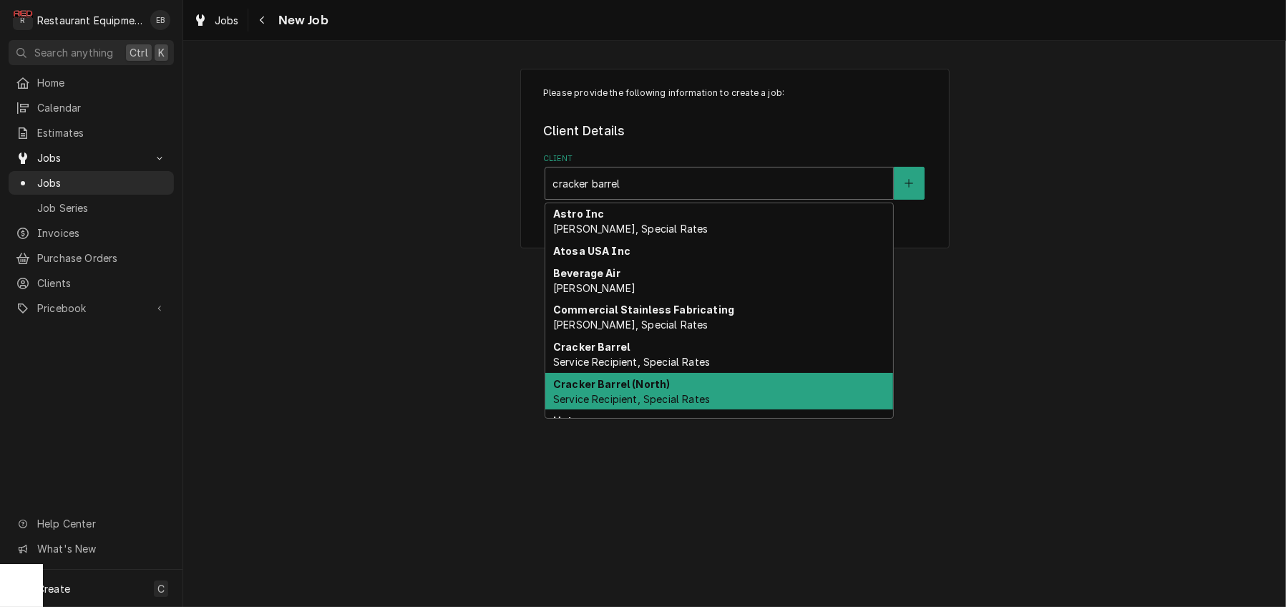
click at [644, 390] on strong "Cracker Barrel (North)" at bounding box center [611, 384] width 117 height 12
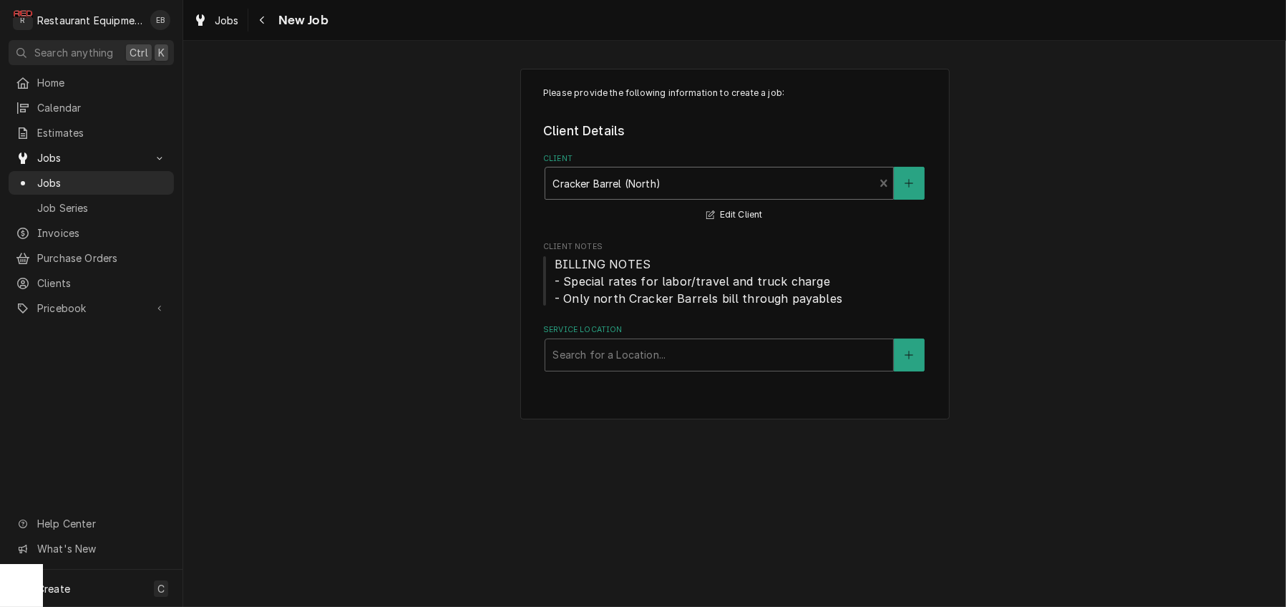
drag, startPoint x: 638, startPoint y: 395, endPoint x: 638, endPoint y: 411, distance: 16.5
click at [637, 368] on div "Service Location" at bounding box center [718, 355] width 333 height 26
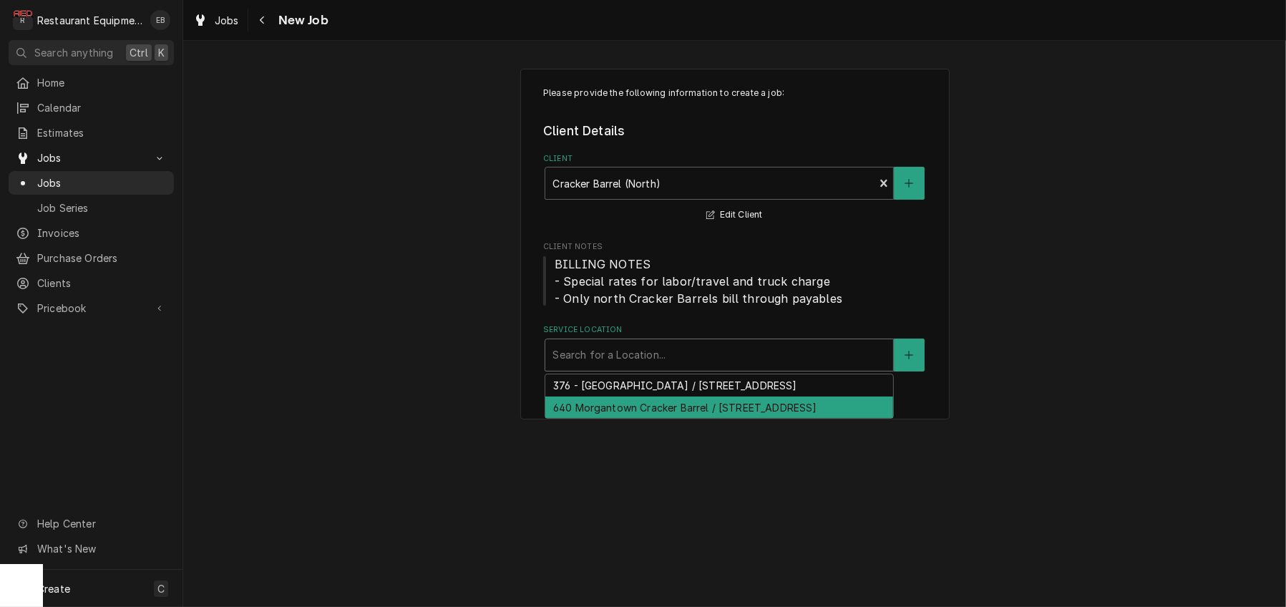
click at [609, 419] on div "640 Morgantown Cracker Barrel / 2000 University Town Centre Dr, Morgantown, WV …" at bounding box center [719, 407] width 348 height 22
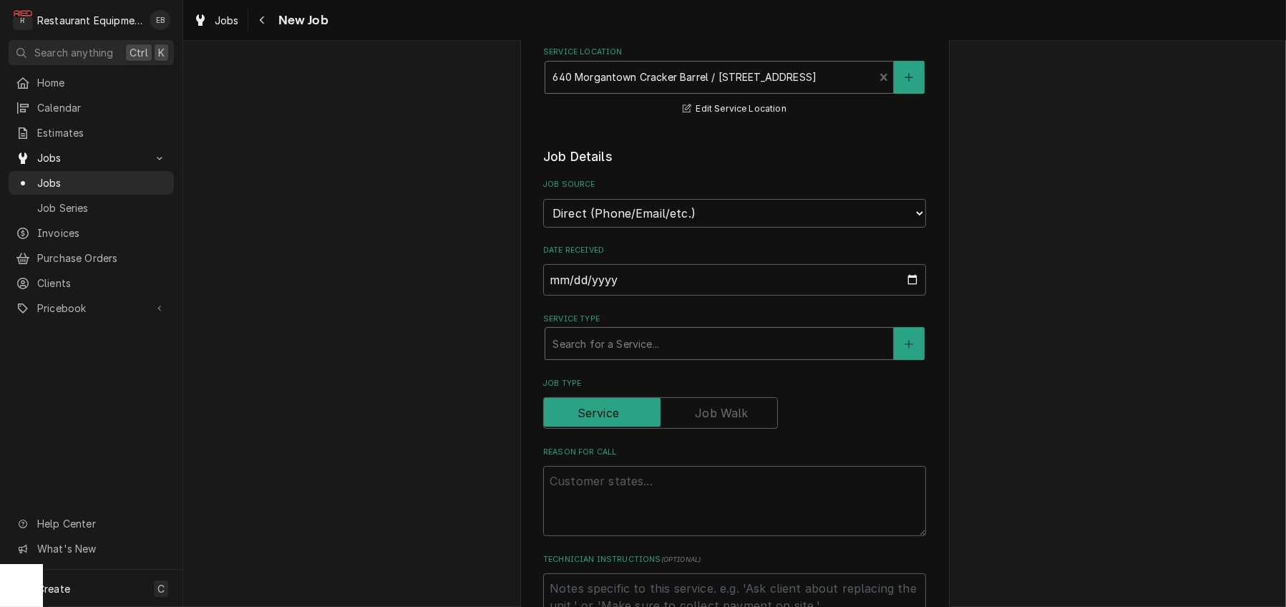
scroll to position [286, 0]
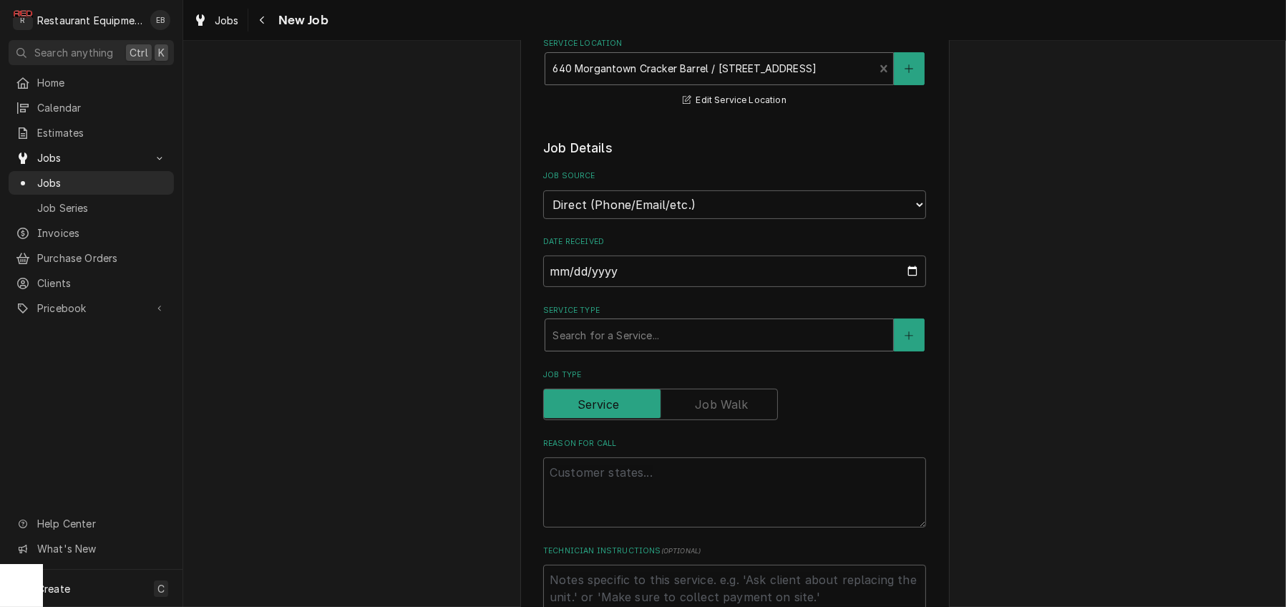
click at [625, 348] on div "Service Type" at bounding box center [718, 335] width 333 height 26
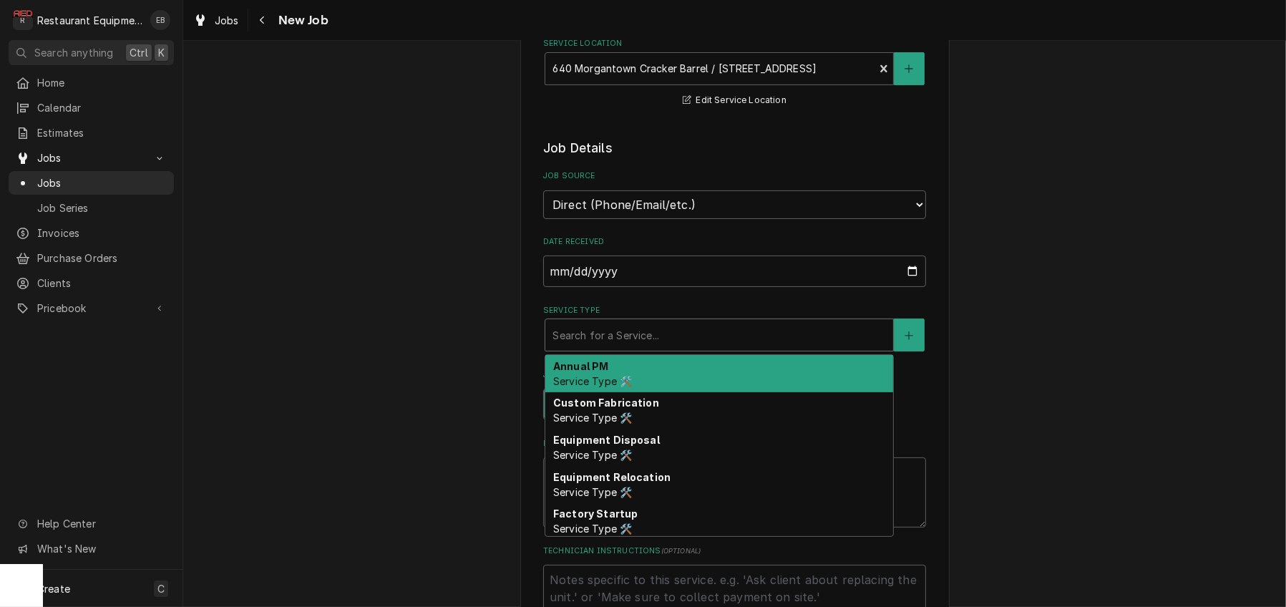
type textarea "x"
type input "b"
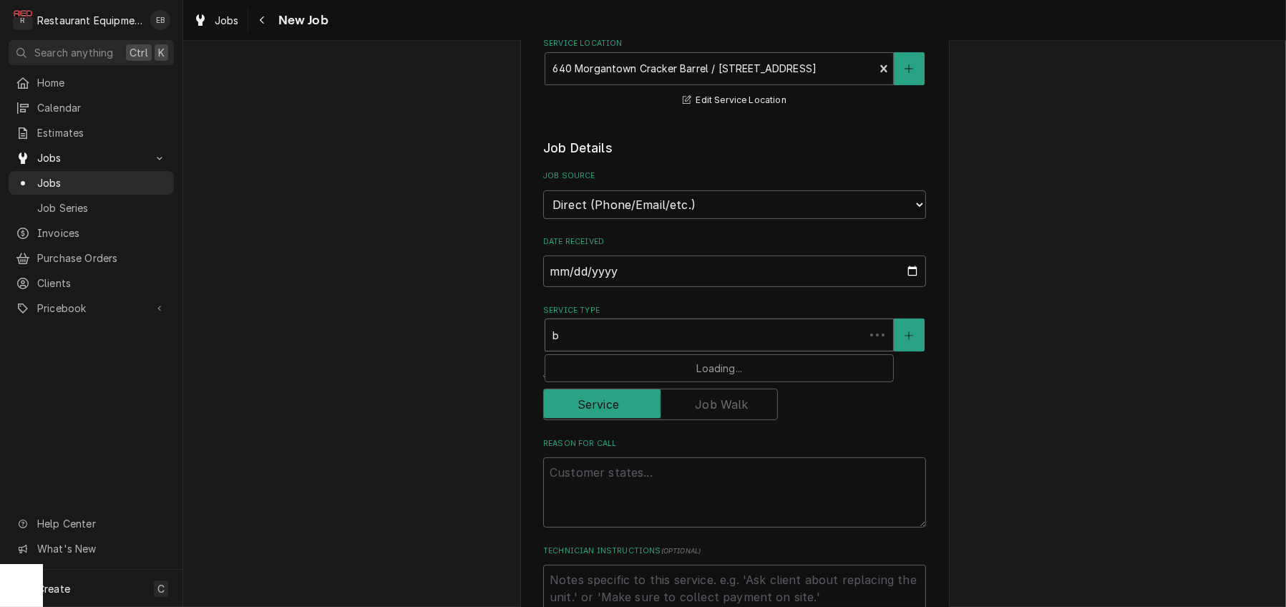
type textarea "x"
type input "br"
type textarea "x"
type input "bre"
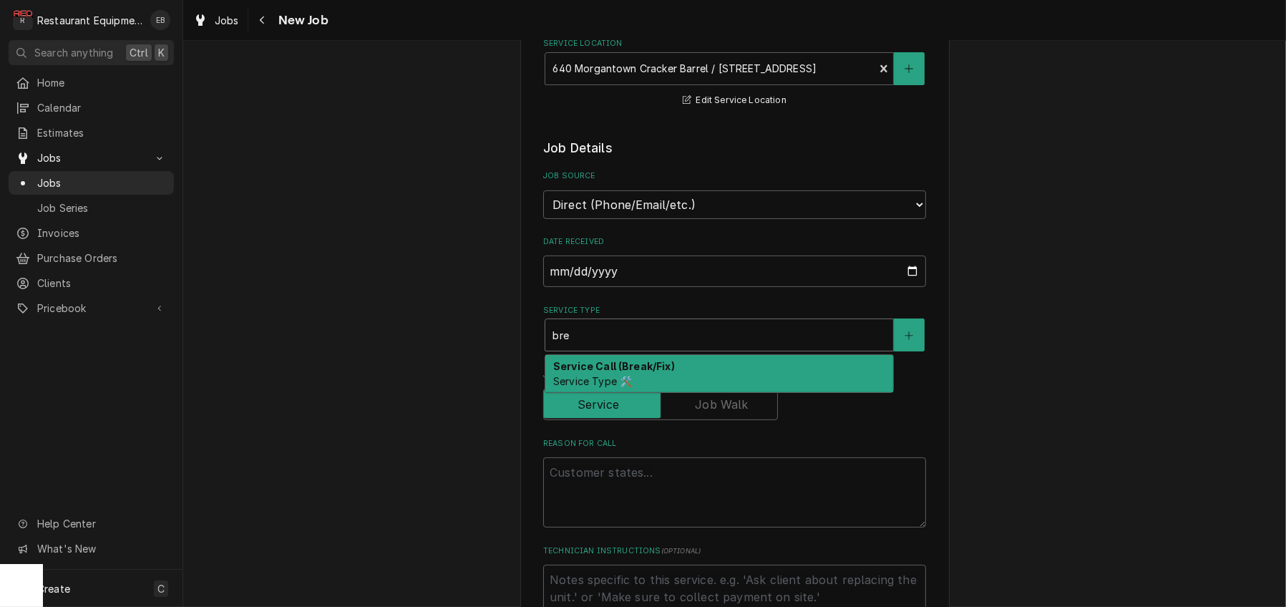
click at [618, 387] on span "Service Type 🛠️" at bounding box center [592, 381] width 79 height 12
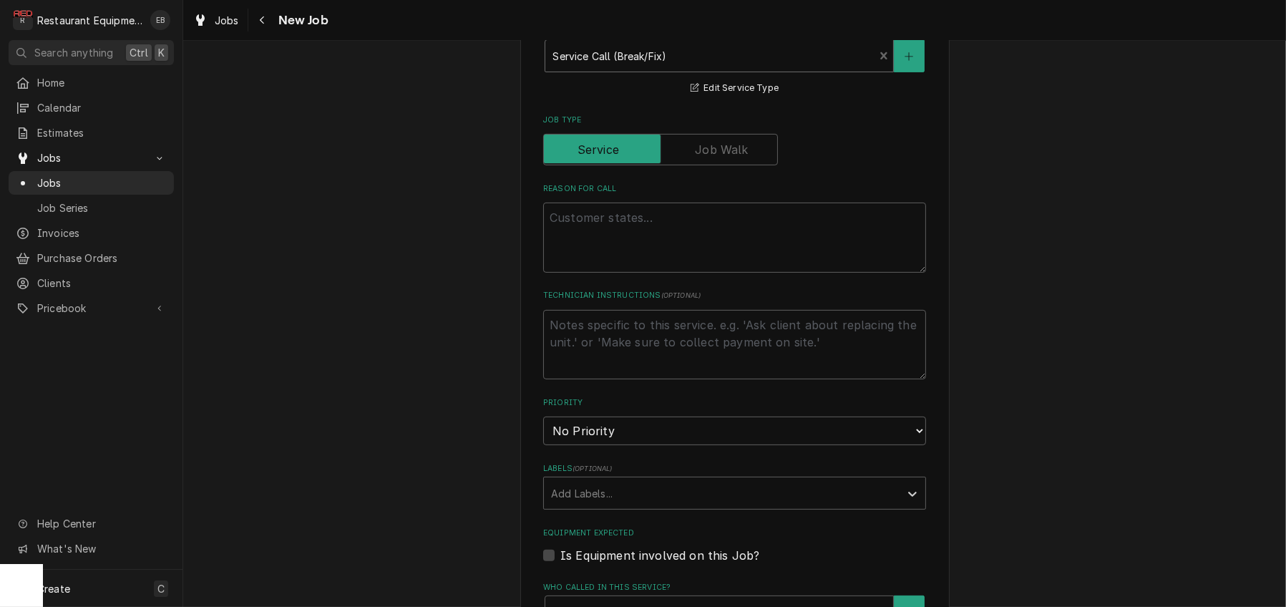
scroll to position [573, 0]
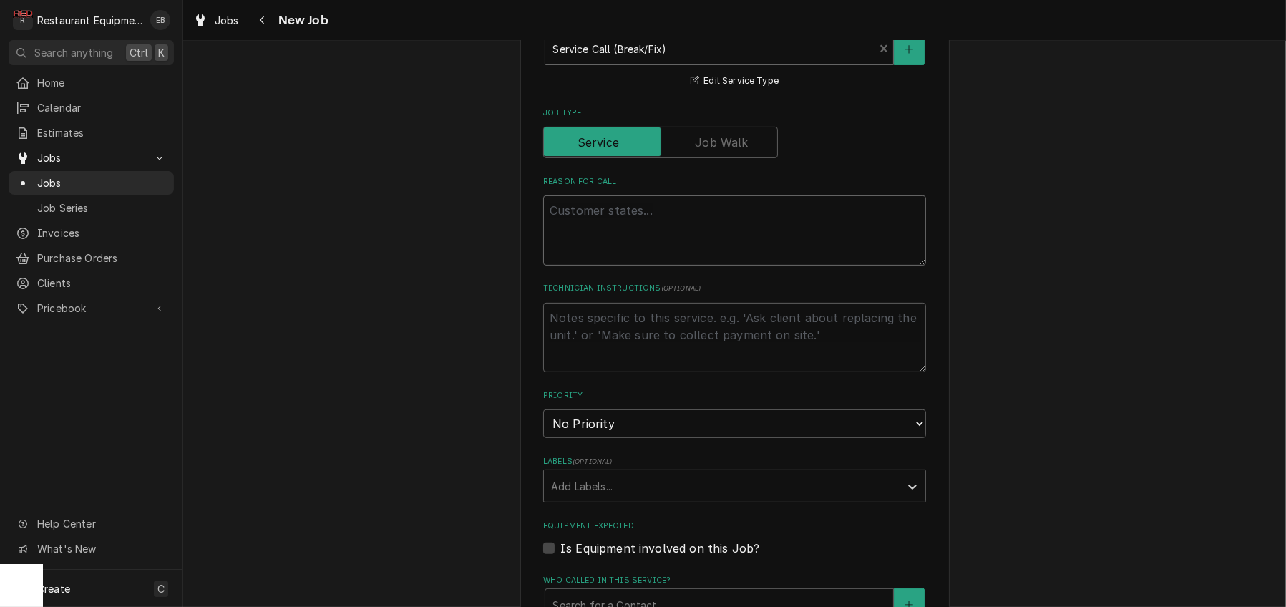
click at [624, 265] on textarea "Reason For Call" at bounding box center [734, 230] width 383 height 70
paste textarea "BACKUP / KITCHEN EQUIPMENT / HOT BOX/HOT HOLD (1DR) / NEEDS GENERAL REPAIR / Eq…"
type textarea "x"
type textarea "BACKUP / KITCHEN EQUIPMENT / HOT BOX/HOT HOLD (1DR) / NEEDS GENERAL REPAIR / Eq…"
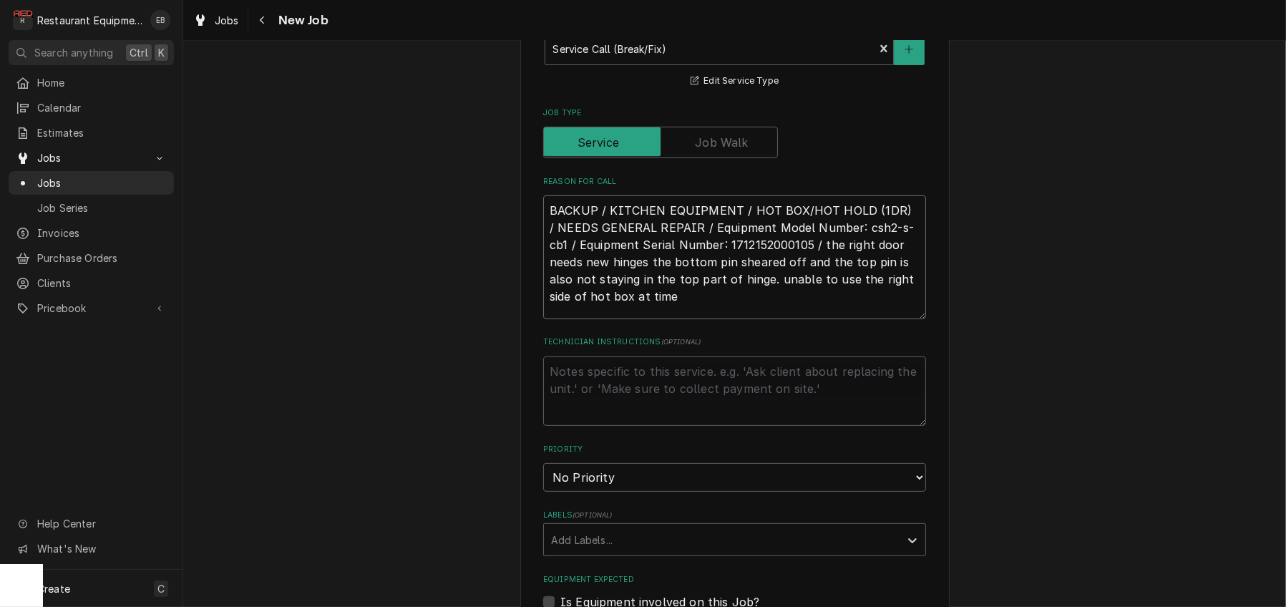
drag, startPoint x: 534, startPoint y: 298, endPoint x: 541, endPoint y: 300, distance: 7.3
click at [543, 298] on textarea "BACKUP / KITCHEN EQUIPMENT / HOT BOX/HOT HOLD (1DR) / NEEDS GENERAL REPAIR / Eq…" at bounding box center [734, 257] width 383 height 124
type textarea "x"
type textarea "BACKUP / KITCHEN EQUIPMENT / HOT BOX/HOT HOLD (1DR) / NEEDS GENERAL REPAIR / Eq…"
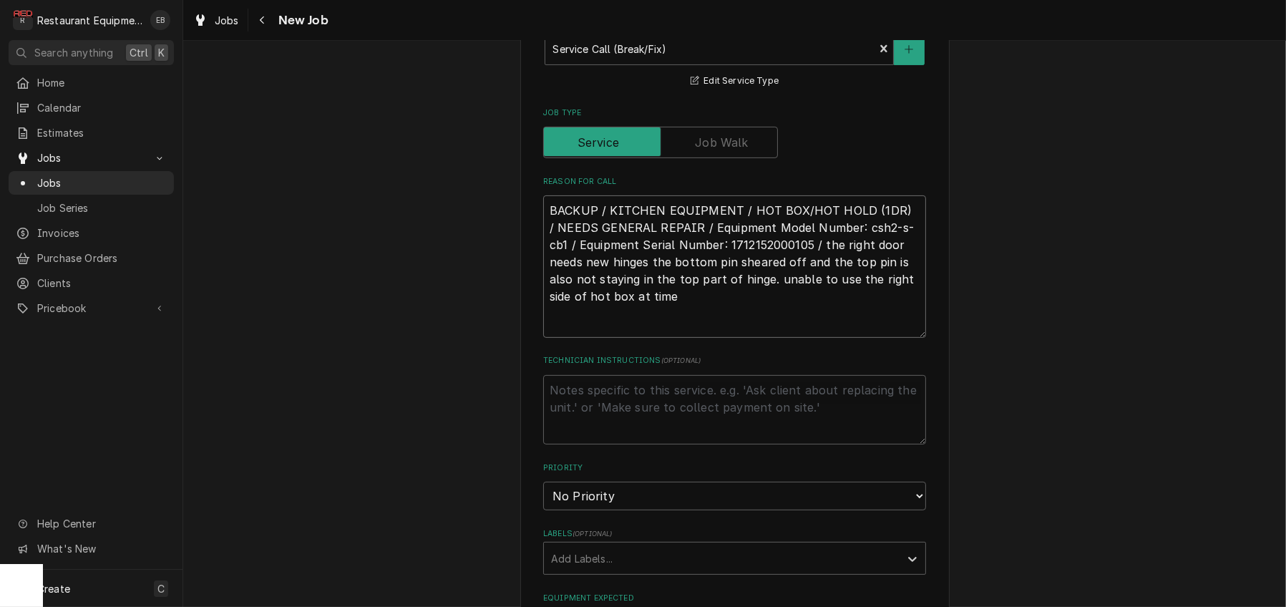
type textarea "x"
type textarea "BACKUP / KITCHEN EQUIPMENT / HOT BOX/HOT HOLD (1DR) / NEEDS GENERAL REPAIR / Eq…"
type textarea "x"
type textarea "T BACKUP / KITCHEN EQUIPMENT / HOT BOX/HOT HOLD (1DR) / NEEDS GENERAL REPAIR / …"
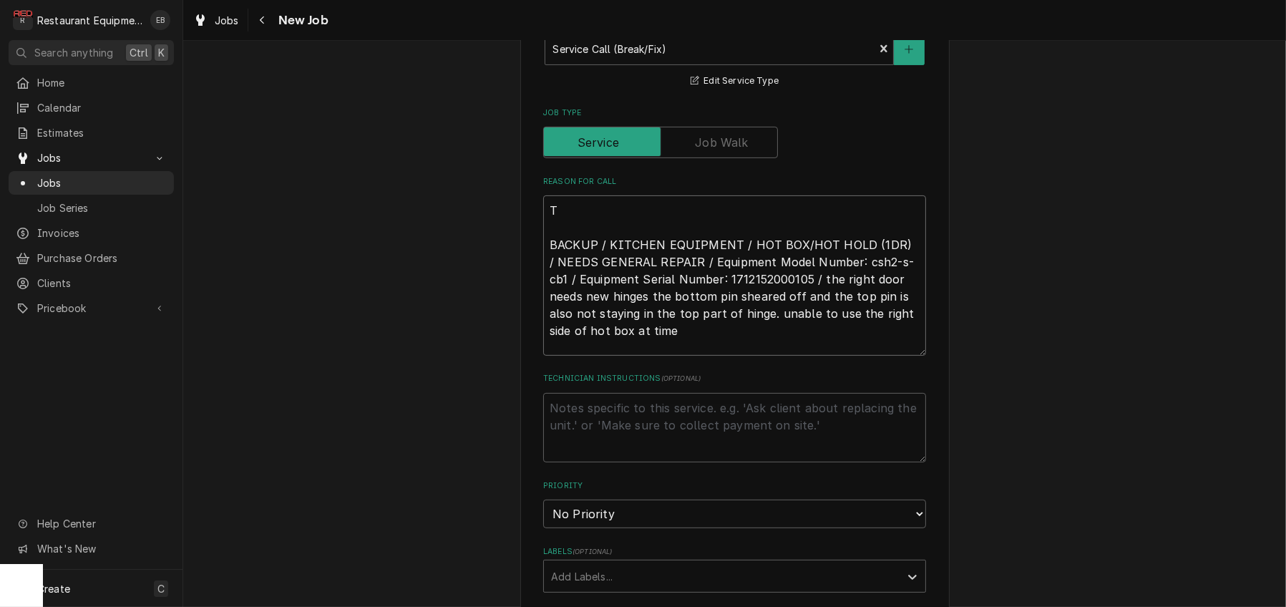
type textarea "x"
type textarea "TN BACKUP / KITCHEN EQUIPMENT / HOT BOX/HOT HOLD (1DR) / NEEDS GENERAL REPAIR /…"
type textarea "x"
type textarea "TN# BACKUP / KITCHEN EQUIPMENT / HOT BOX/HOT HOLD (1DR) / NEEDS GENERAL REPAIR …"
type textarea "x"
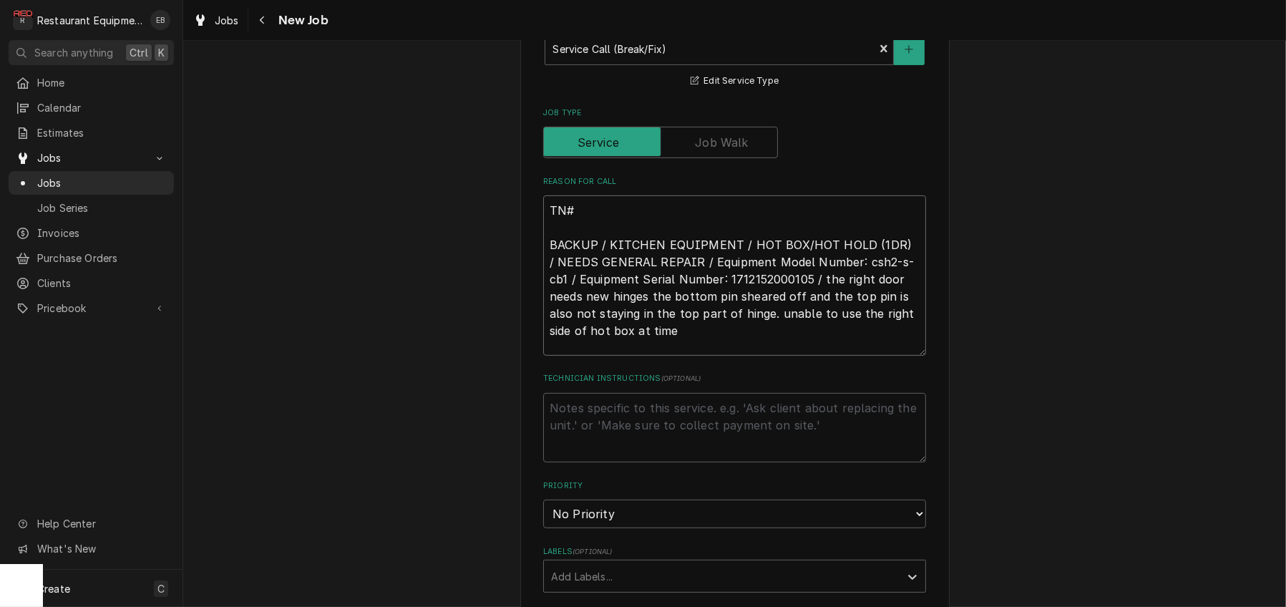
type textarea "TN# BACKUP / KITCHEN EQUIPMENT / HOT BOX/HOT HOLD (1DR) / NEEDS GENERAL REPAIR …"
type textarea "x"
type textarea "TN# 3 BACKUP / KITCHEN EQUIPMENT / HOT BOX/HOT HOLD (1DR) / NEEDS GENERAL REPAI…"
type textarea "x"
type textarea "TN# 32 BACKUP / KITCHEN EQUIPMENT / HOT BOX/HOT HOLD (1DR) / NEEDS GENERAL REPA…"
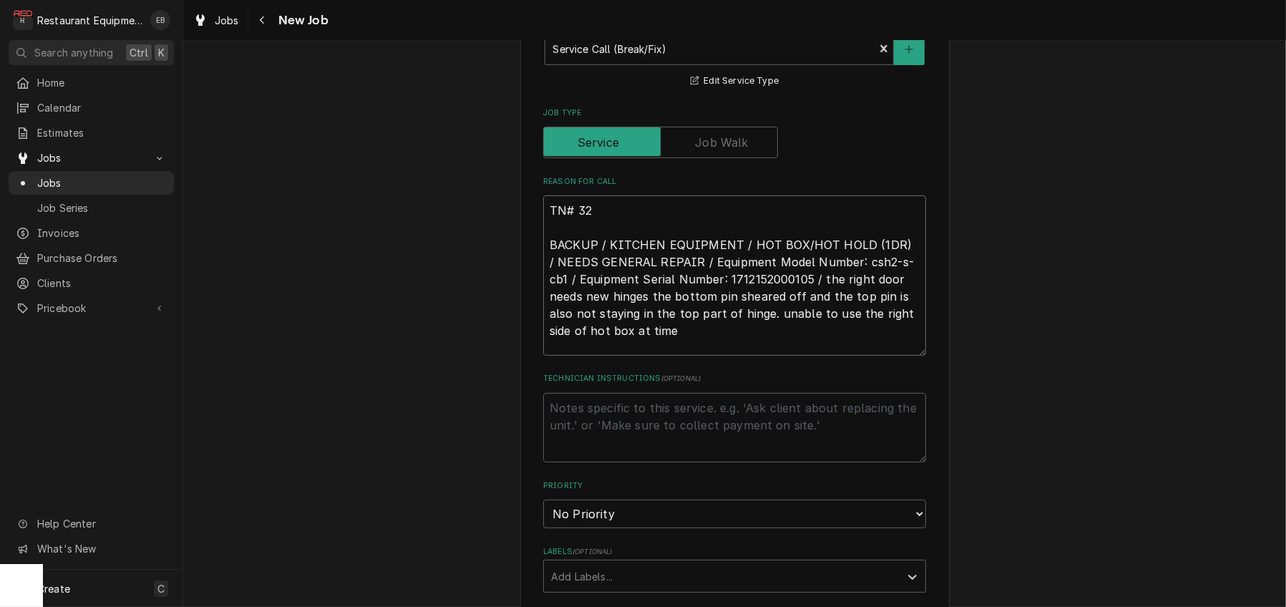
type textarea "x"
type textarea "TN# 326 BACKUP / KITCHEN EQUIPMENT / HOT BOX/HOT HOLD (1DR) / NEEDS GENERAL REP…"
type textarea "x"
type textarea "TN# 32 BACKUP / KITCHEN EQUIPMENT / HOT BOX/HOT HOLD (1DR) / NEEDS GENERAL REPA…"
type textarea "x"
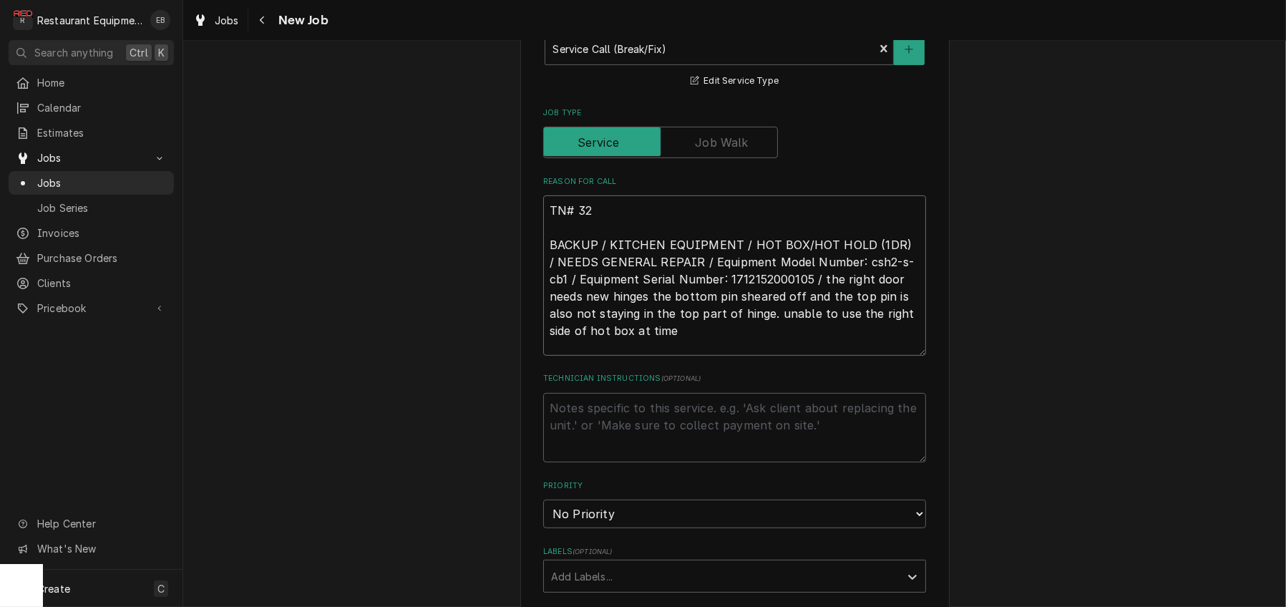
type textarea "TN# 3 BACKUP / KITCHEN EQUIPMENT / HOT BOX/HOT HOLD (1DR) / NEEDS GENERAL REPAI…"
type textarea "x"
type textarea "TN# BACKUP / KITCHEN EQUIPMENT / HOT BOX/HOT HOLD (1DR) / NEEDS GENERAL REPAIR …"
type textarea "x"
type textarea "TN# BACKUP / KITCHEN EQUIPMENT / HOT BOX/HOT HOLD (1DR) / NEEDS GENERAL REPAIR …"
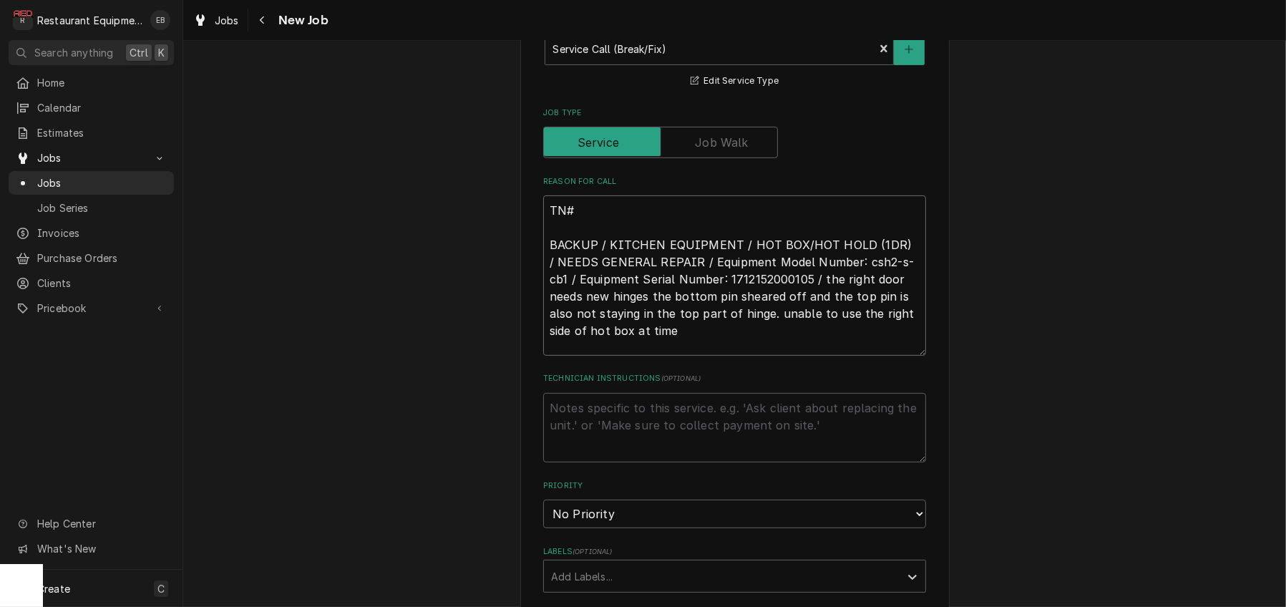
type textarea "x"
type textarea "TN# BACKUP / KITCHEN EQUIPMENT / HOT BOX/HOT HOLD (1DR) / NEEDS GENERAL REPAIR …"
type textarea "x"
type textarea "TN# BACKUP / KITCHEN EQUIPMENT / HOT BOX/HOT HOLD (1DR) / NEEDS GENERAL REPAIR …"
paste textarea "326529349"
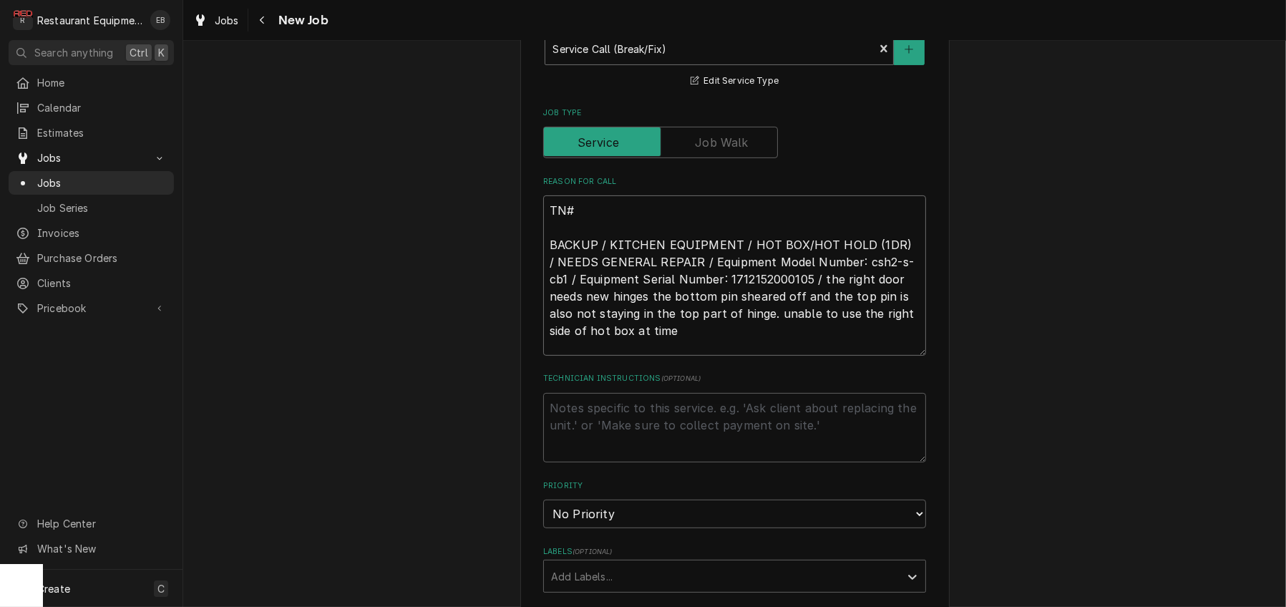
type textarea "x"
type textarea "TN# 326529349 BACKUP / KITCHEN EQUIPMENT / HOT BOX/HOT HOLD (1DR) / NEEDS GENER…"
type textarea "x"
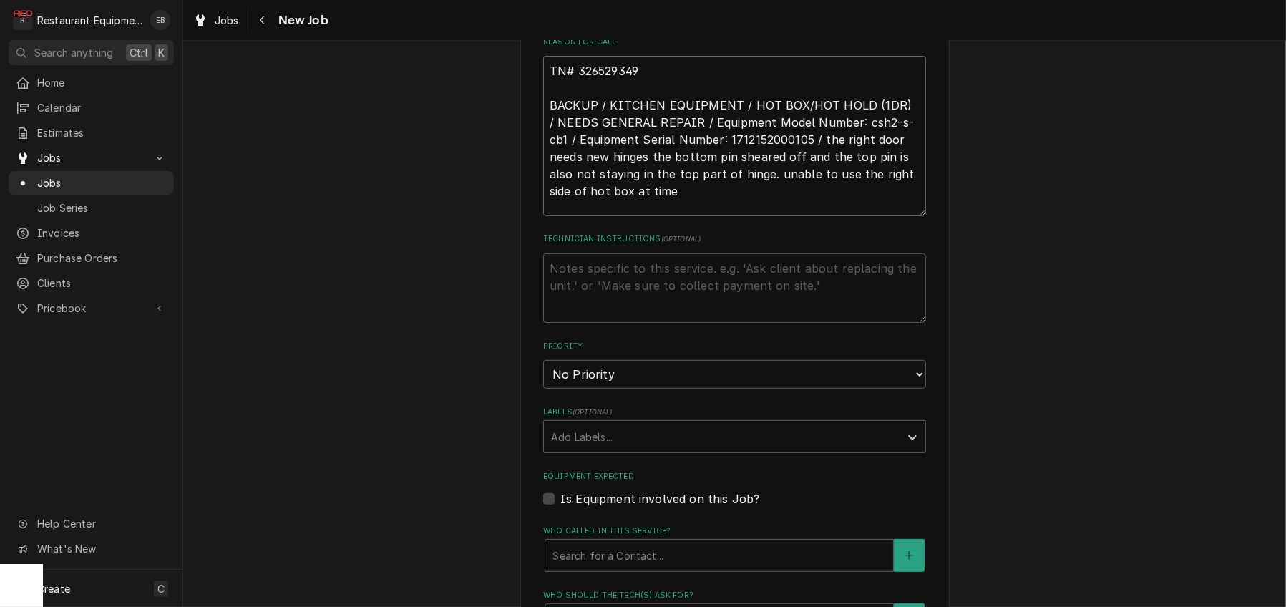
scroll to position [716, 0]
click at [663, 213] on textarea "TN# 326529349 BACKUP / KITCHEN EQUIPMENT / HOT BOX/HOT HOLD (1DR) / NEEDS GENER…" at bounding box center [734, 132] width 383 height 160
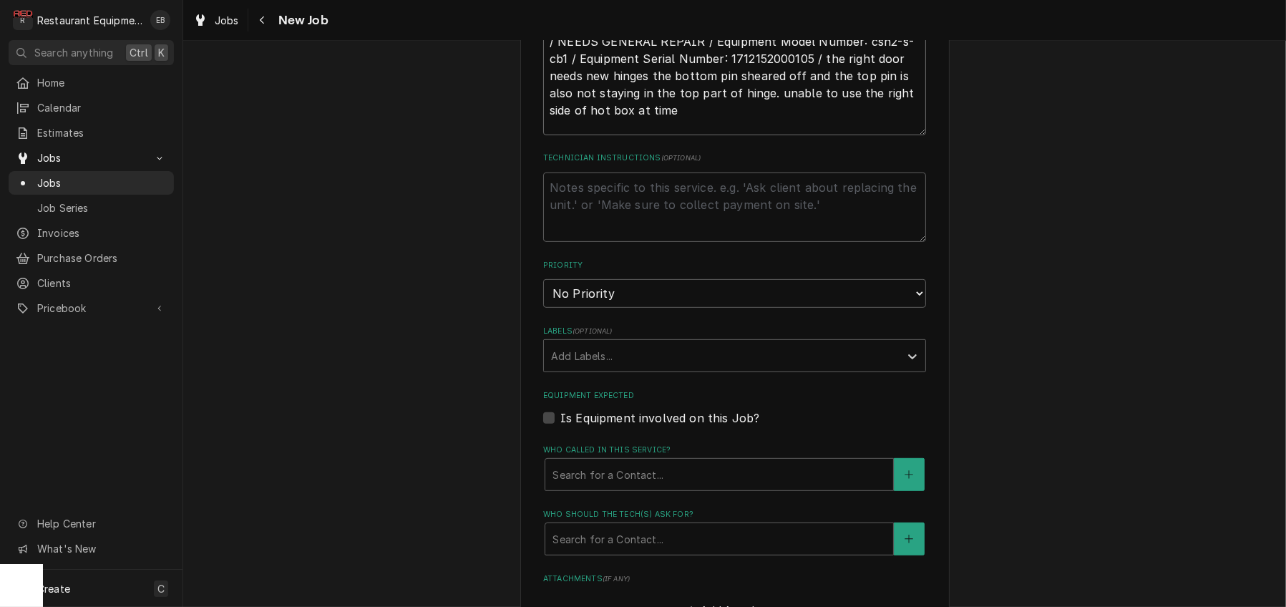
scroll to position [811, 0]
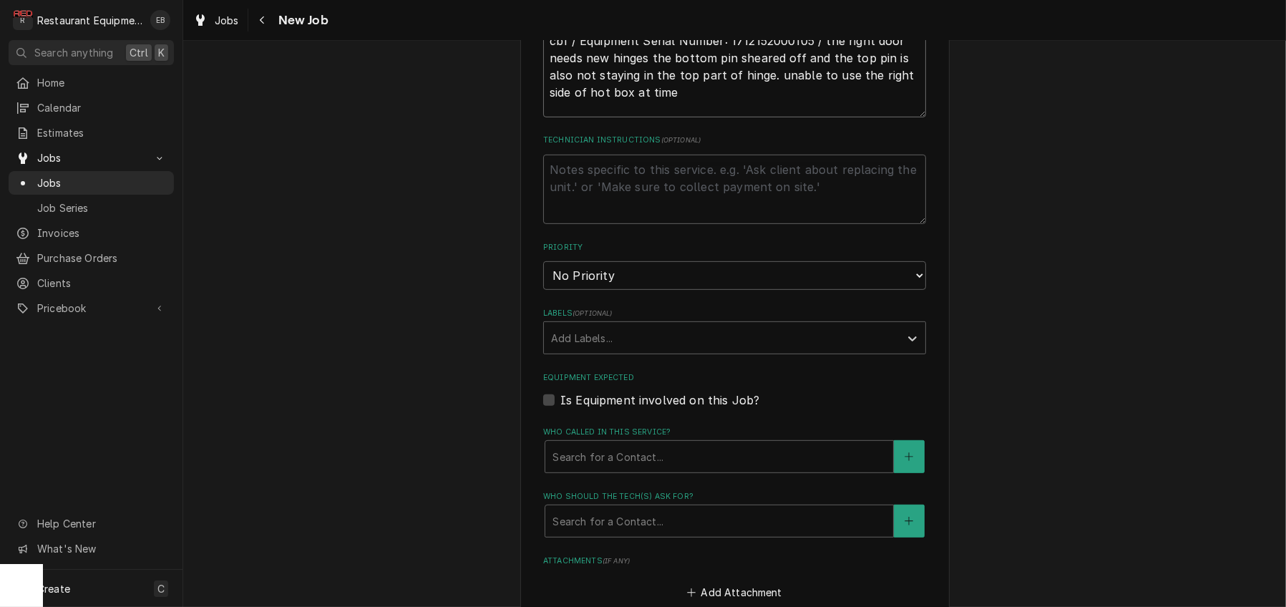
type textarea "TN# 326529349 BACKUP / KITCHEN EQUIPMENT / HOT BOX/HOT HOLD (1DR) / NEEDS GENER…"
click at [629, 290] on select "No Priority Urgent High Medium Low" at bounding box center [734, 275] width 383 height 29
select select "2"
click at [543, 290] on select "No Priority Urgent High Medium Low" at bounding box center [734, 275] width 383 height 29
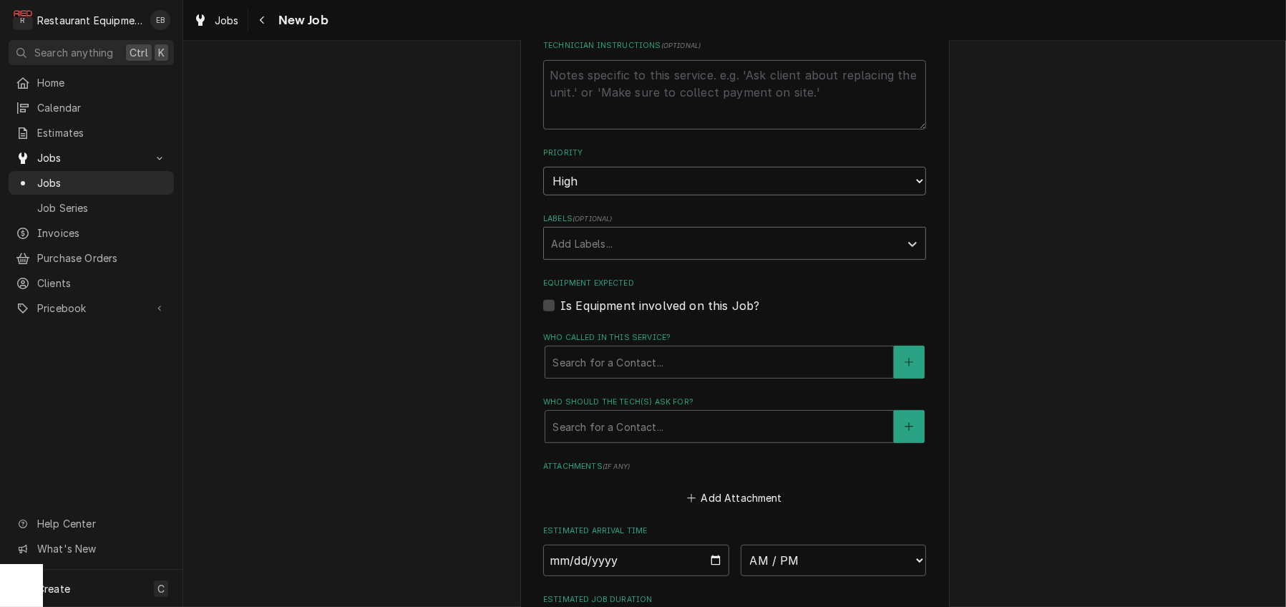
scroll to position [906, 0]
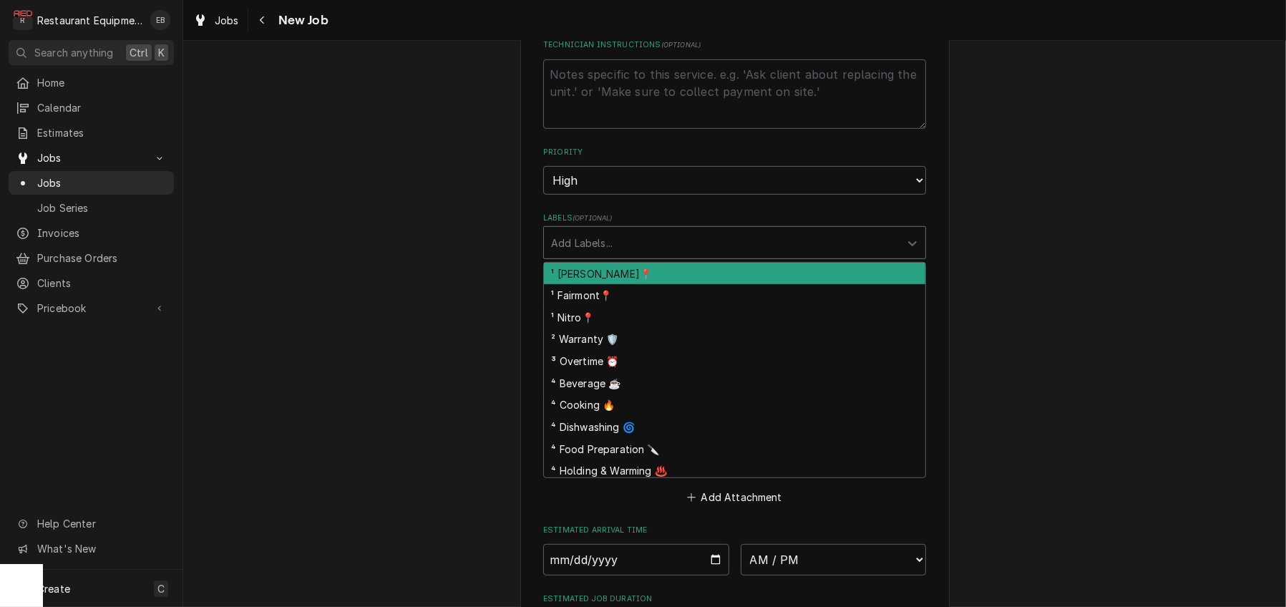
drag, startPoint x: 606, startPoint y: 350, endPoint x: 606, endPoint y: 361, distance: 11.5
click at [606, 255] on div "Labels" at bounding box center [721, 243] width 341 height 26
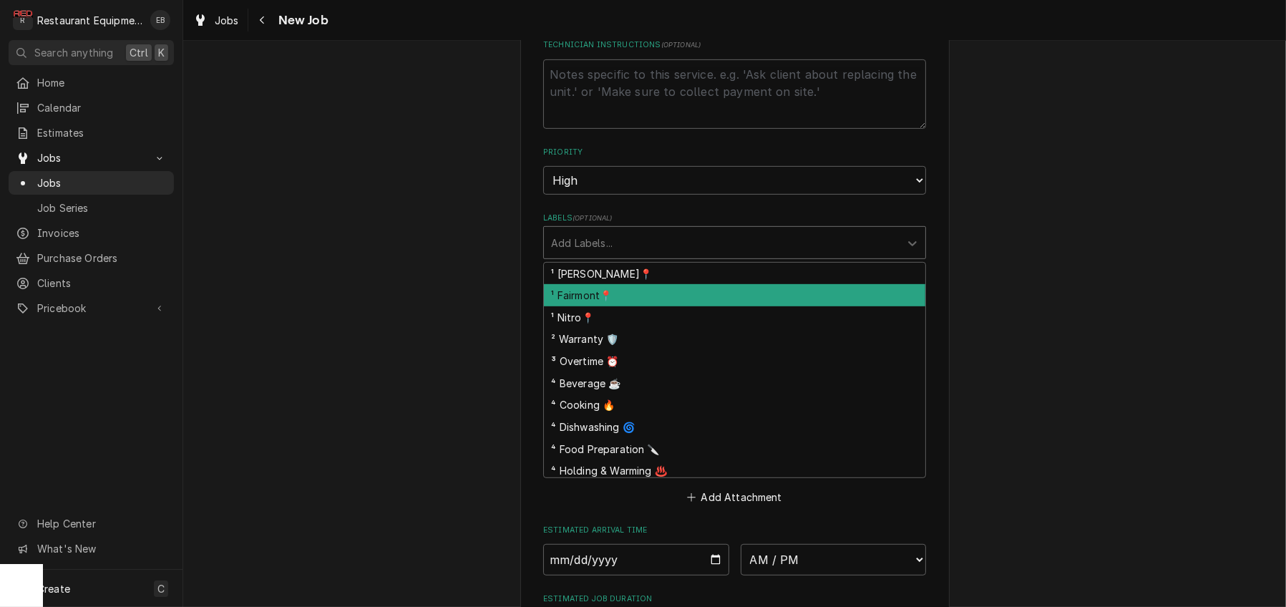
click at [595, 306] on div "¹ Fairmont📍" at bounding box center [734, 295] width 381 height 22
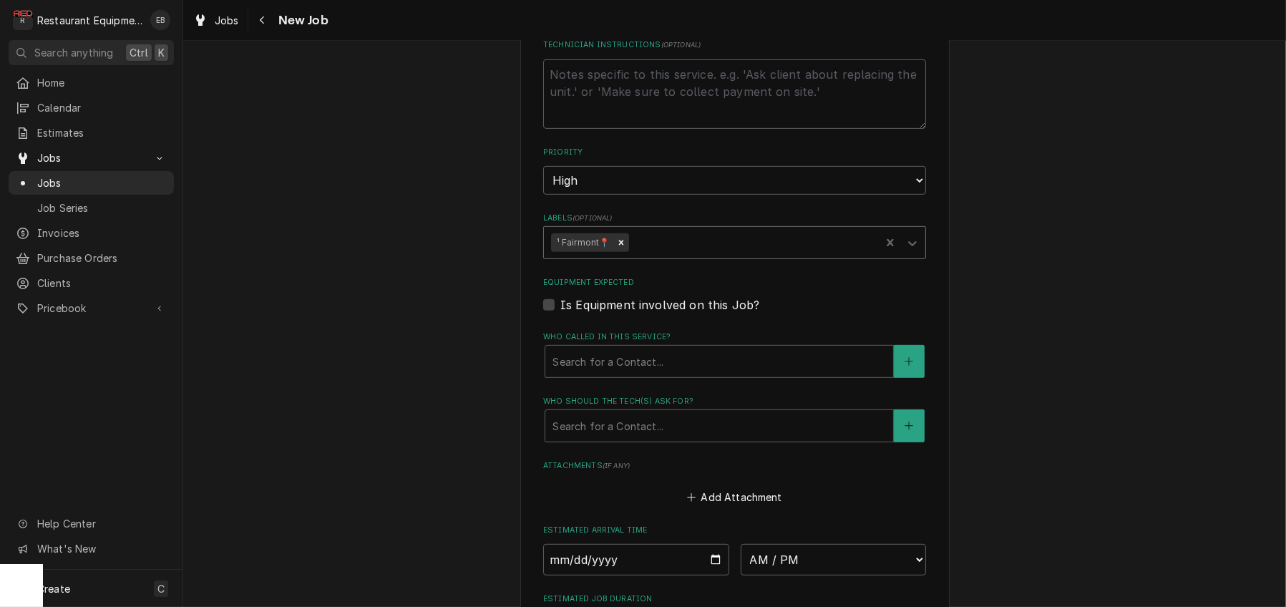
click at [656, 255] on div "Labels" at bounding box center [752, 243] width 242 height 26
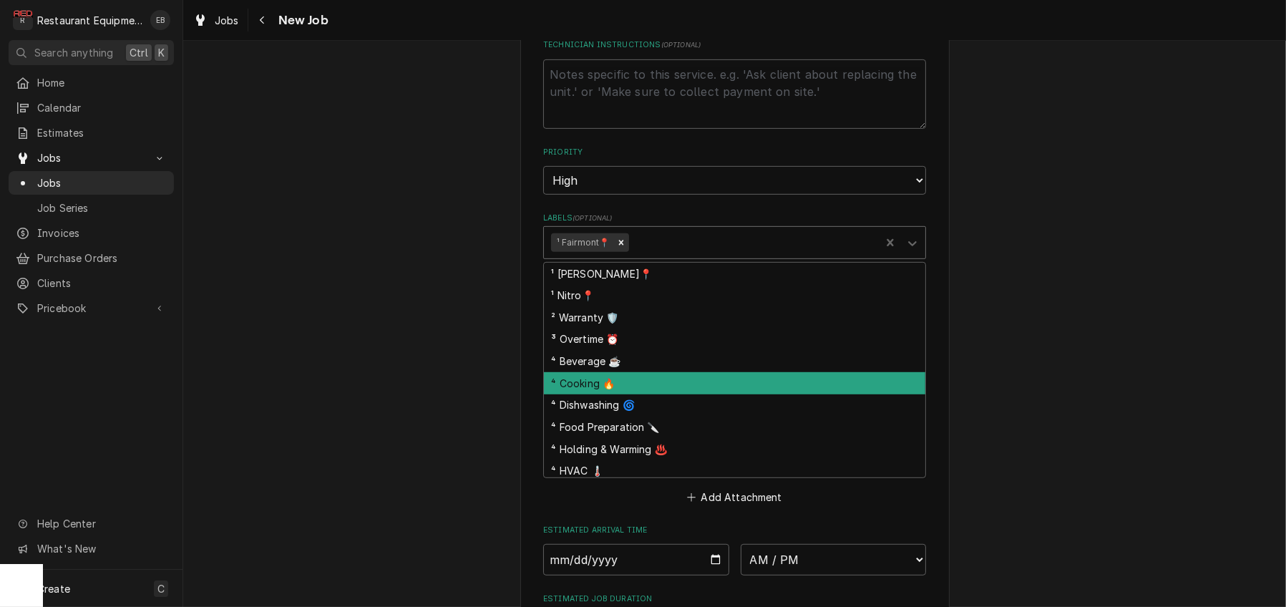
click at [611, 394] on div "⁴ Cooking 🔥" at bounding box center [734, 383] width 381 height 22
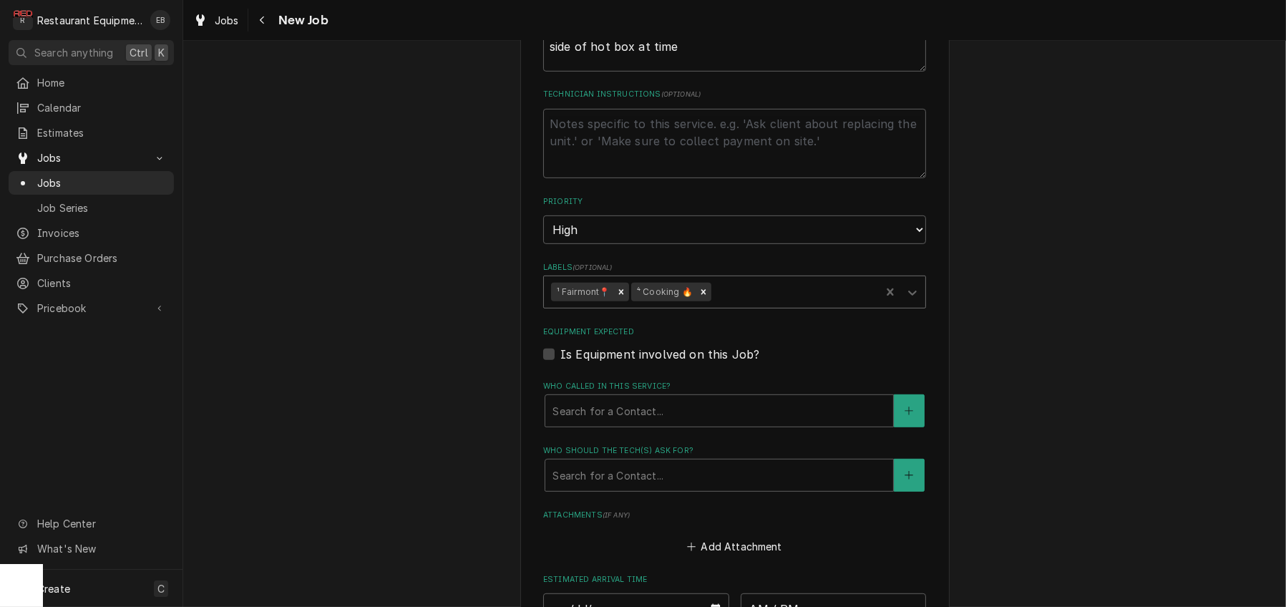
scroll to position [859, 0]
click at [708, 295] on icon "Remove ⁴ Cooking 🔥" at bounding box center [703, 290] width 10 height 10
click at [702, 303] on div "Labels" at bounding box center [752, 290] width 242 height 26
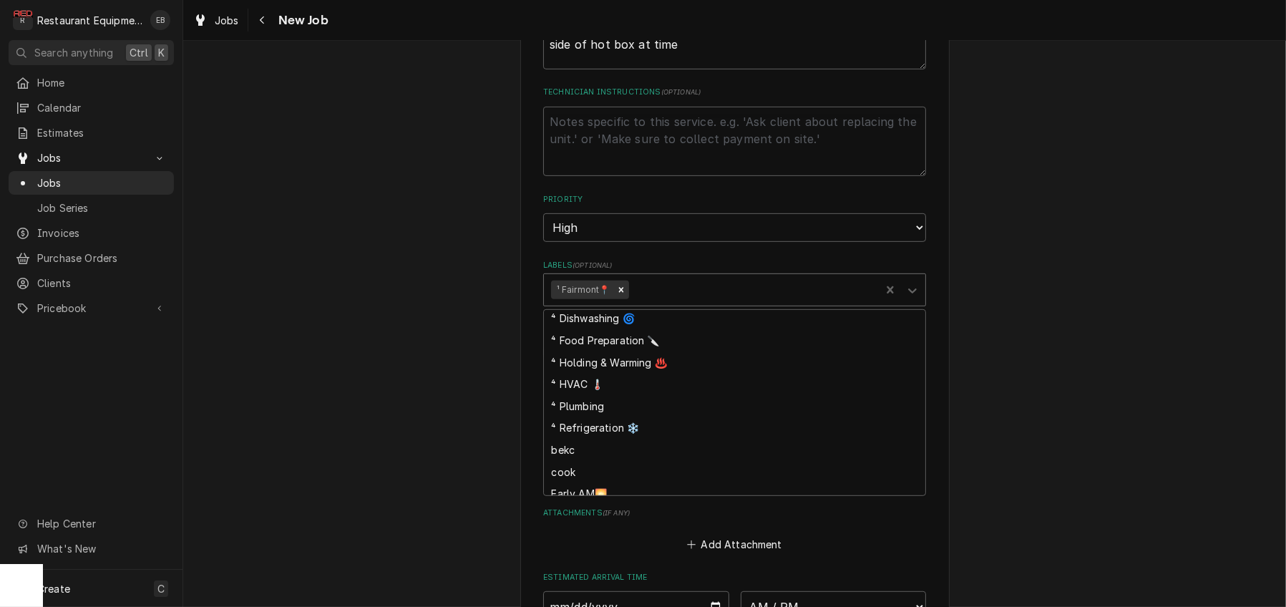
scroll to position [143, 0]
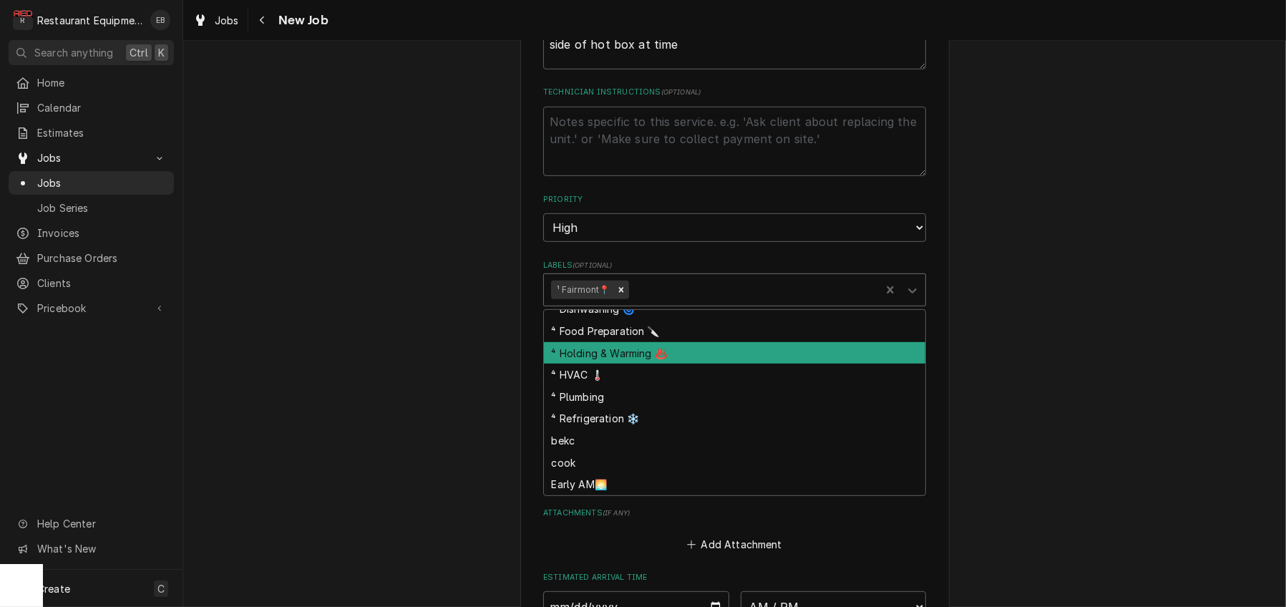
click at [608, 364] on div "⁴ Holding & Warming ♨️" at bounding box center [734, 353] width 381 height 22
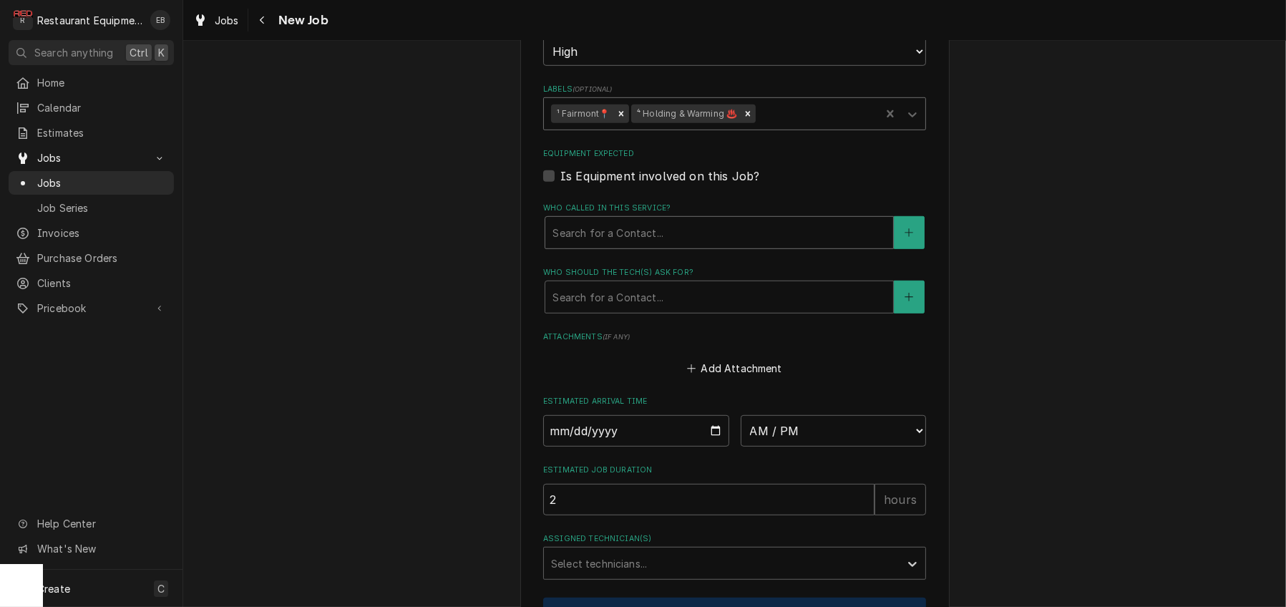
scroll to position [1049, 0]
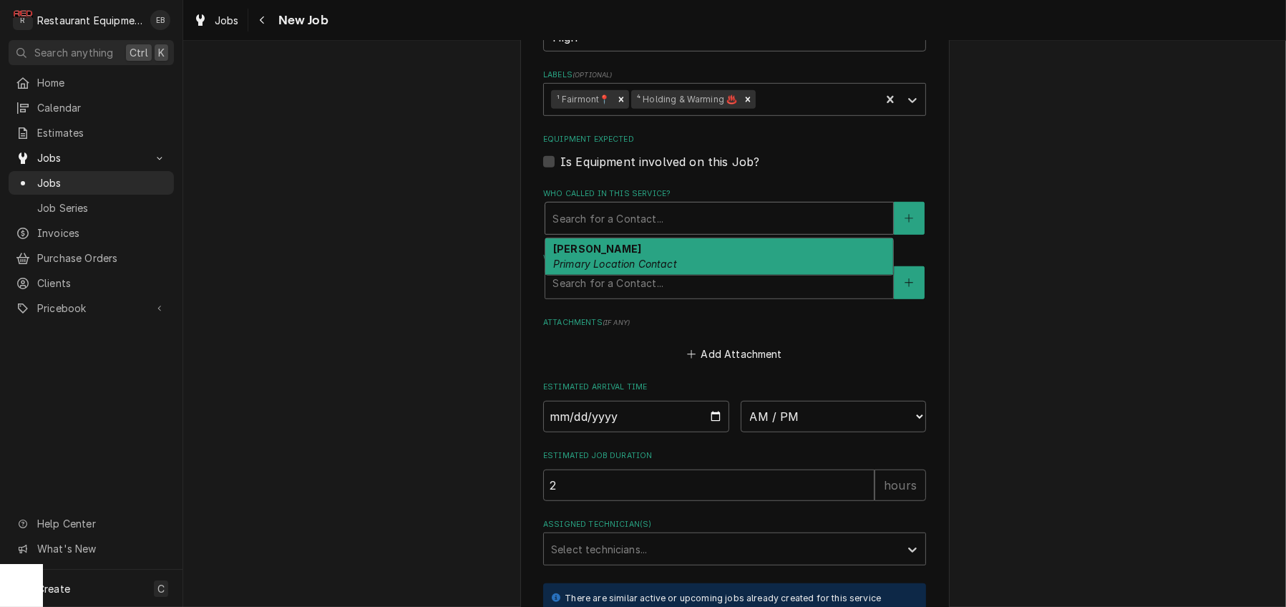
click at [633, 231] on div "Who called in this service?" at bounding box center [718, 218] width 333 height 26
click at [614, 270] on em "Primary Location Contact" at bounding box center [615, 264] width 124 height 12
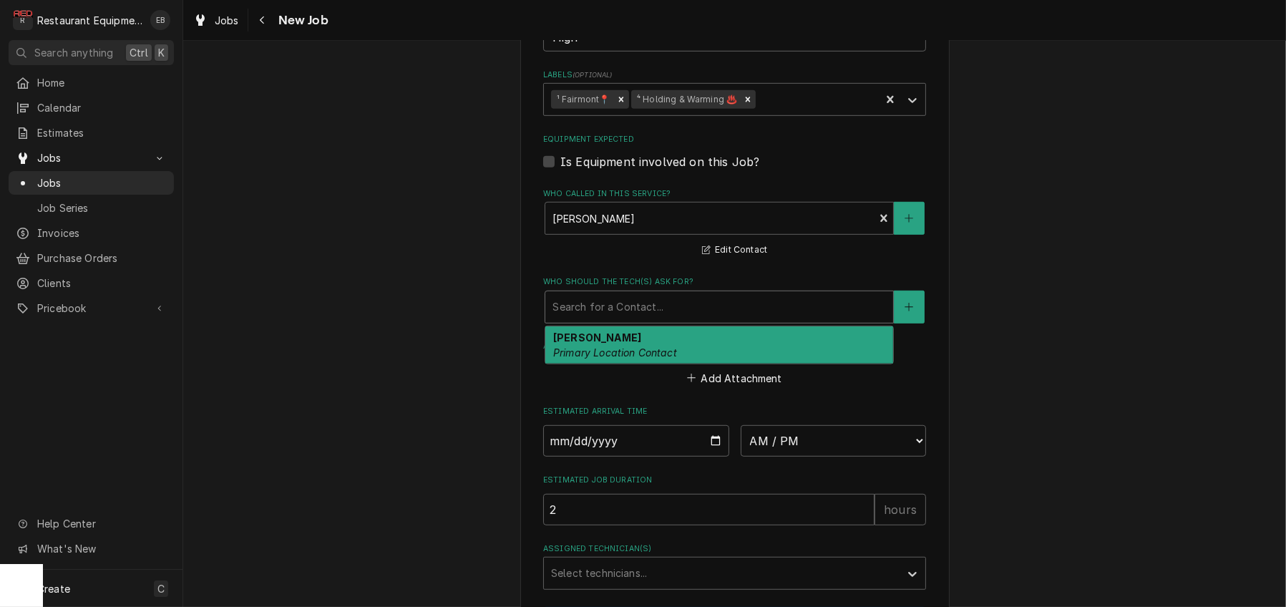
click at [609, 320] on div "Who should the tech(s) ask for?" at bounding box center [718, 307] width 333 height 26
click at [619, 359] on em "Primary Location Contact" at bounding box center [615, 352] width 124 height 12
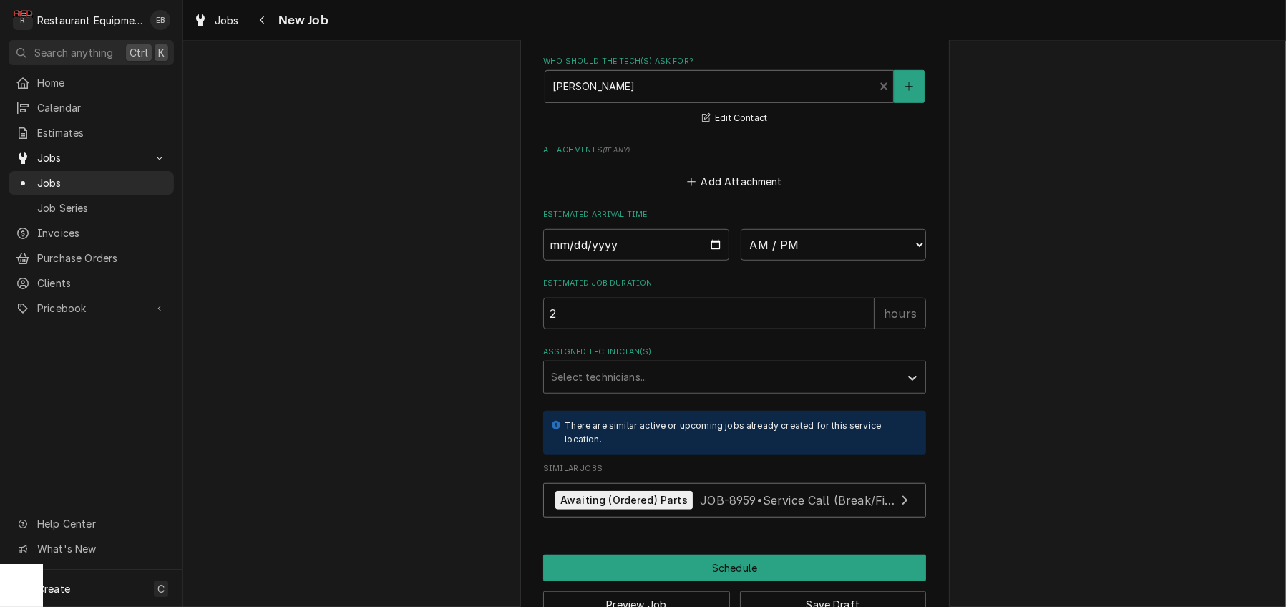
scroll to position [1288, 0]
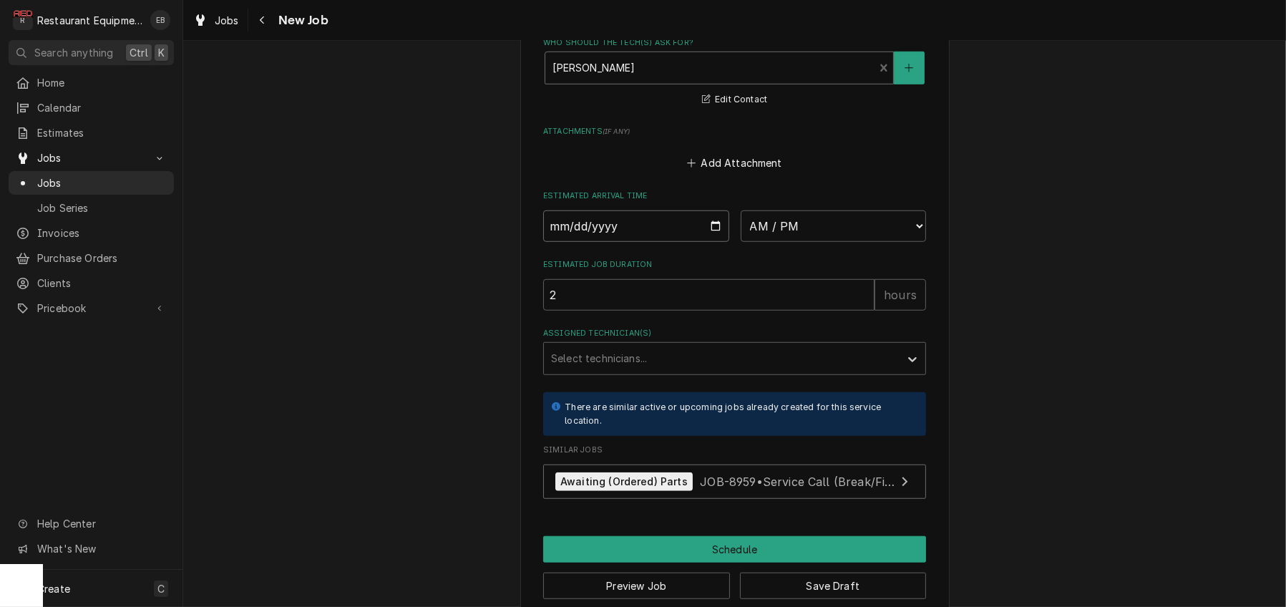
click at [717, 242] on input "Date" at bounding box center [636, 225] width 186 height 31
type textarea "x"
type input "2025-09-23"
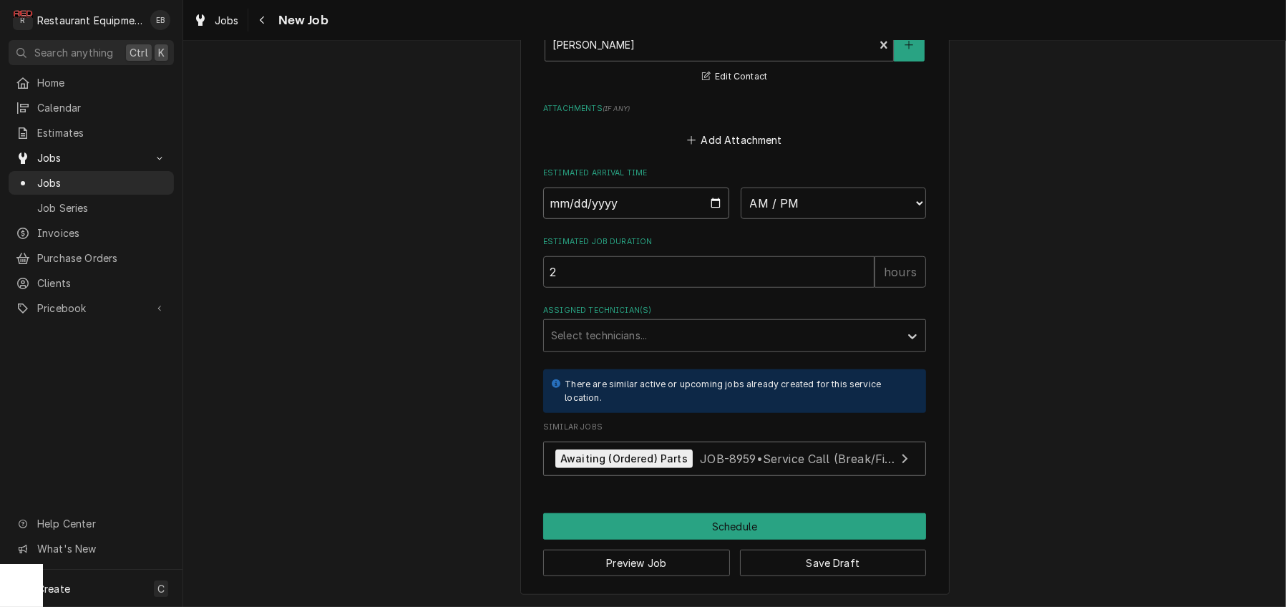
scroll to position [1511, 0]
click at [798, 551] on button "Save Draft" at bounding box center [833, 563] width 187 height 26
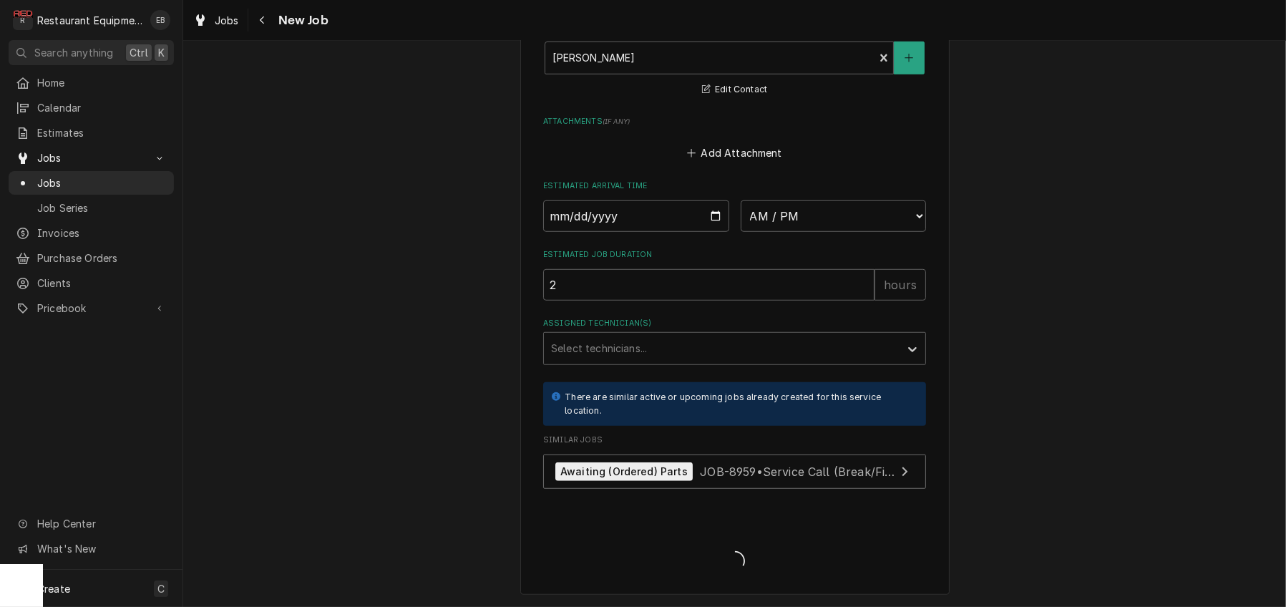
scroll to position [1496, 0]
type textarea "x"
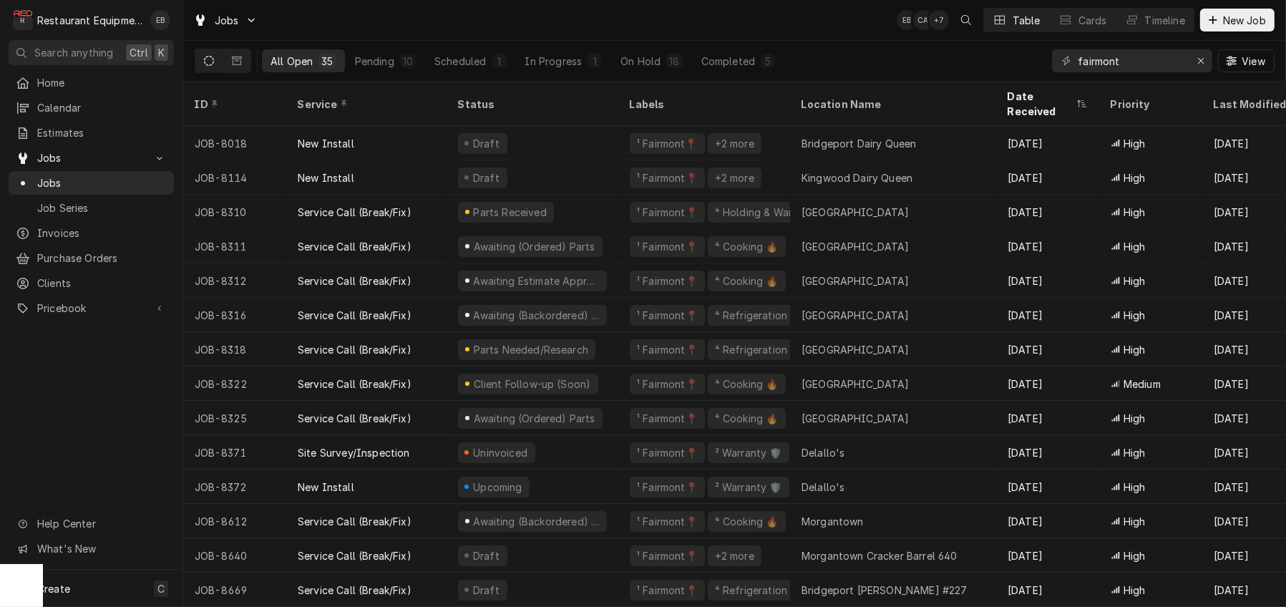
drag, startPoint x: 452, startPoint y: 248, endPoint x: 1103, endPoint y: 635, distance: 757.6
click at [1103, 606] on html "R Restaurant Equipment Diagnostics EB Search anything Ctrl K Home Calendar Esti…" at bounding box center [643, 303] width 1286 height 607
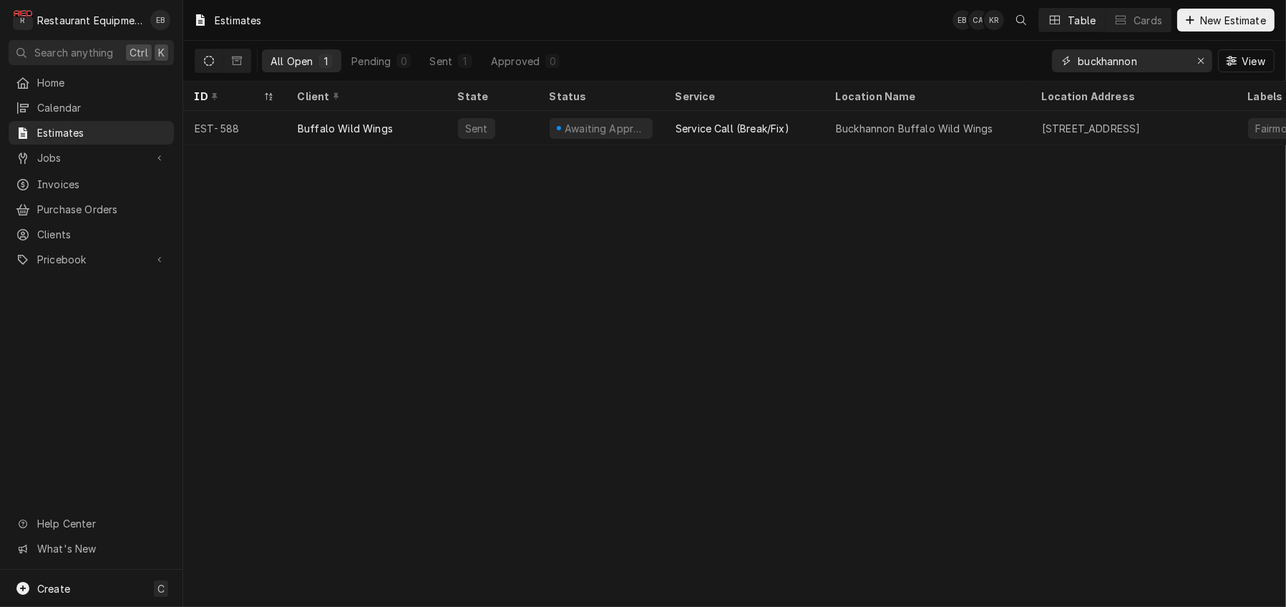
click at [1197, 66] on icon "Erase input" at bounding box center [1201, 61] width 8 height 10
click at [1134, 65] on input "Dynamic Content Wrapper" at bounding box center [1145, 60] width 135 height 23
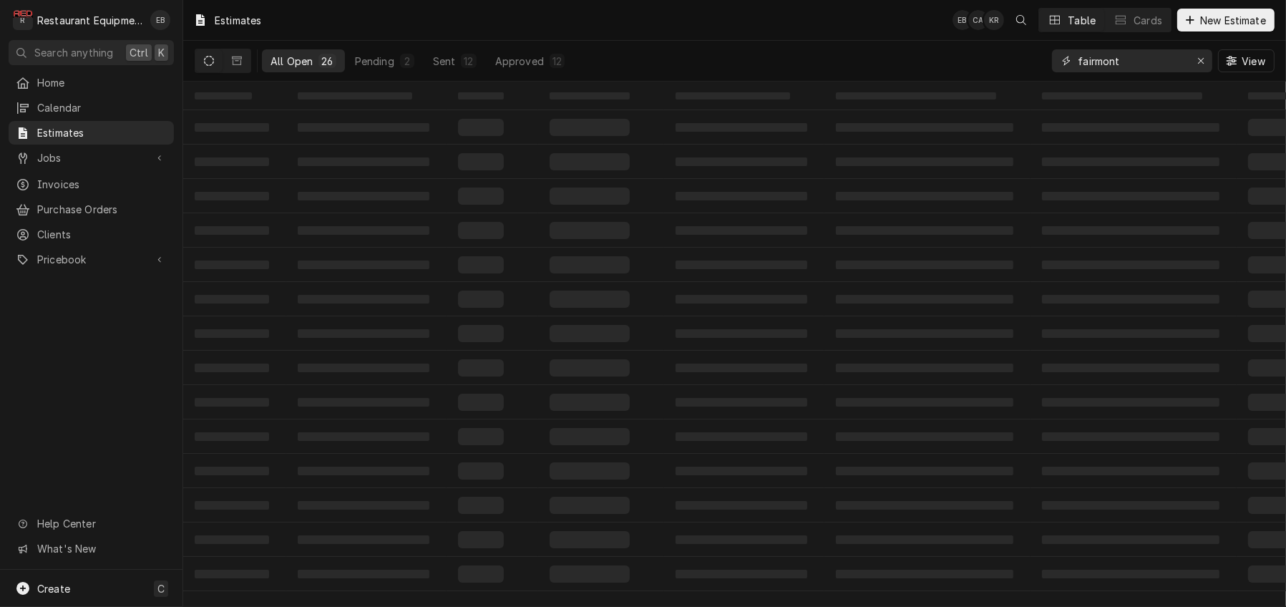
type input "fairmont"
